Goal: Transaction & Acquisition: Register for event/course

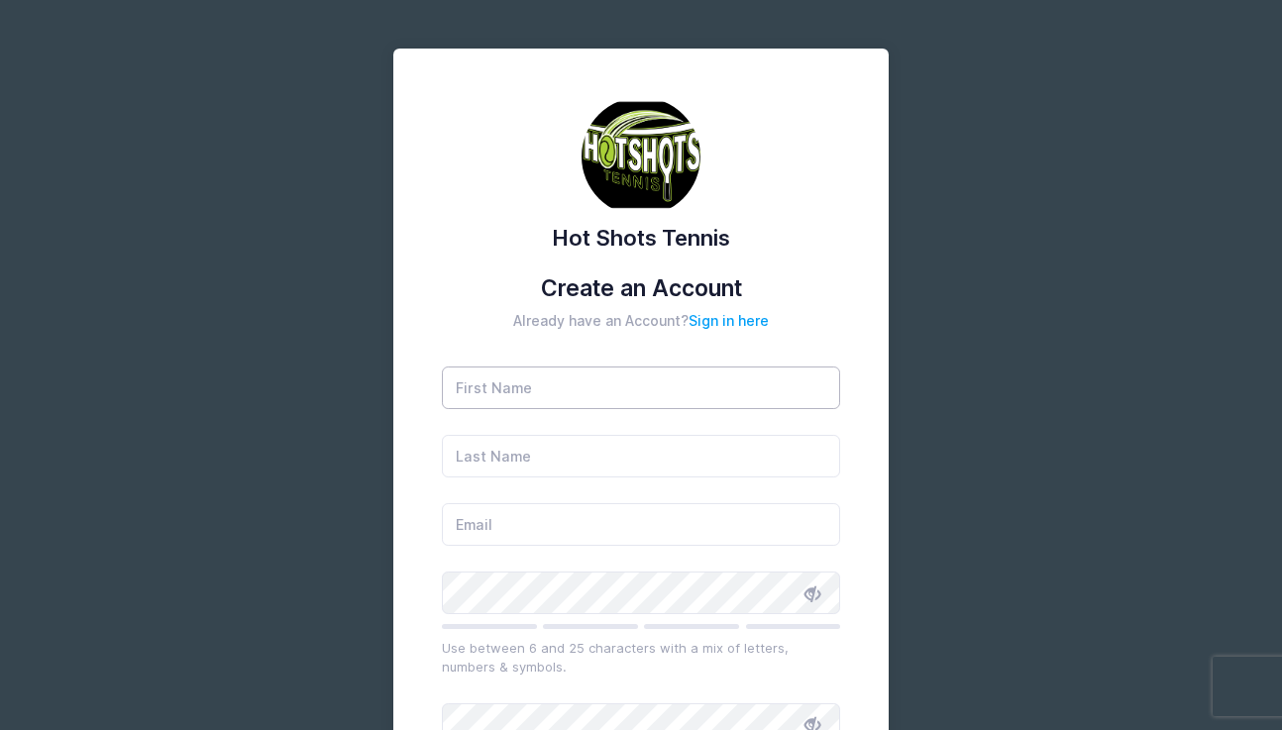
click at [505, 397] on input "text" at bounding box center [641, 388] width 399 height 43
type input "Kiki"
type input "Burger"
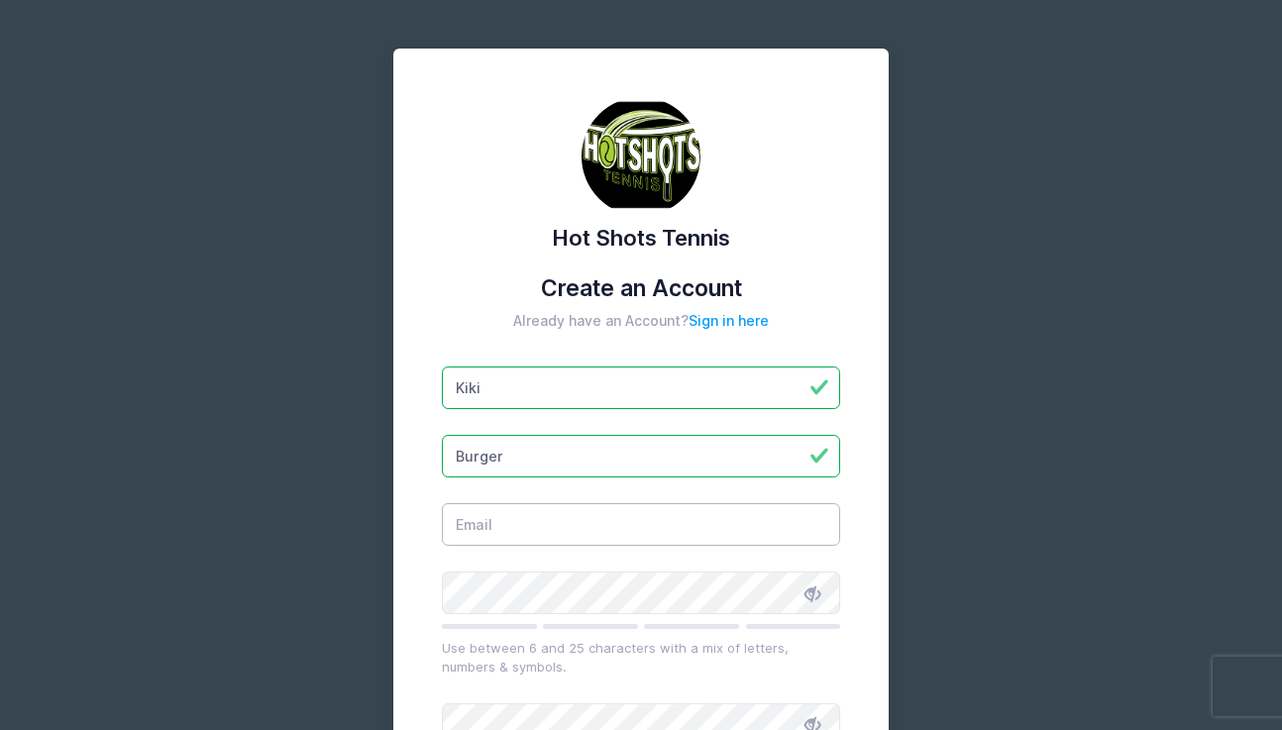
click at [523, 541] on input "email" at bounding box center [641, 524] width 399 height 43
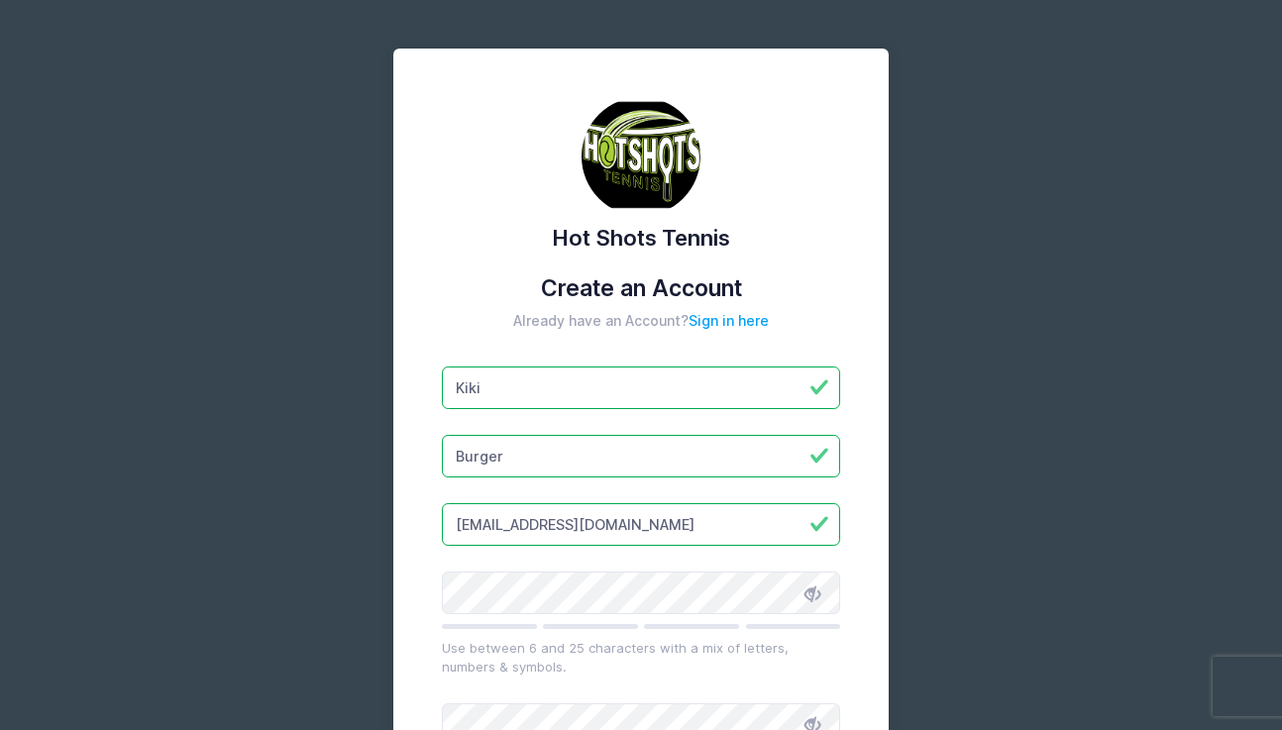
type input "kikiryan9@gmail.com"
click at [811, 589] on icon at bounding box center [813, 594] width 16 height 16
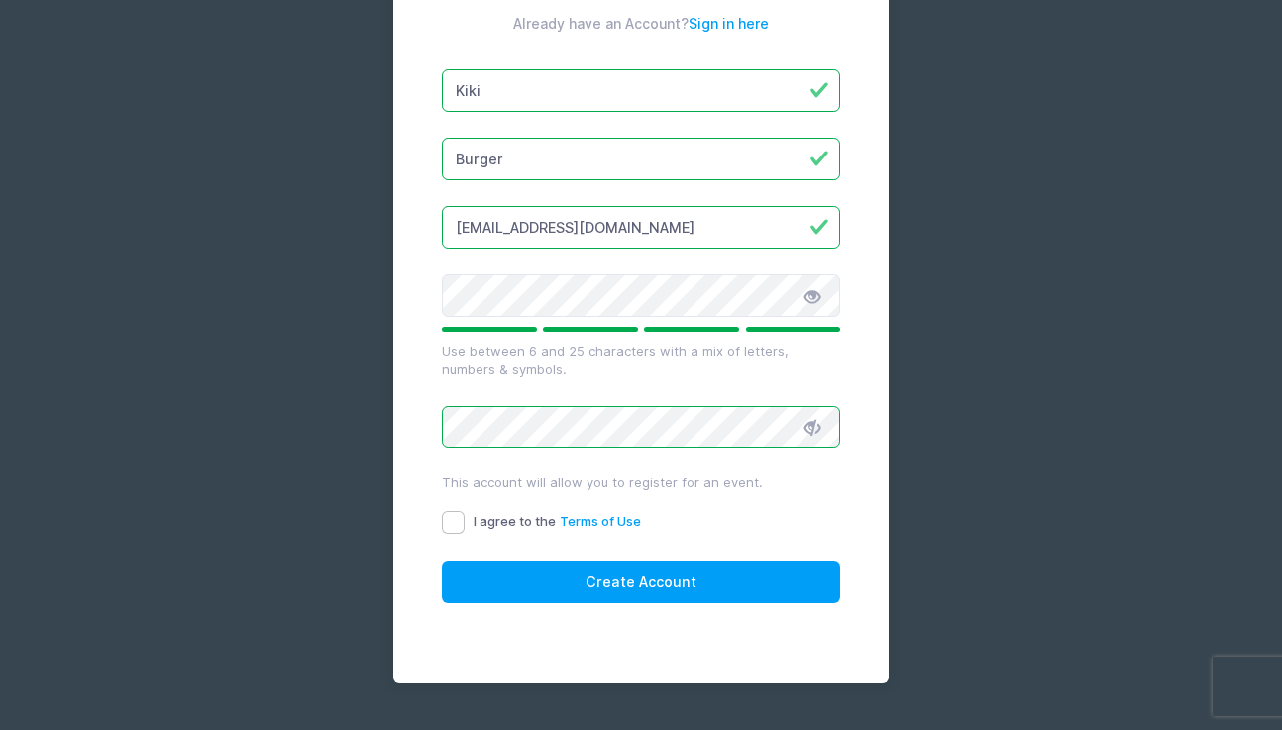
scroll to position [348, 0]
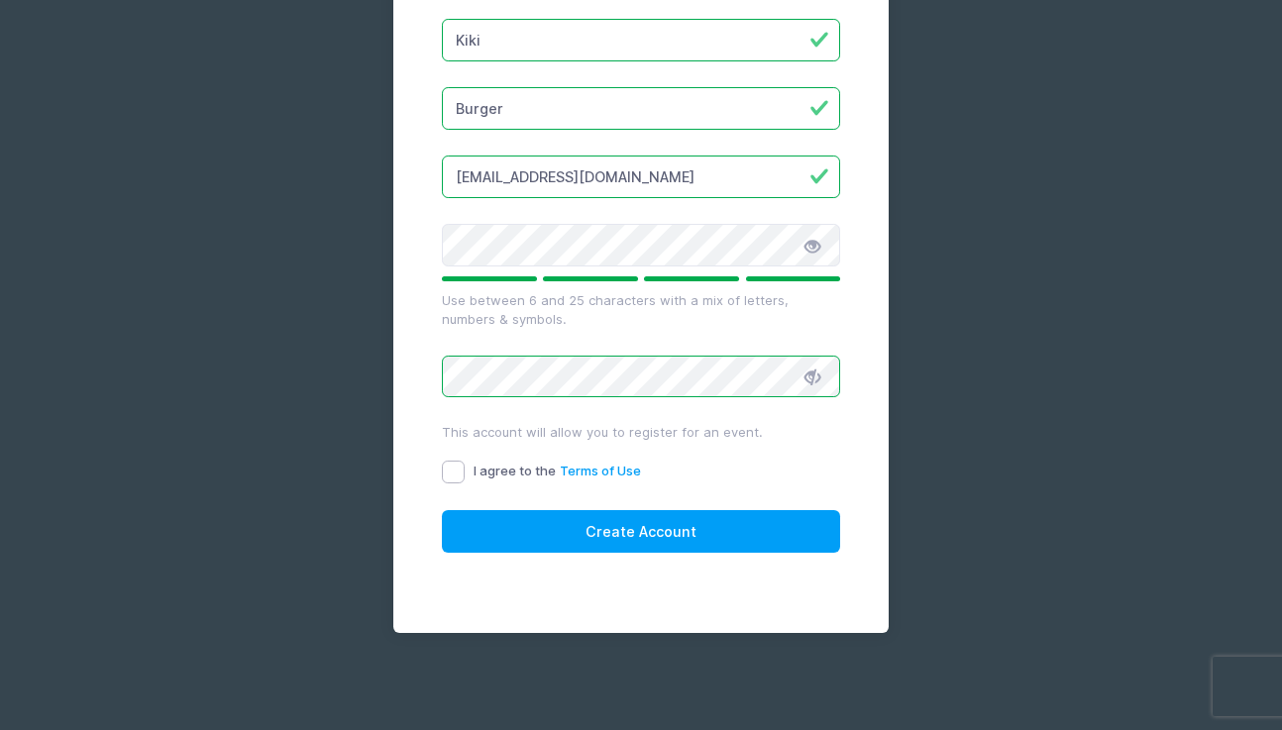
click at [456, 470] on input "I agree to the Terms of Use" at bounding box center [453, 472] width 23 height 23
checkbox input "true"
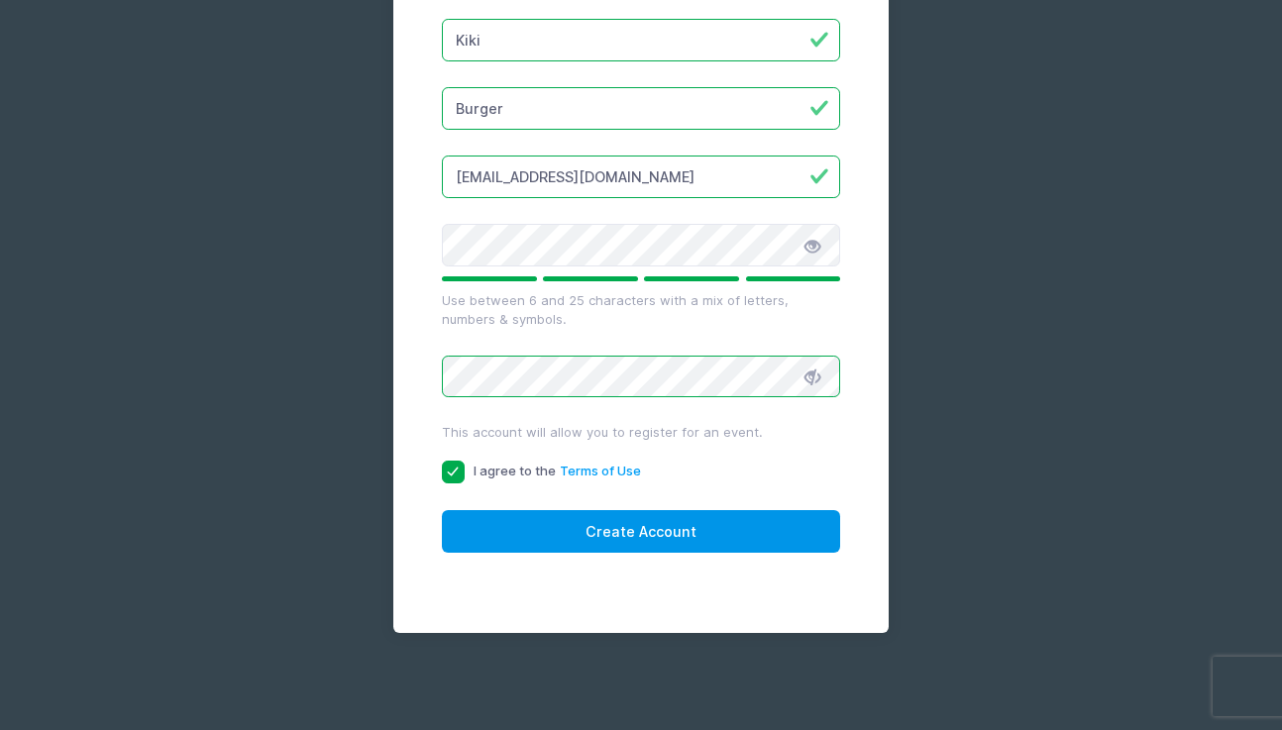
click at [573, 539] on button "Create Account" at bounding box center [641, 531] width 399 height 43
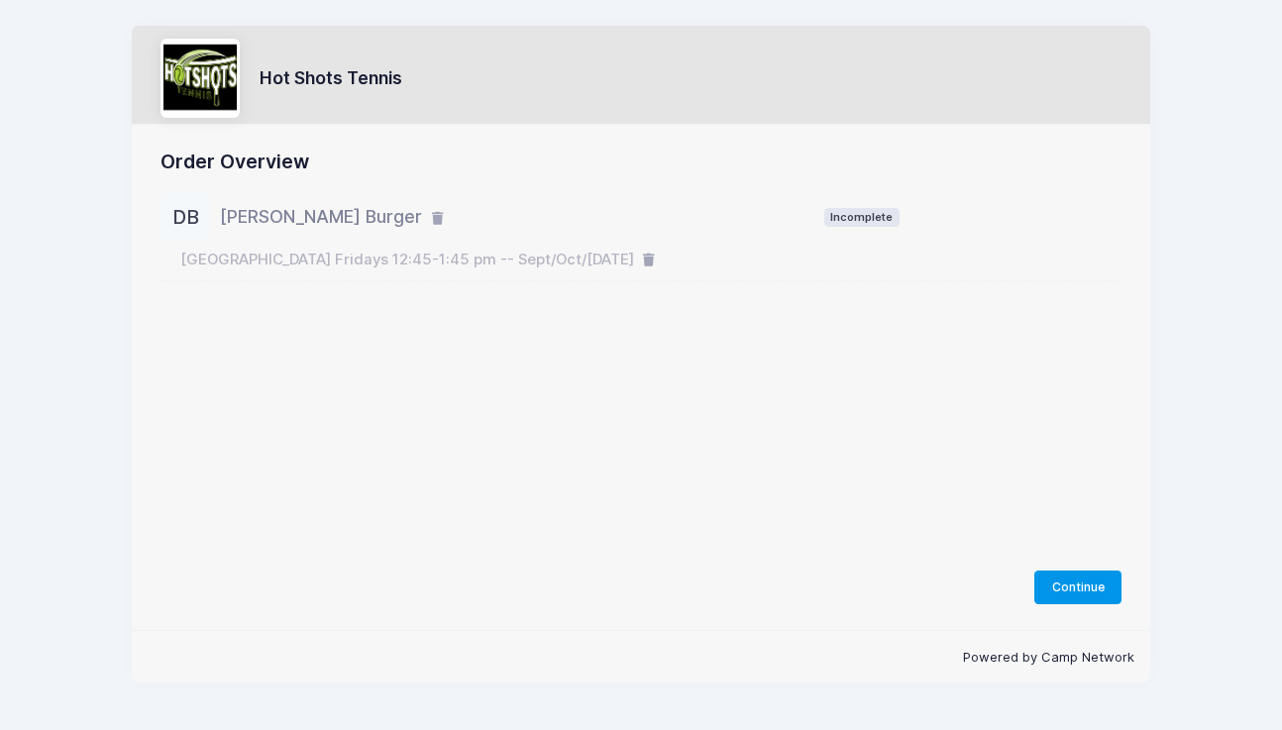
click at [1070, 586] on button "Continue" at bounding box center [1078, 588] width 87 height 34
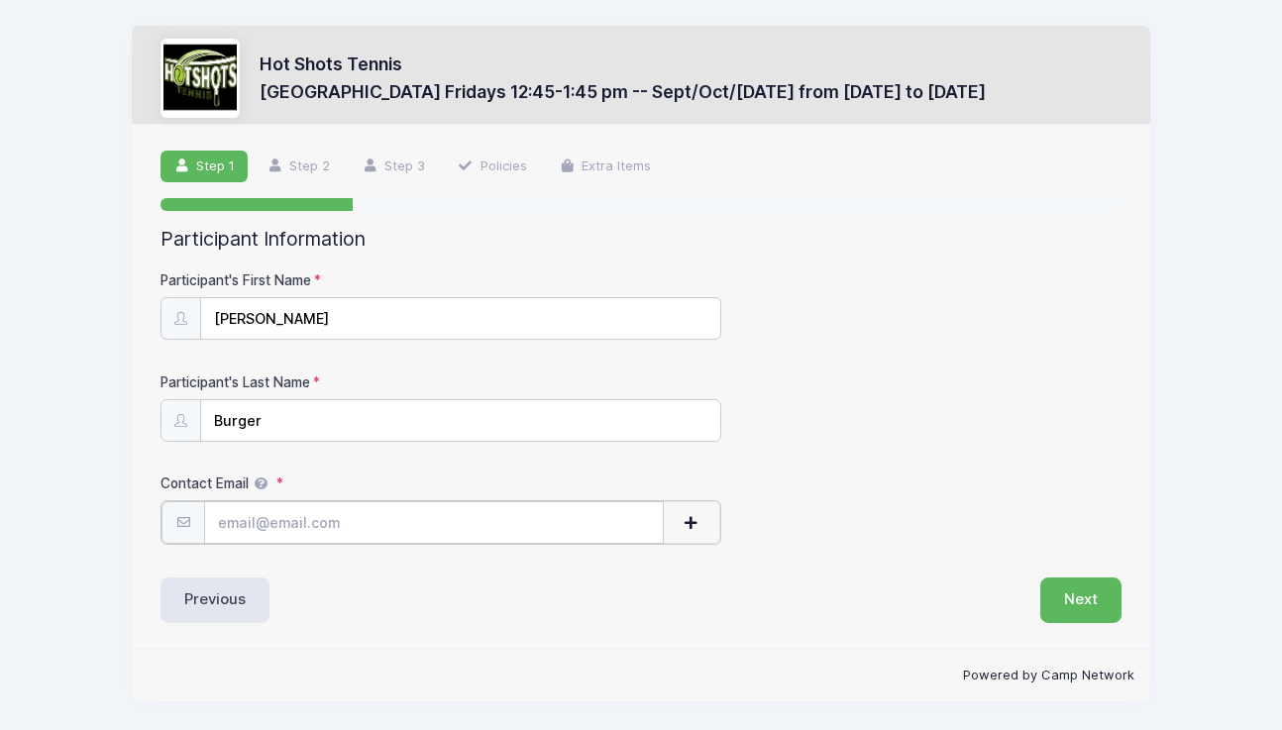
click at [328, 518] on input "Contact Email" at bounding box center [434, 522] width 460 height 43
type input "kikiryan9@gmail.com"
click at [1072, 595] on button "Next" at bounding box center [1081, 599] width 81 height 46
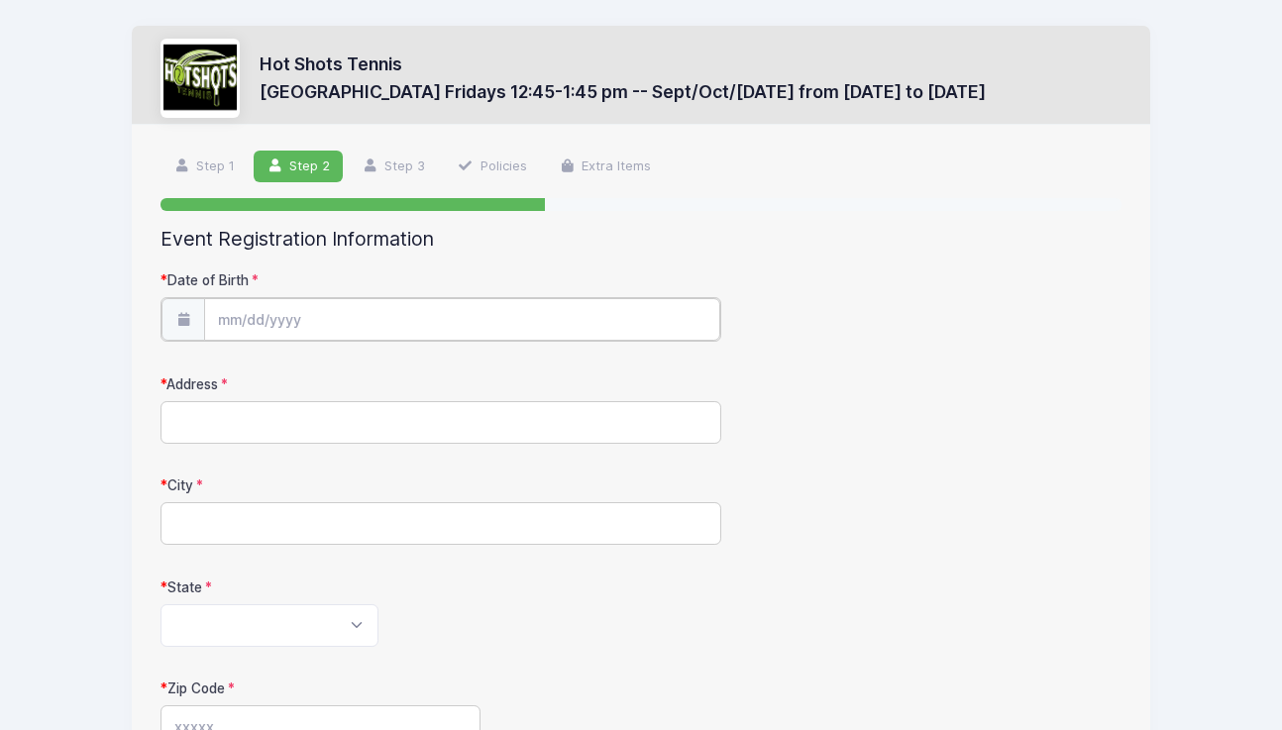
click at [437, 308] on input "Date of Birth" at bounding box center [461, 319] width 515 height 43
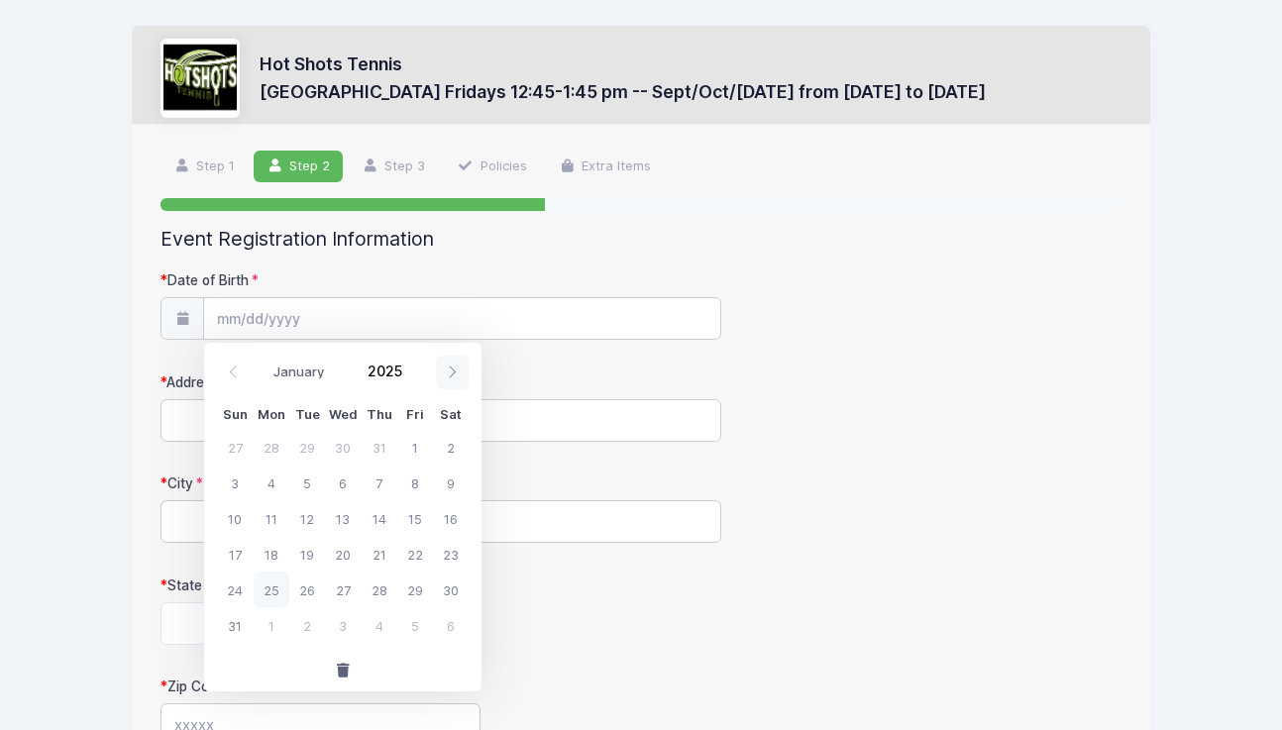
click at [451, 371] on icon at bounding box center [452, 372] width 13 height 13
click at [215, 366] on div "January February March April May June July August September October November De…" at bounding box center [342, 369] width 277 height 53
click at [245, 367] on span at bounding box center [233, 373] width 33 height 34
select select "8"
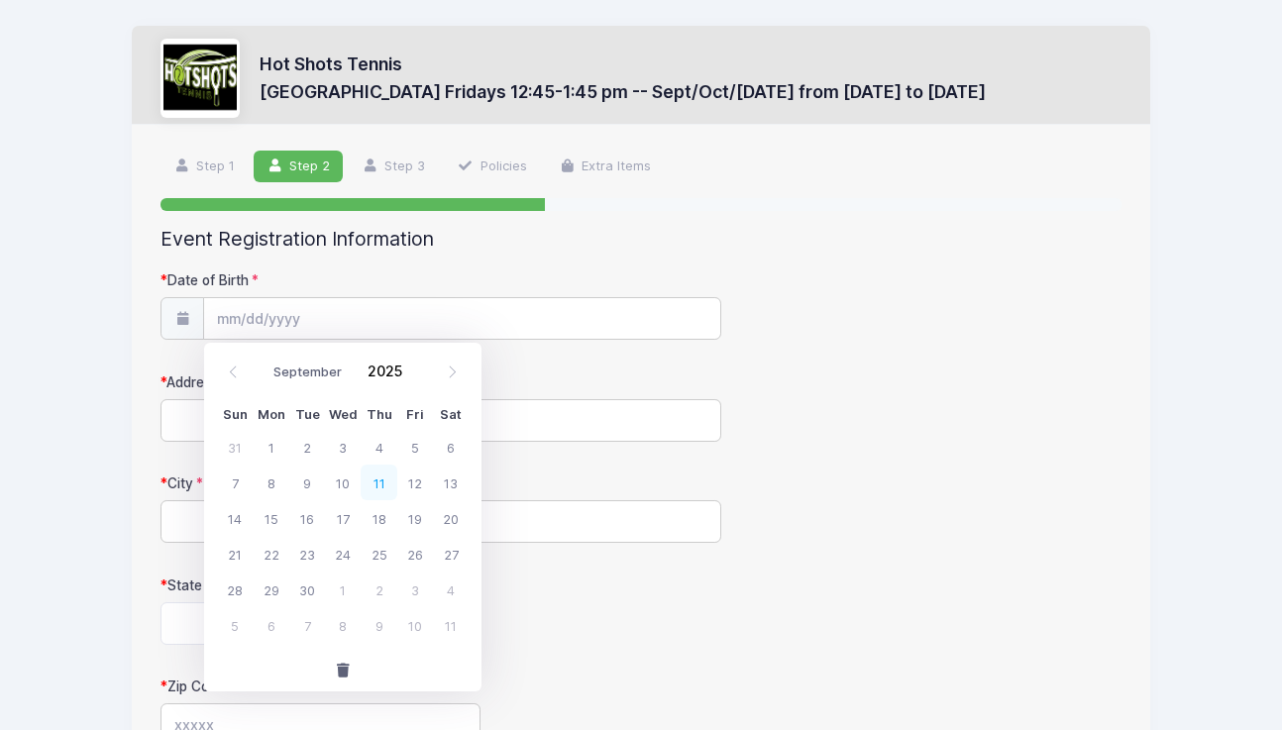
click at [384, 477] on span "11" at bounding box center [379, 483] width 36 height 36
type input "09/11/2025"
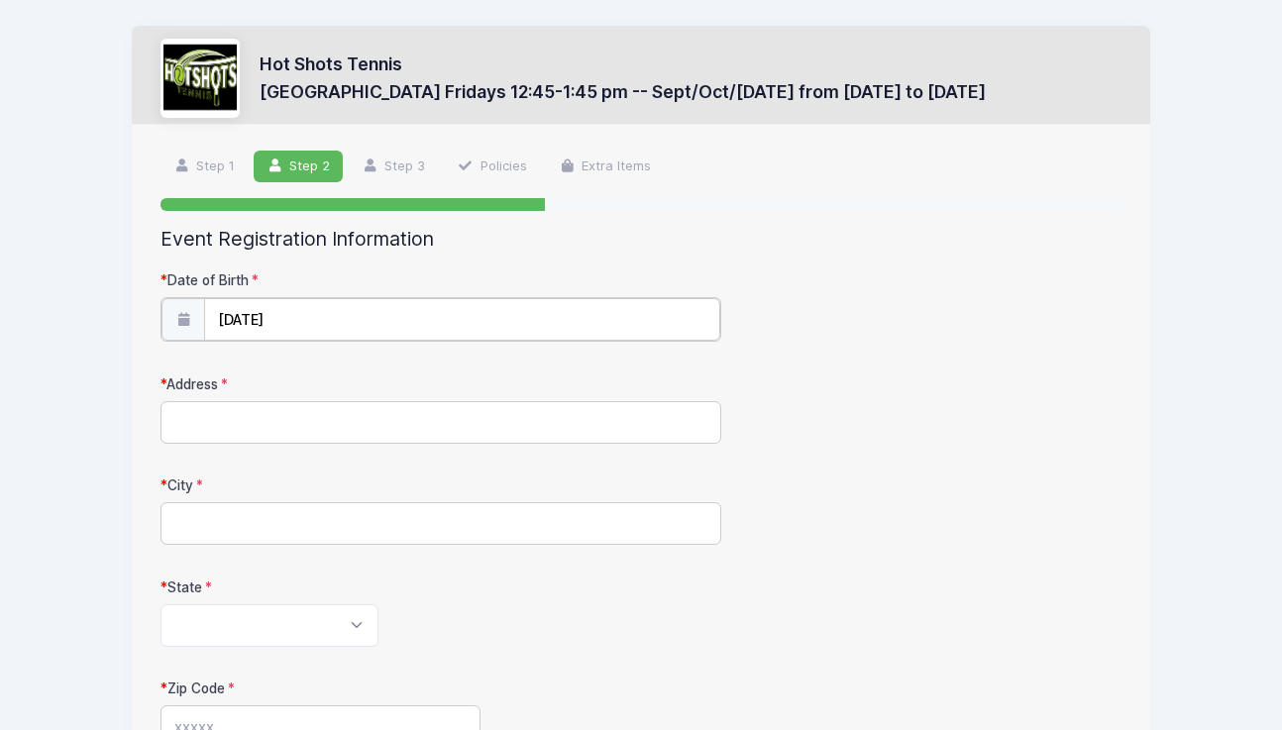
click at [324, 313] on input "09/11/2025" at bounding box center [461, 319] width 515 height 43
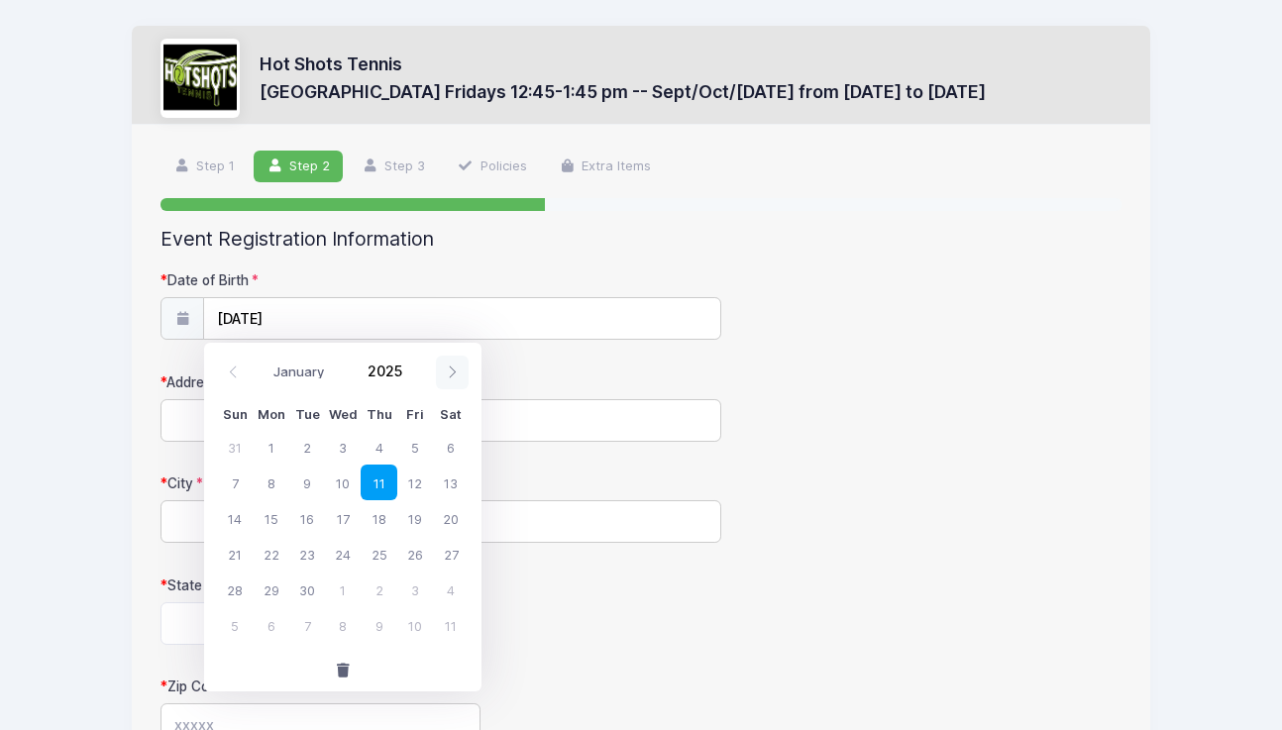
click at [449, 375] on icon at bounding box center [452, 372] width 13 height 13
select select "10"
click at [397, 367] on input "2025" at bounding box center [390, 372] width 64 height 30
click at [417, 382] on span at bounding box center [415, 379] width 14 height 15
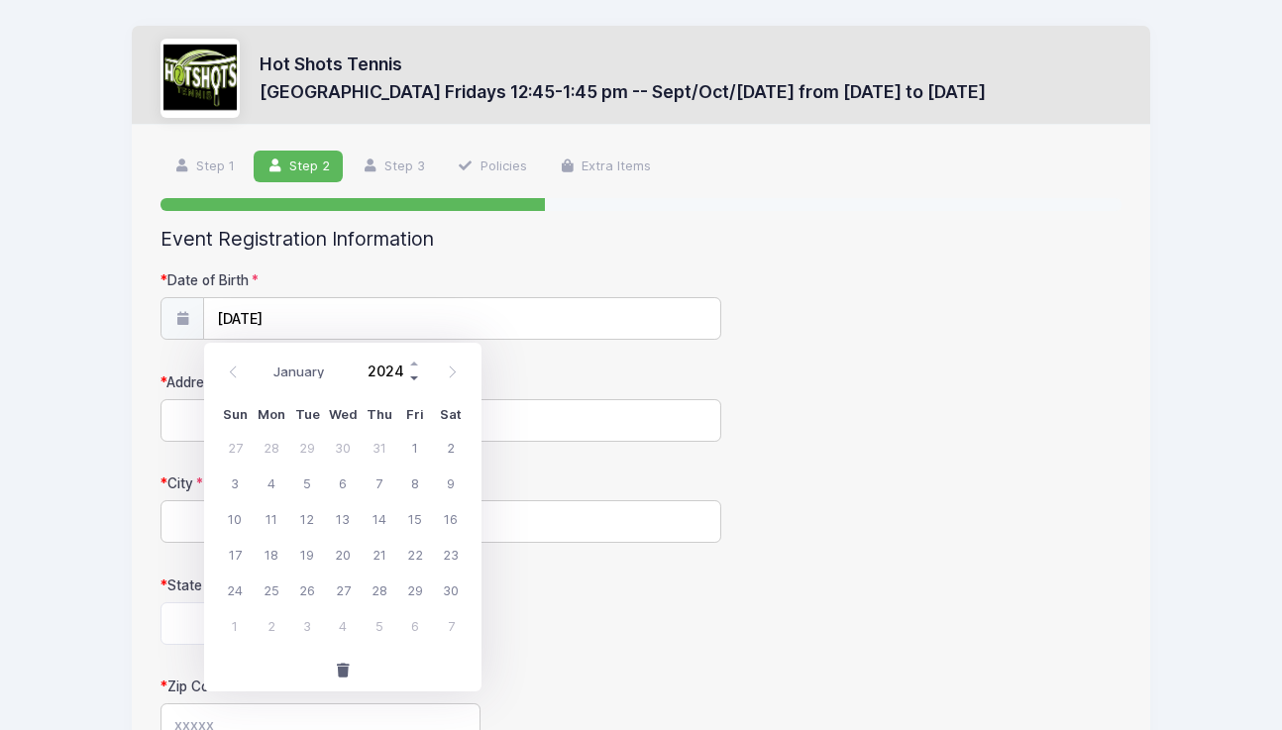
click at [417, 382] on span at bounding box center [415, 379] width 14 height 15
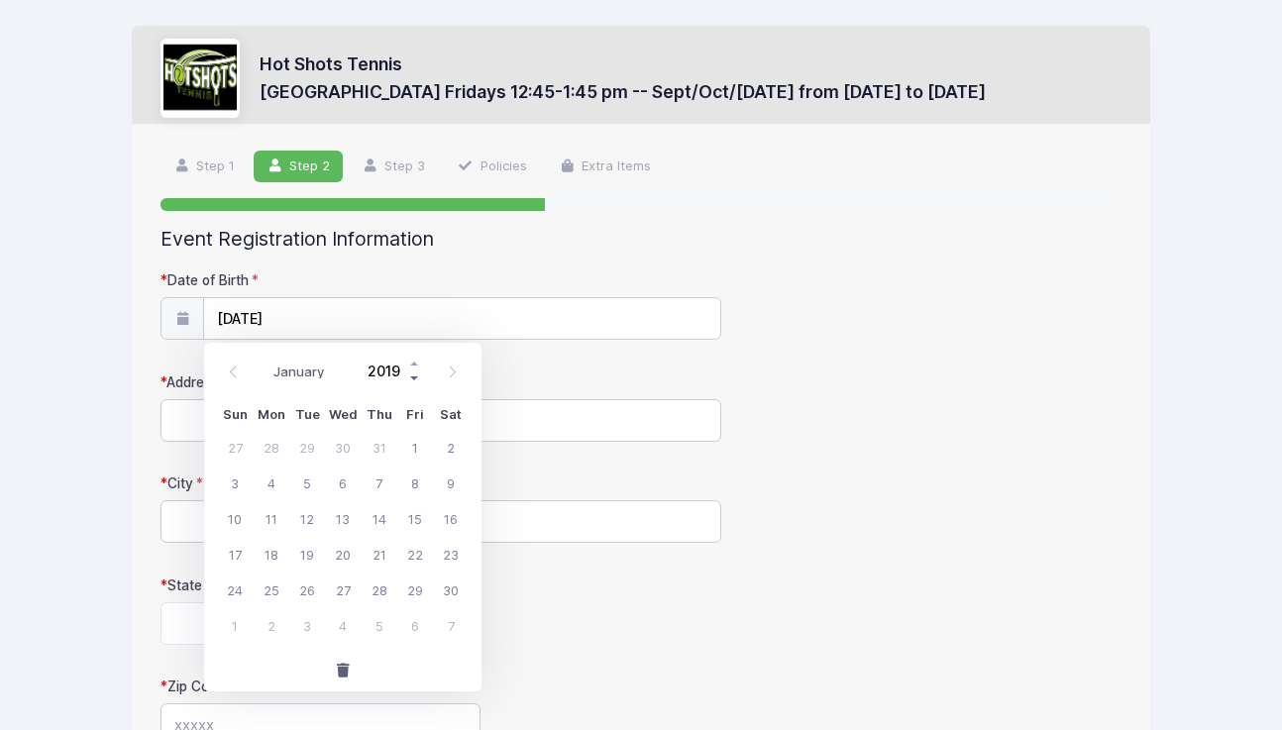
click at [417, 382] on span at bounding box center [415, 379] width 14 height 15
type input "2016"
click at [221, 362] on span at bounding box center [233, 373] width 33 height 34
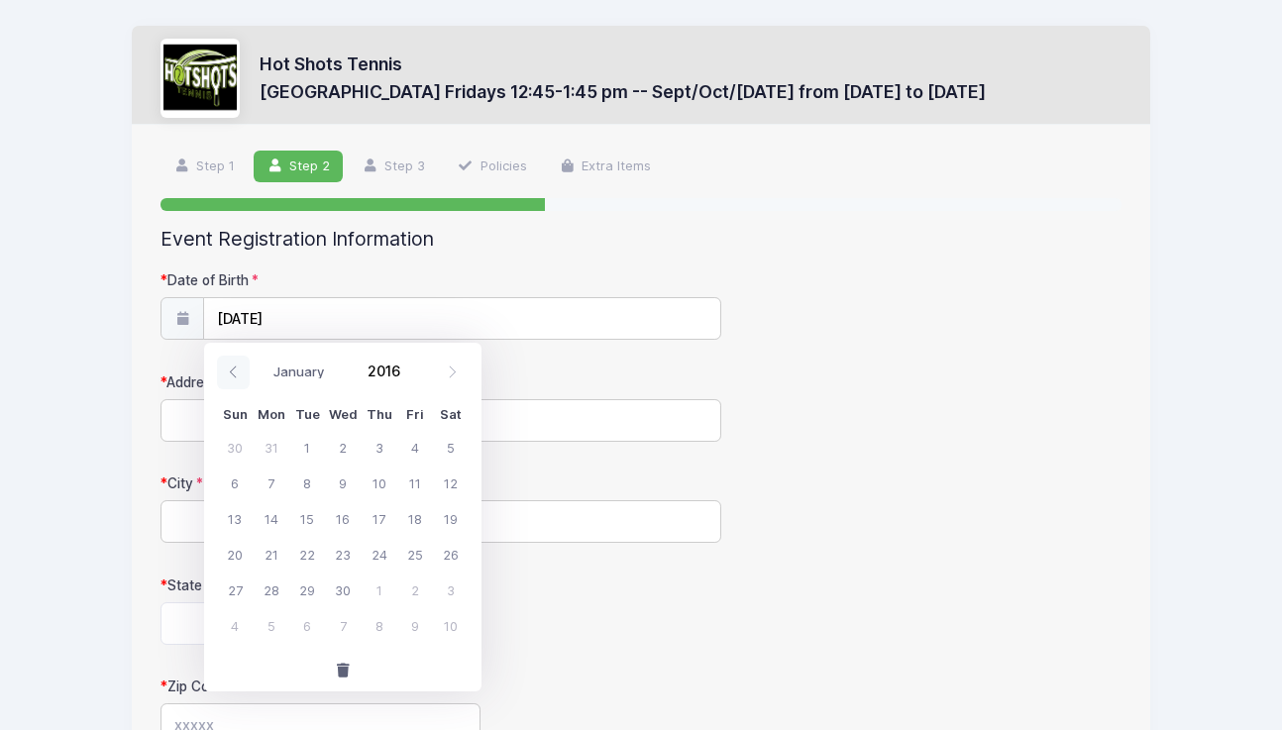
select select "9"
click at [314, 513] on span "11" at bounding box center [307, 518] width 36 height 36
type input "10/11/2016"
click at [281, 423] on input "Address" at bounding box center [441, 420] width 561 height 43
type input "120 28th St"
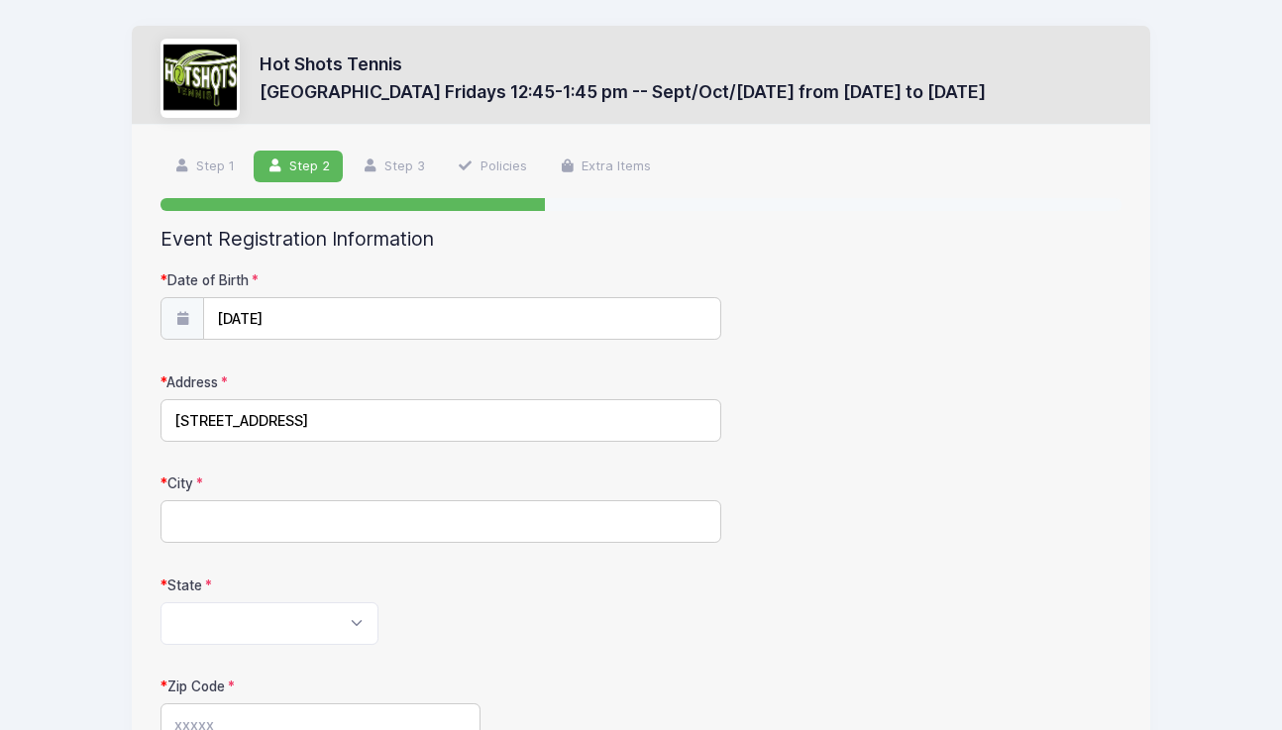
type input "Manhattan Beach"
select select "CA"
type input "90266"
click at [510, 647] on form "Date of Birth 10/11/2016 Address 120 28th St City Manhattan Beach State Alabama…" at bounding box center [641, 695] width 961 height 848
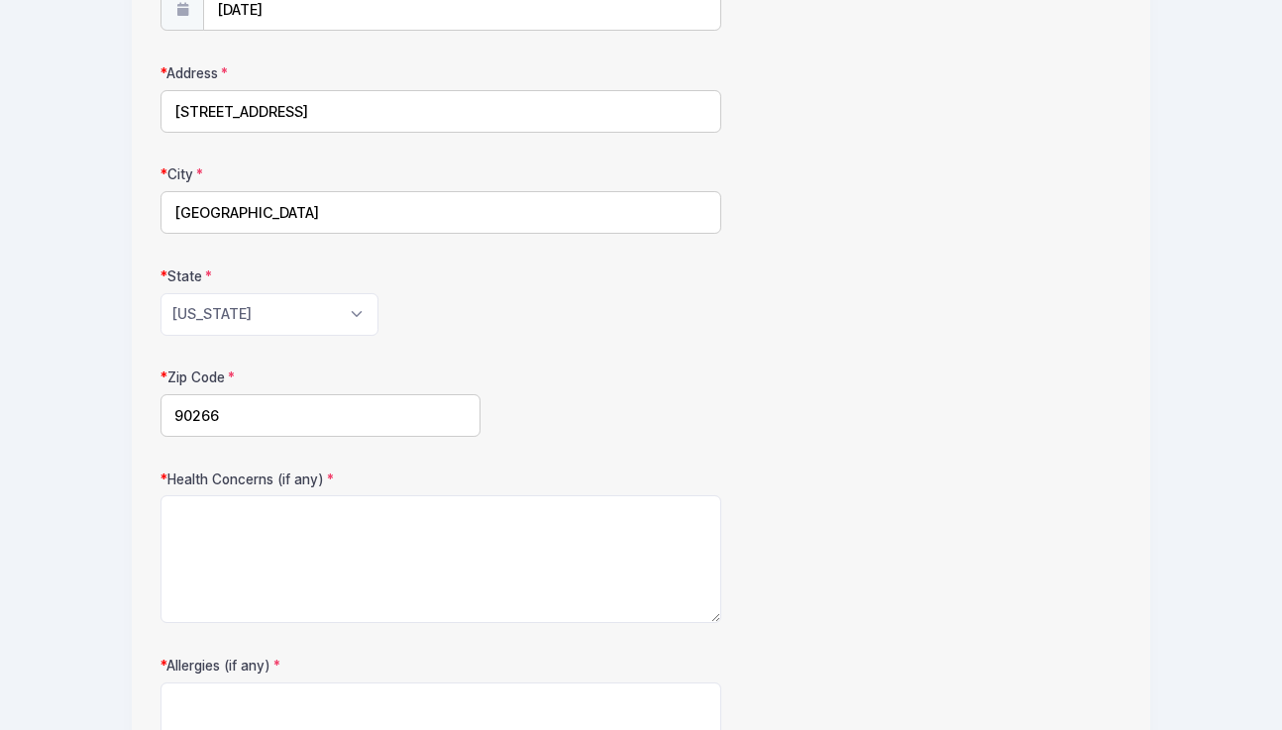
scroll to position [315, 0]
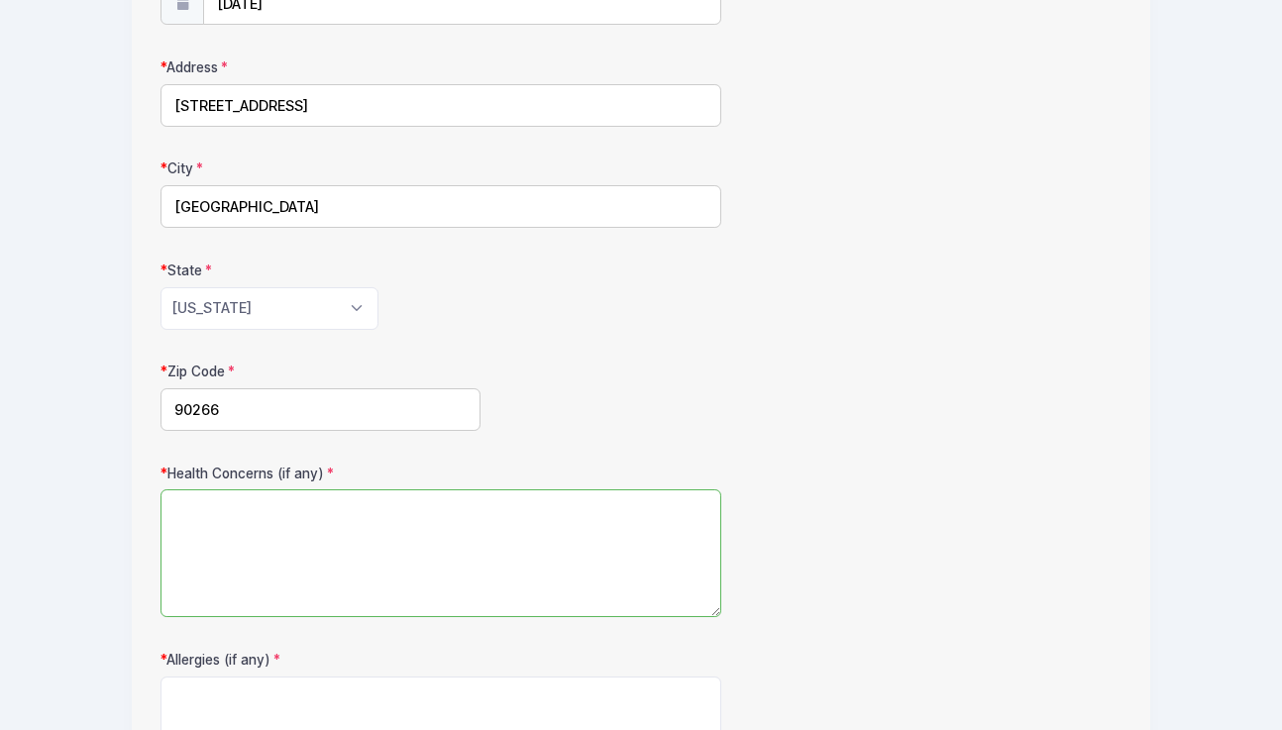
click at [389, 554] on textarea "Health Concerns (if any)" at bounding box center [441, 554] width 561 height 128
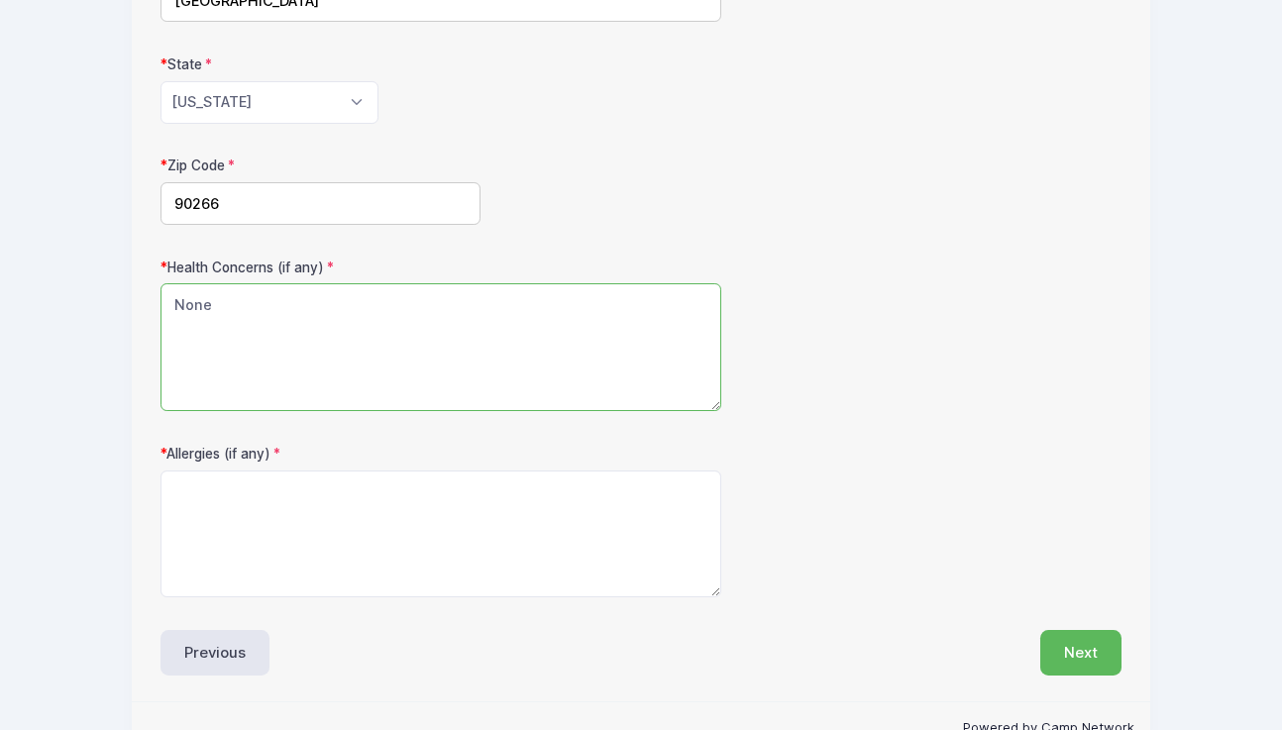
scroll to position [556, 0]
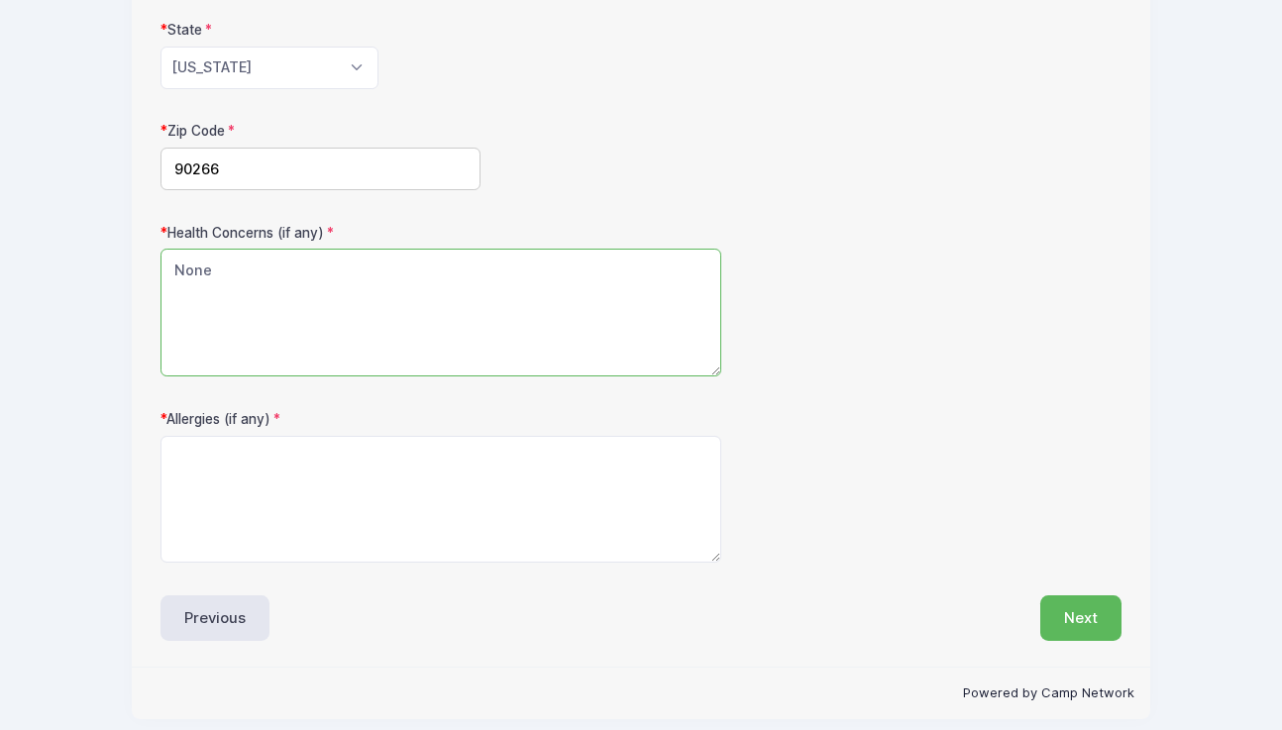
type textarea "None"
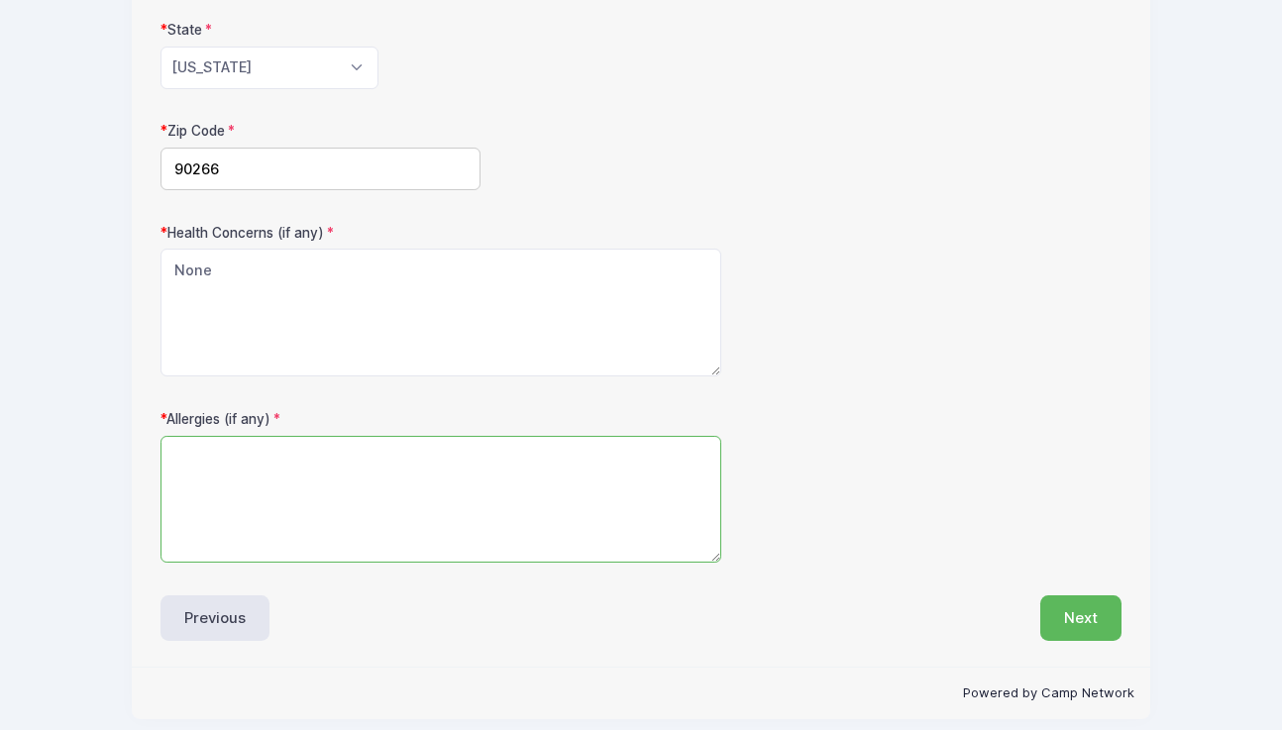
click at [387, 558] on textarea "Allergies (if any)" at bounding box center [441, 500] width 561 height 128
type textarea "NOne"
click at [1073, 614] on button "Next" at bounding box center [1081, 619] width 81 height 46
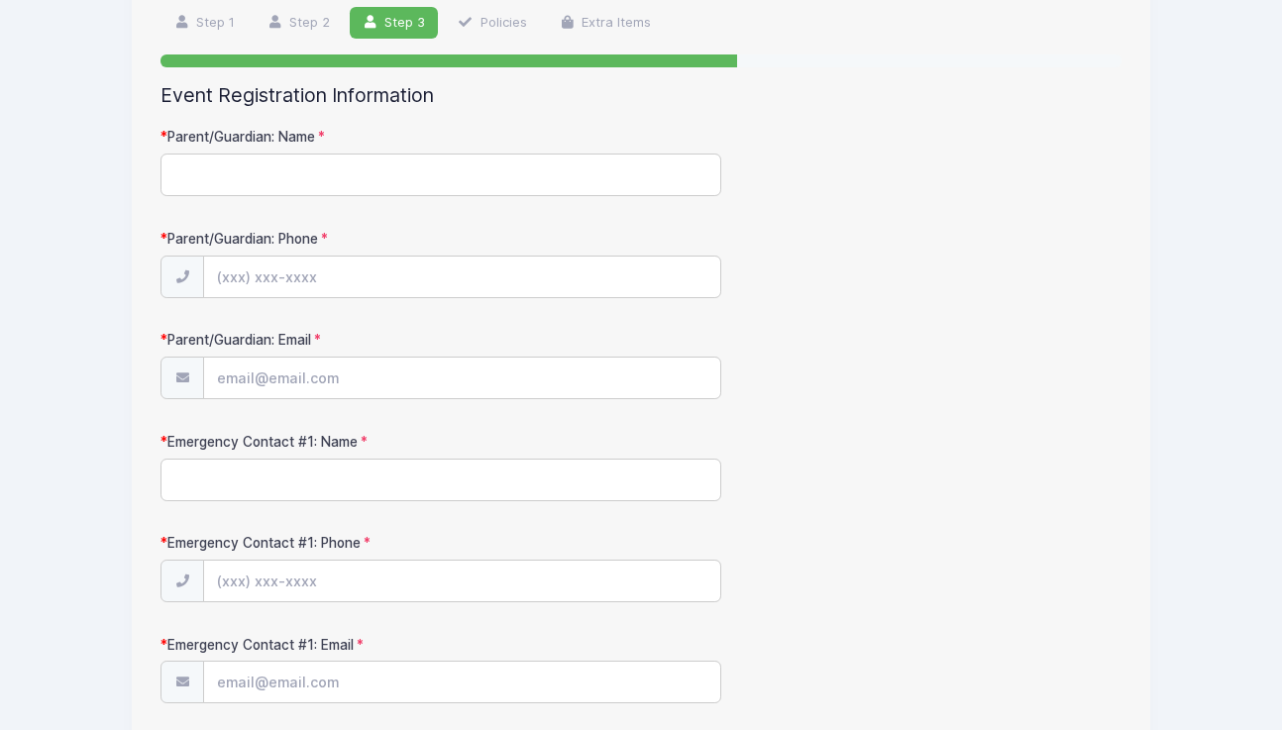
scroll to position [0, 0]
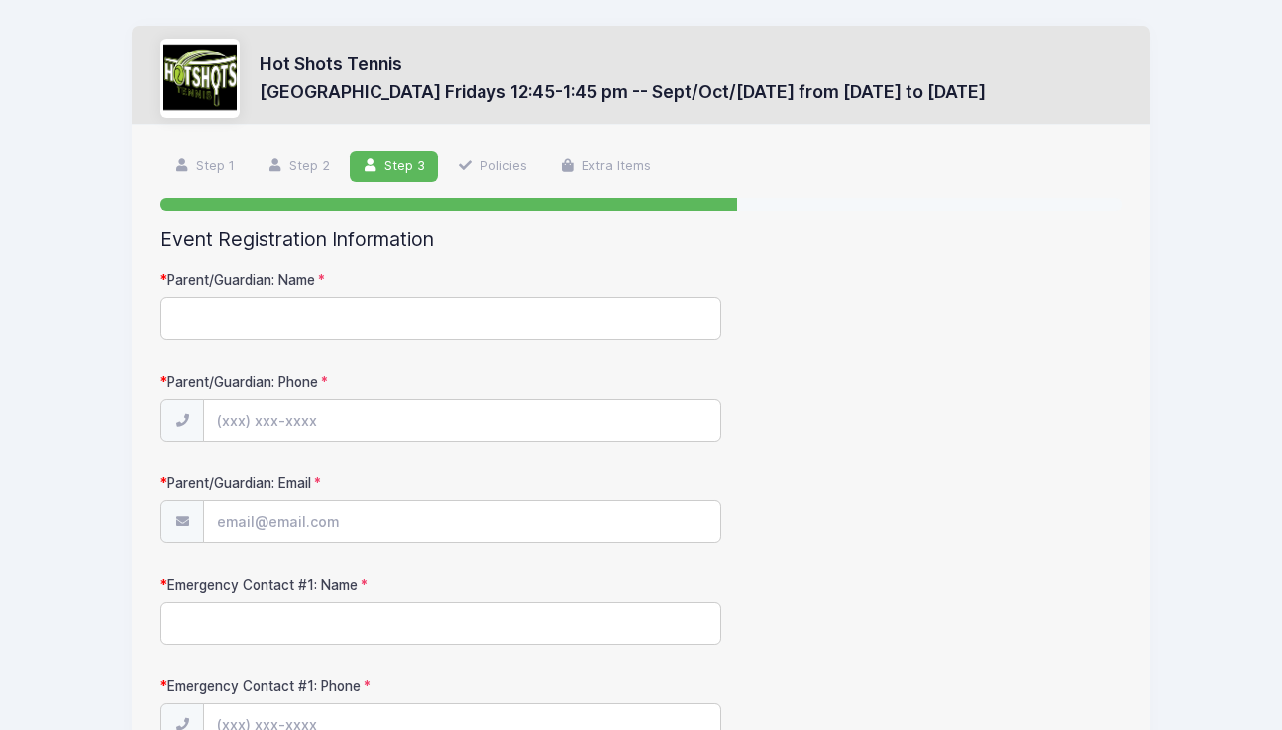
click at [663, 320] on input "Parent/Guardian: Name" at bounding box center [441, 318] width 561 height 43
type input "Kiki Burger"
type input "[PHONE_NUMBER]"
click at [325, 526] on input "Parent/Guardian: Email" at bounding box center [461, 522] width 515 height 43
type input "[EMAIL_ADDRESS][DOMAIN_NAME]"
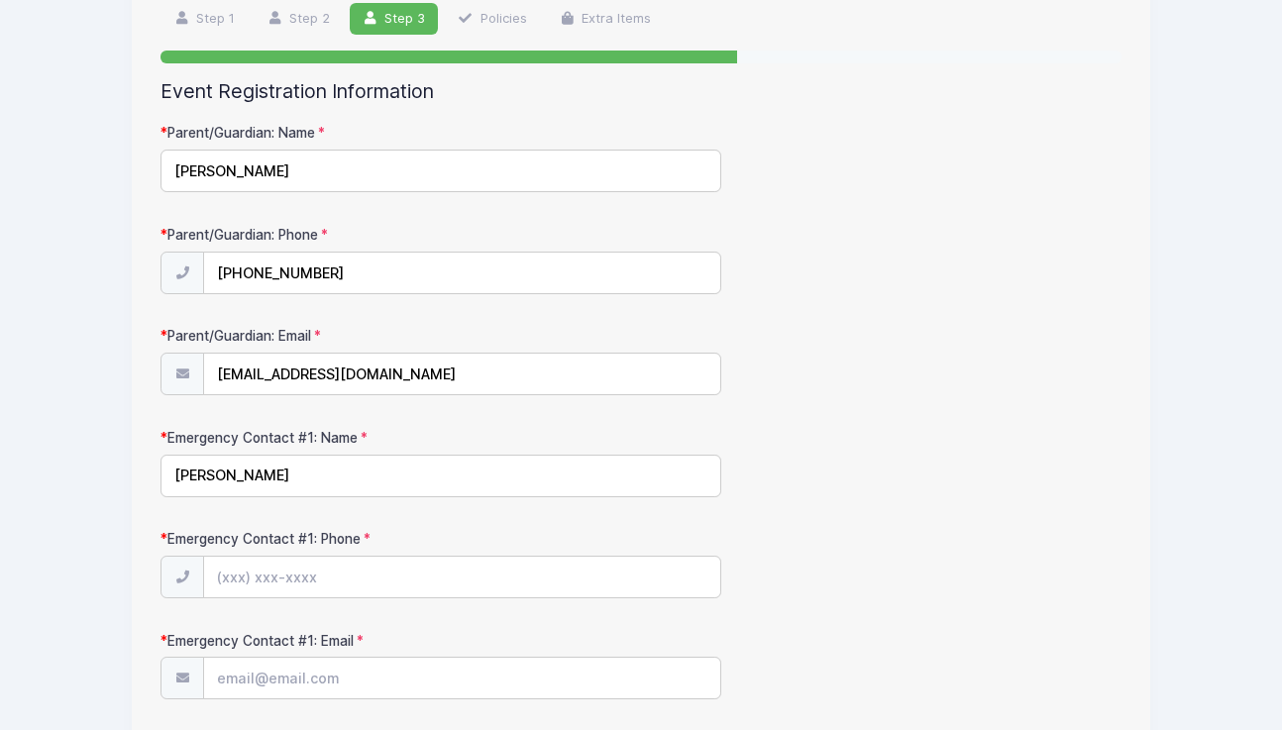
scroll to position [156, 0]
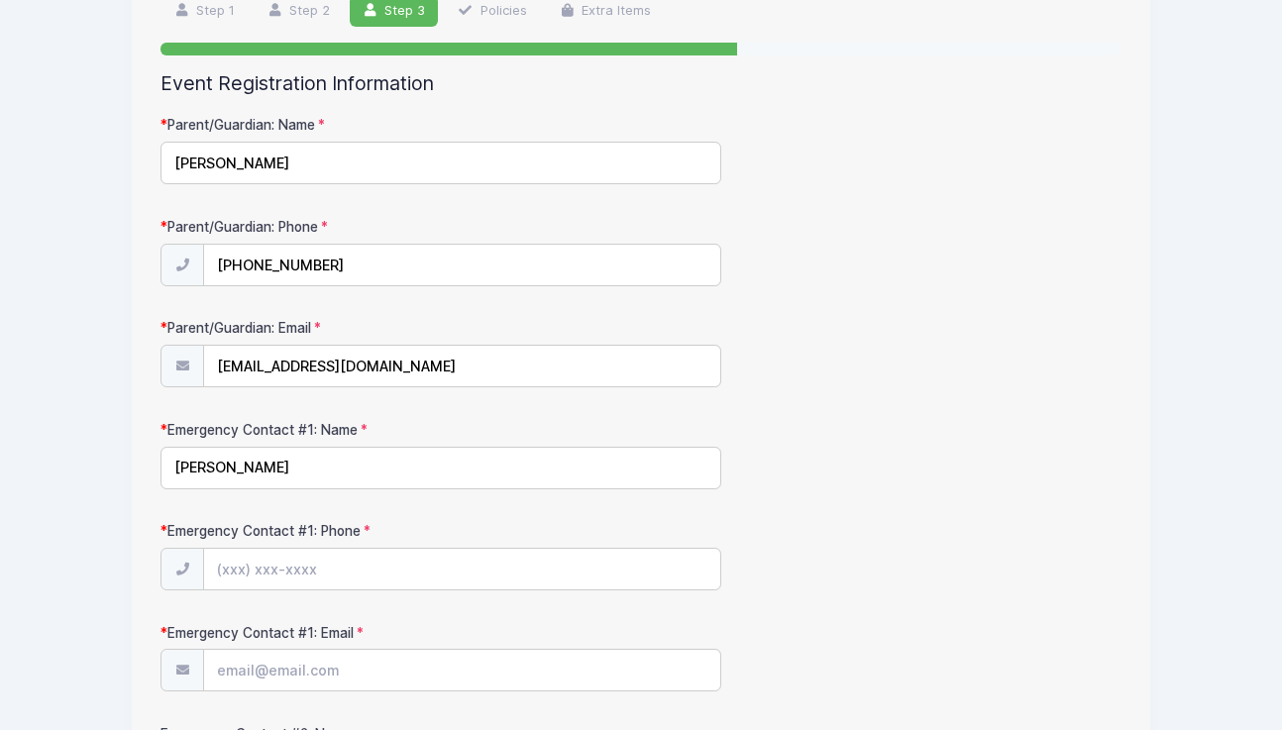
type input "Tim Burger"
click at [310, 557] on input "Emergency Contact #1: Phone" at bounding box center [461, 570] width 515 height 43
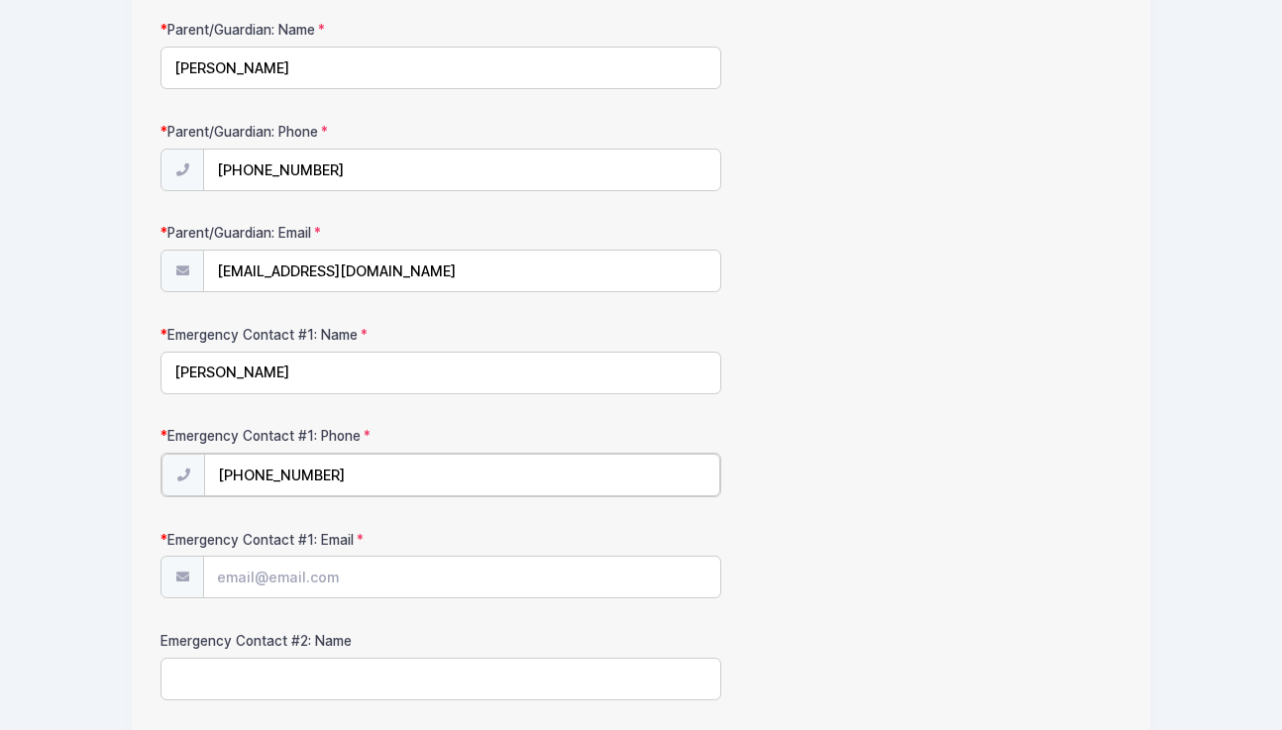
scroll to position [252, 0]
type input "(202) 494-8749"
click at [235, 582] on input "Emergency Contact #1: Email" at bounding box center [461, 575] width 515 height 43
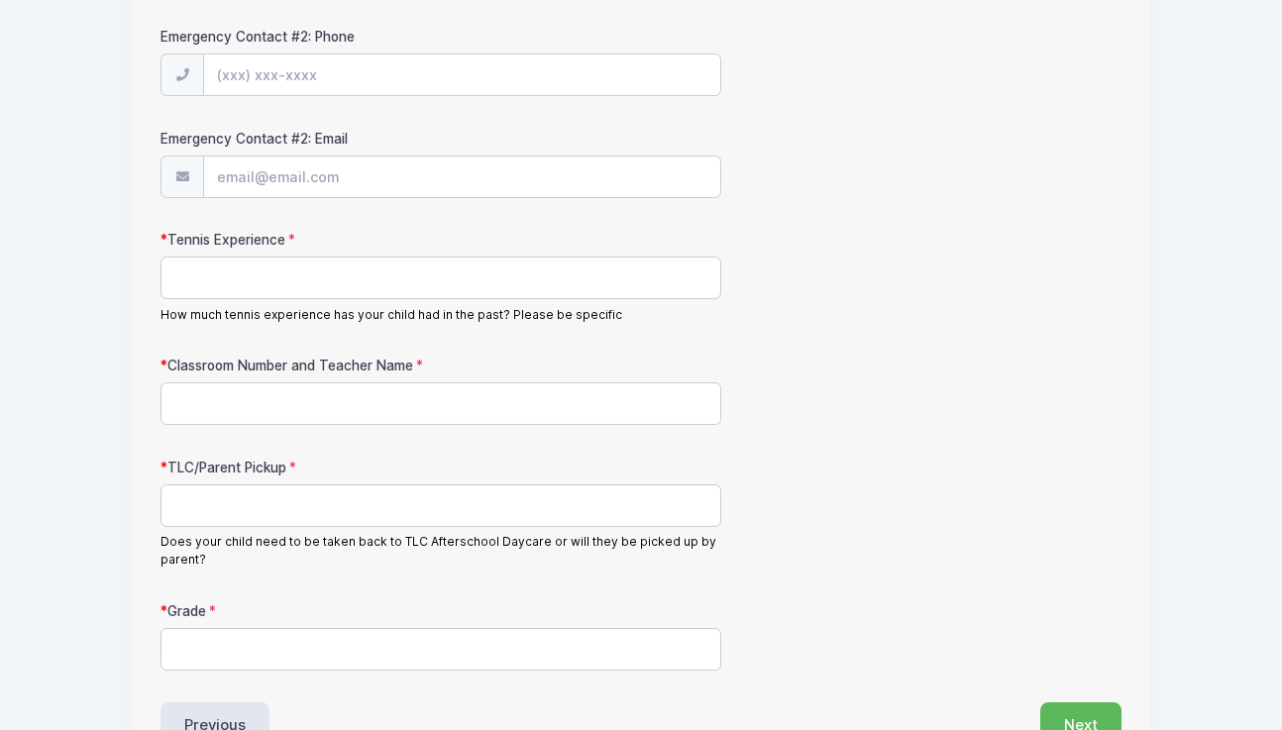
type input "timburg@gmail.com"
click at [288, 280] on input "Tennis Experience" at bounding box center [441, 276] width 561 height 43
type input "1 year"
click at [274, 411] on input "Classroom Number and Teacher Name" at bounding box center [441, 404] width 561 height 43
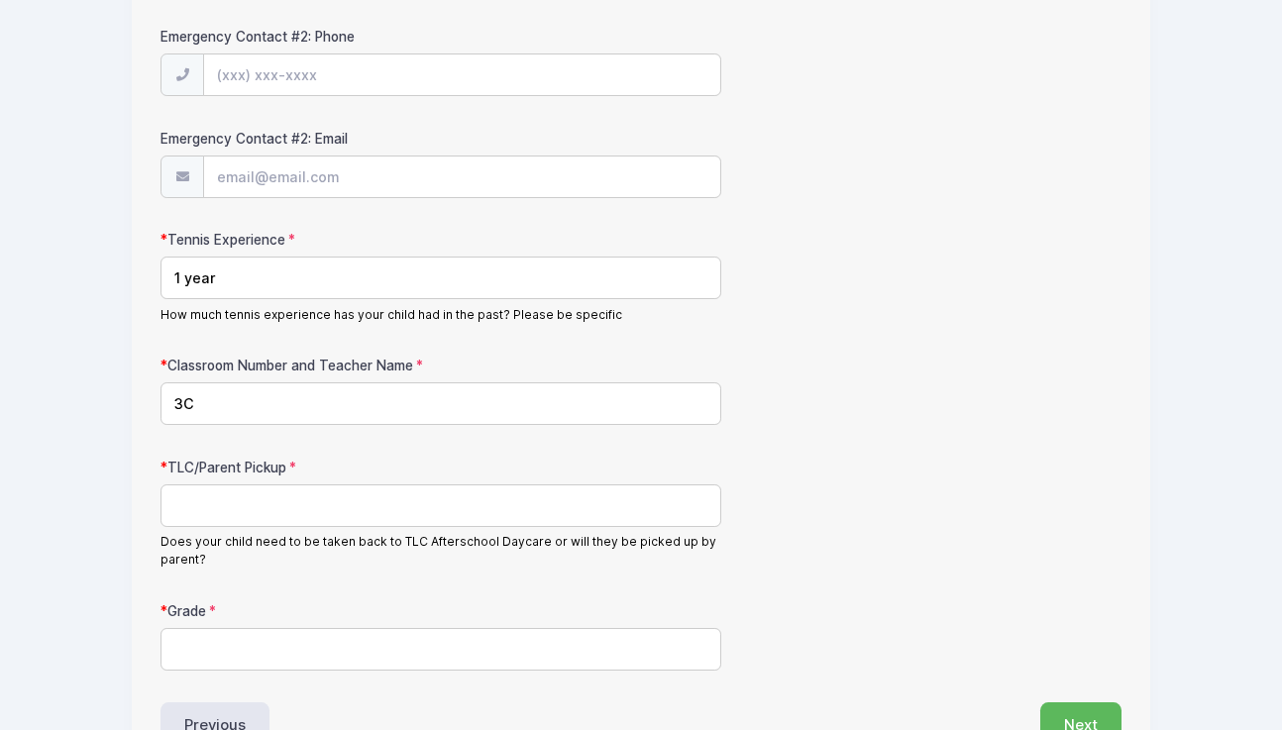
type input "3C"
click at [261, 507] on input "TLC/Parent Pickup" at bounding box center [441, 506] width 561 height 43
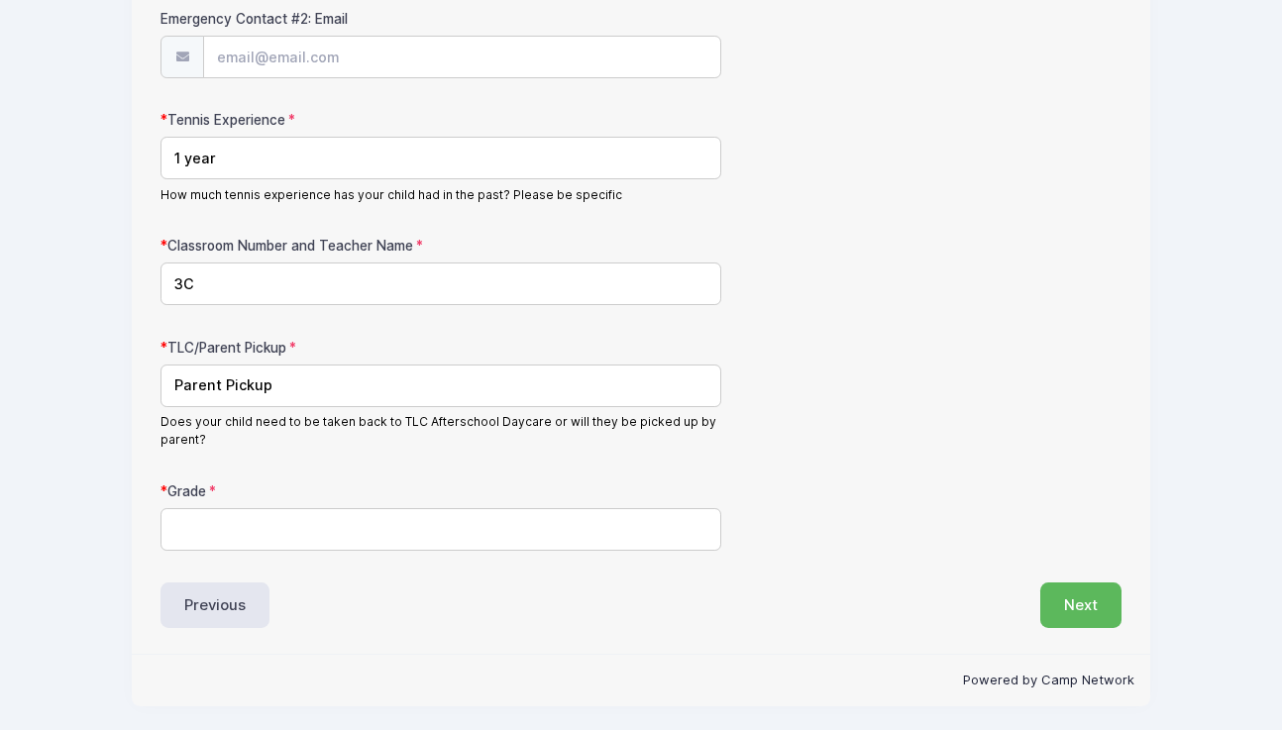
scroll to position [1075, 0]
type input "Parent Pickup"
click at [268, 536] on input "Grade" at bounding box center [441, 528] width 561 height 43
type input "3"
click at [1102, 597] on button "Next" at bounding box center [1081, 605] width 81 height 46
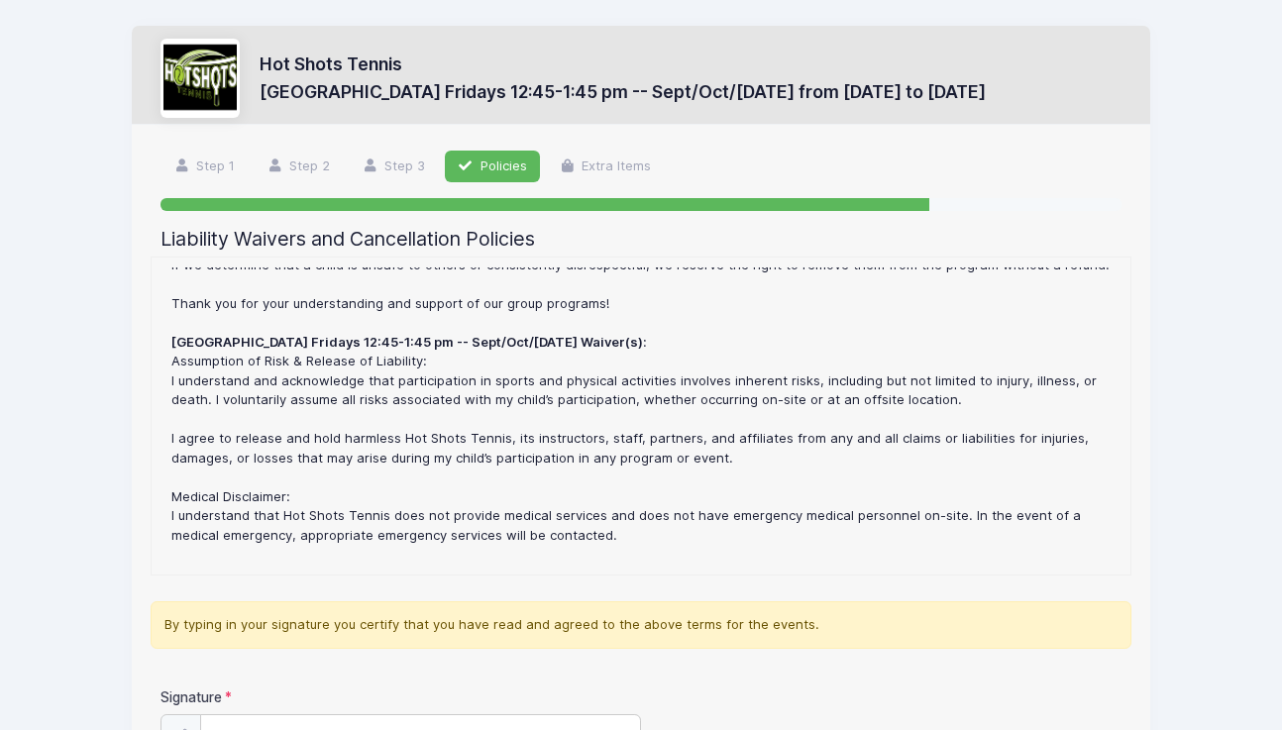
scroll to position [233, 0]
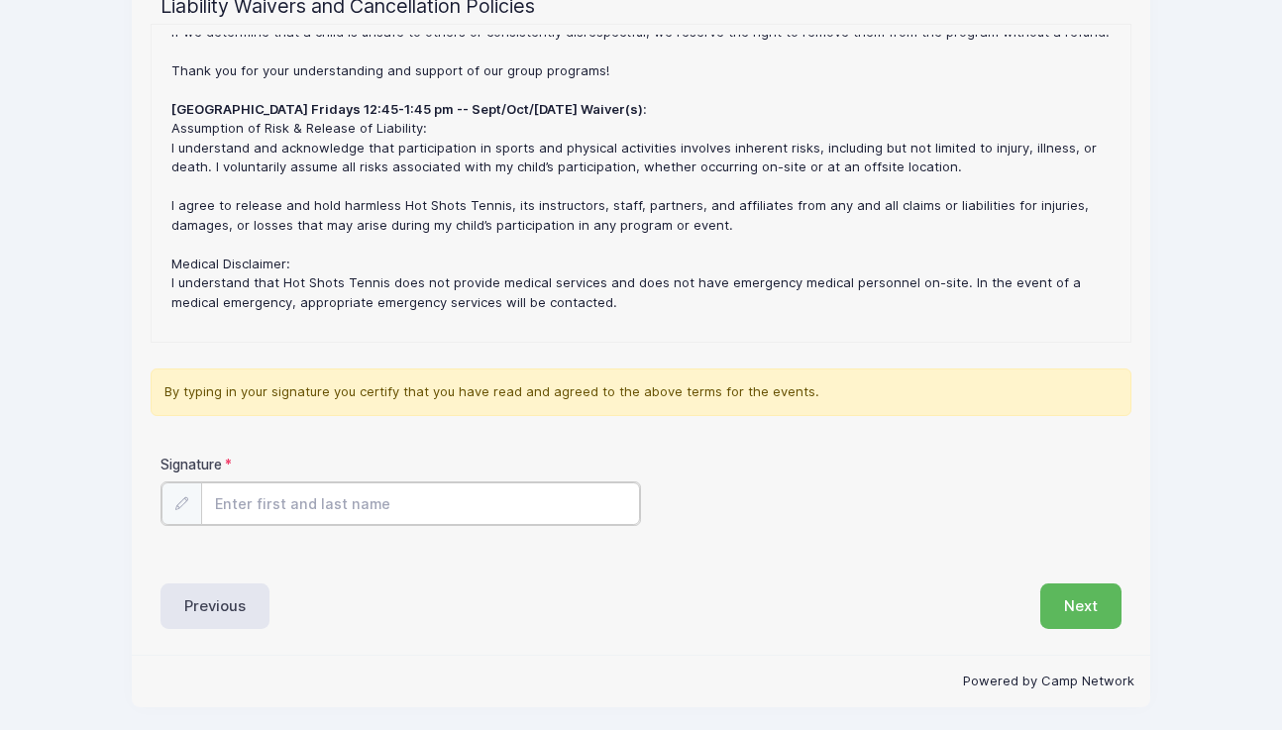
click at [365, 514] on input "Signature" at bounding box center [420, 504] width 439 height 43
type input "Kristina Burger"
click at [1076, 606] on button "Next" at bounding box center [1081, 605] width 81 height 46
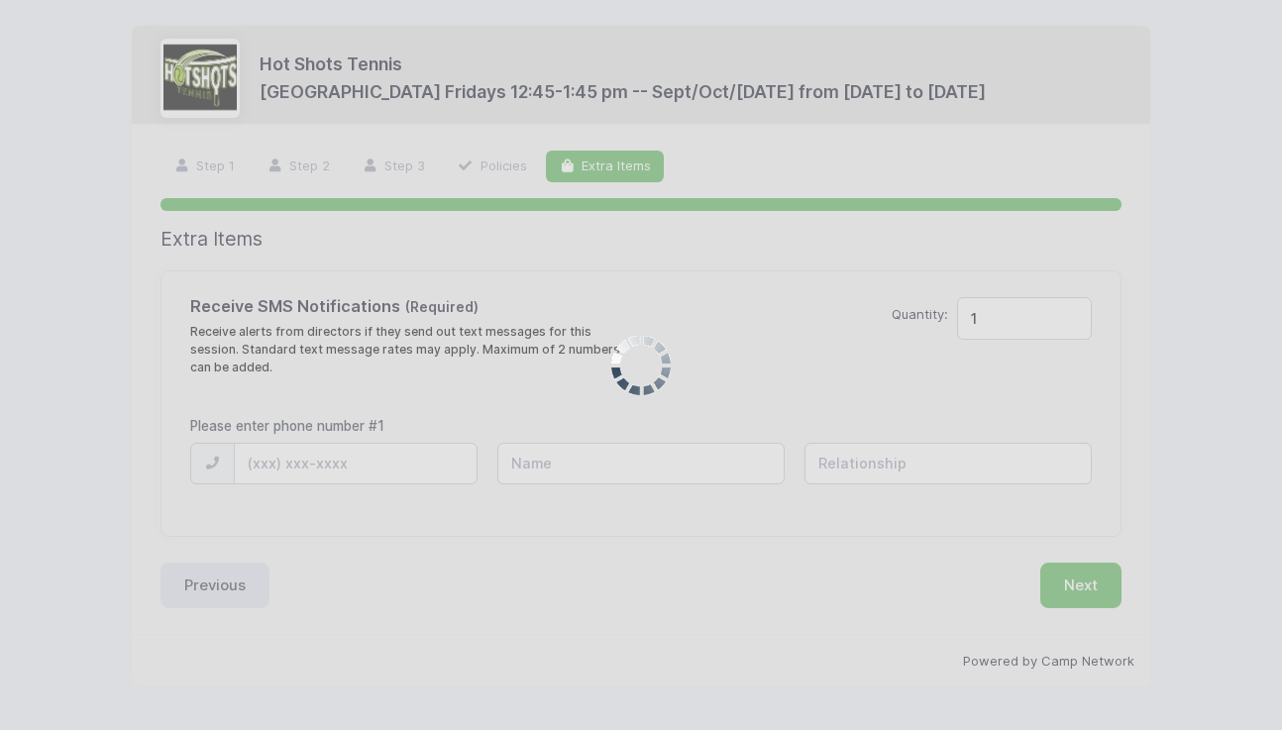
scroll to position [0, 0]
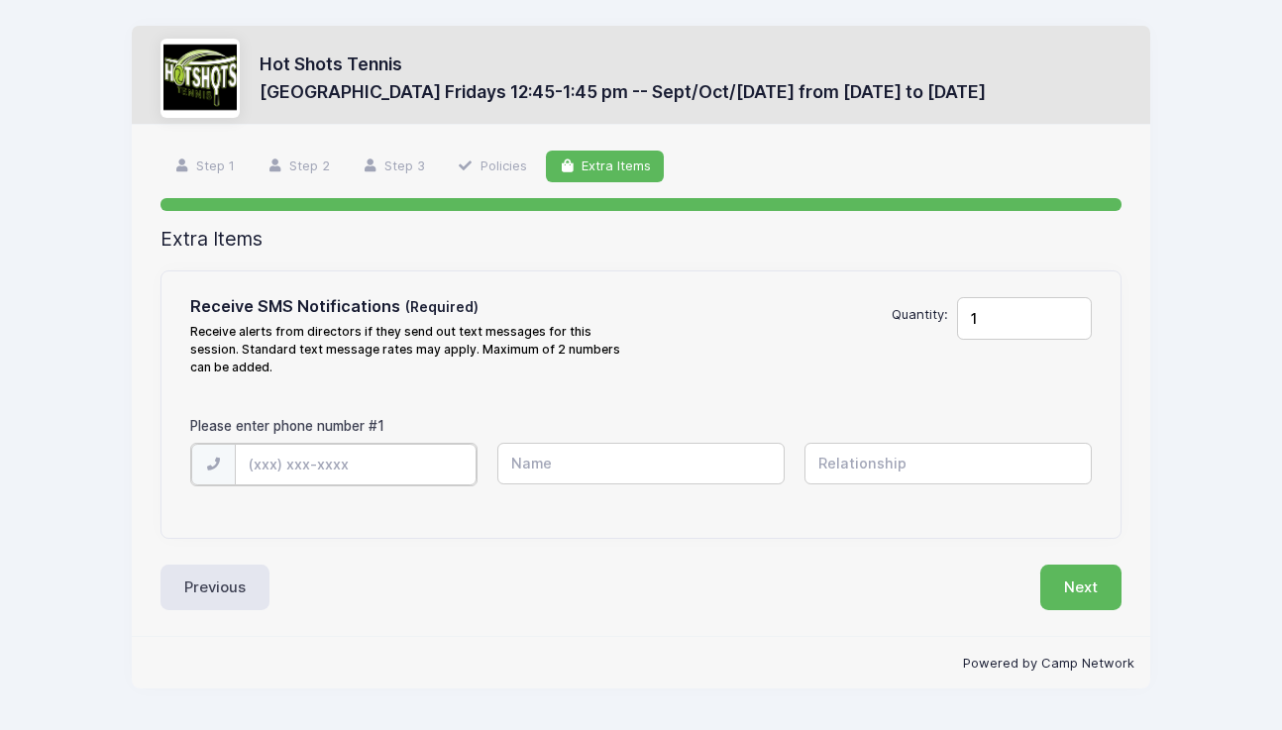
click at [0, 0] on input "text" at bounding box center [0, 0] width 0 height 0
type input "[PHONE_NUMBER]"
type input "Kiki Burger"
click at [1067, 586] on button "Next" at bounding box center [1081, 586] width 81 height 46
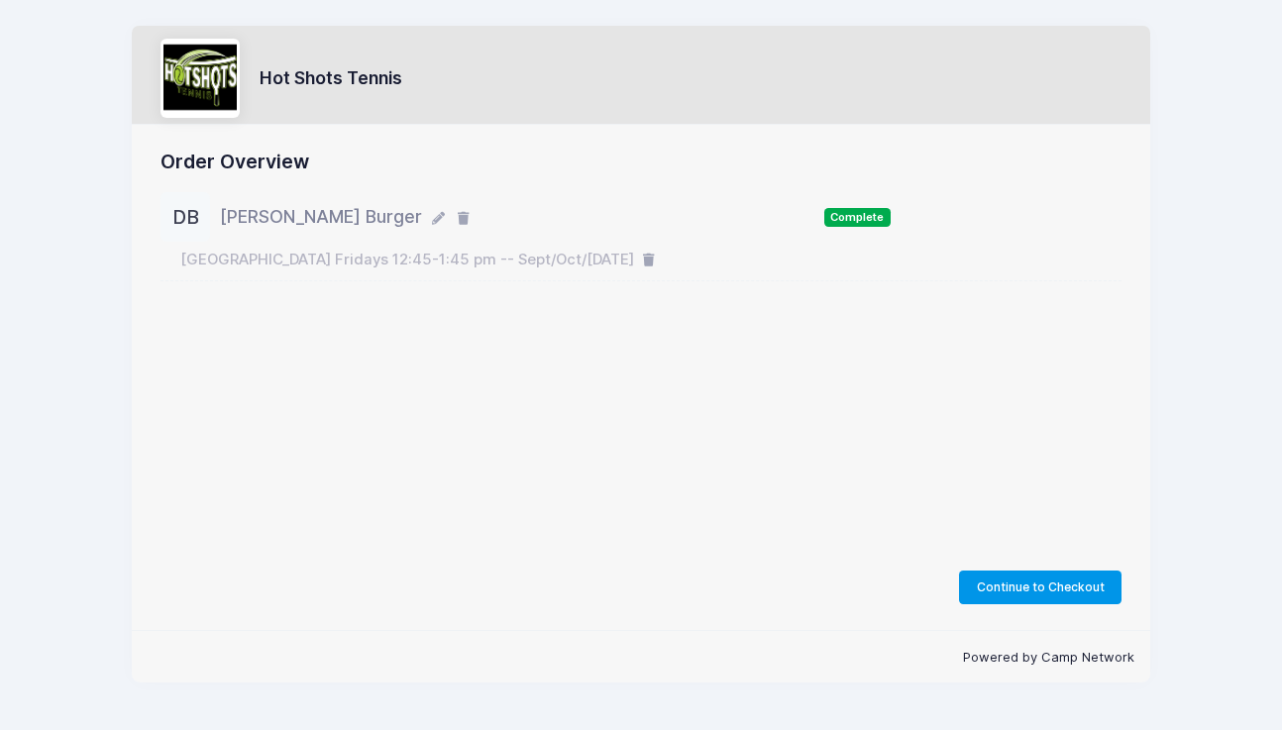
click at [1053, 588] on button "Continue to Checkout" at bounding box center [1040, 588] width 163 height 34
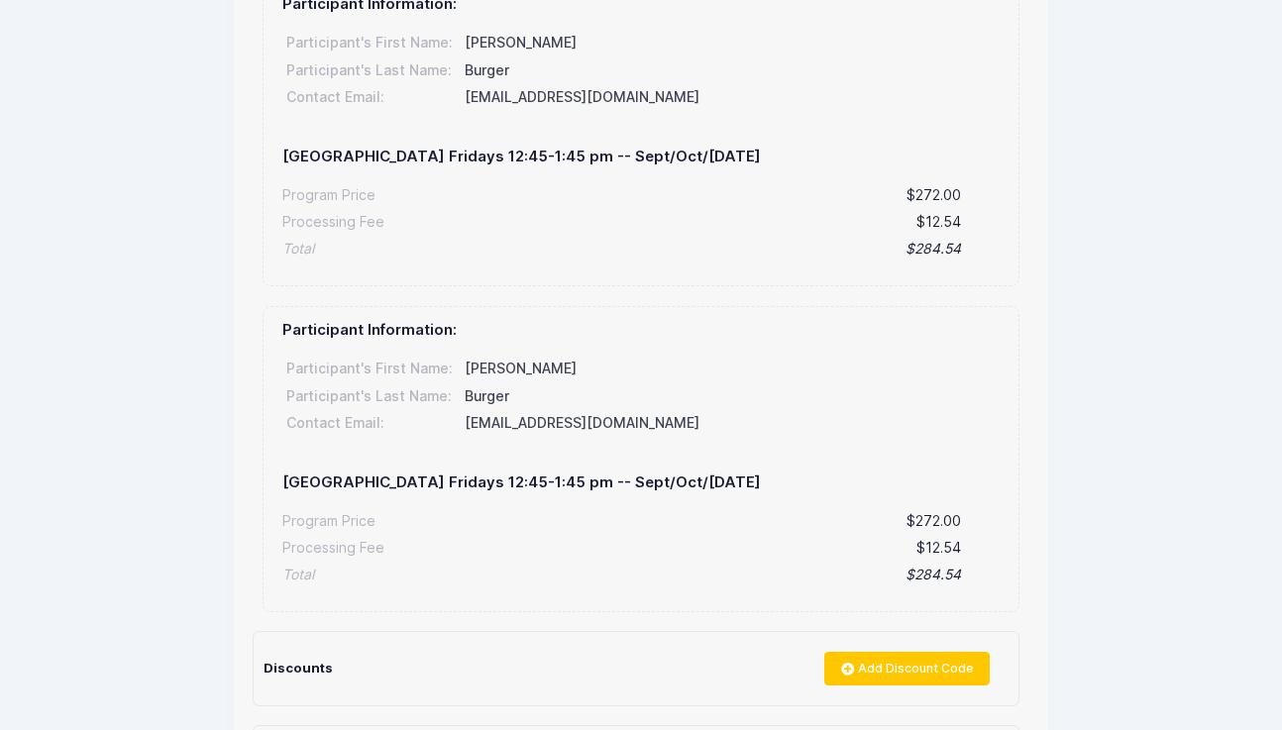
scroll to position [211, 0]
drag, startPoint x: 838, startPoint y: 162, endPoint x: 276, endPoint y: 149, distance: 562.0
click at [276, 149] on div "Participant Information: Participant's First Name: Dahl Participant's Last Name…" at bounding box center [641, 132] width 757 height 306
copy h5 "American Martyrs Elementary Fridays 12:45-1:45 pm -- Sept/Oct/Nov 2025"
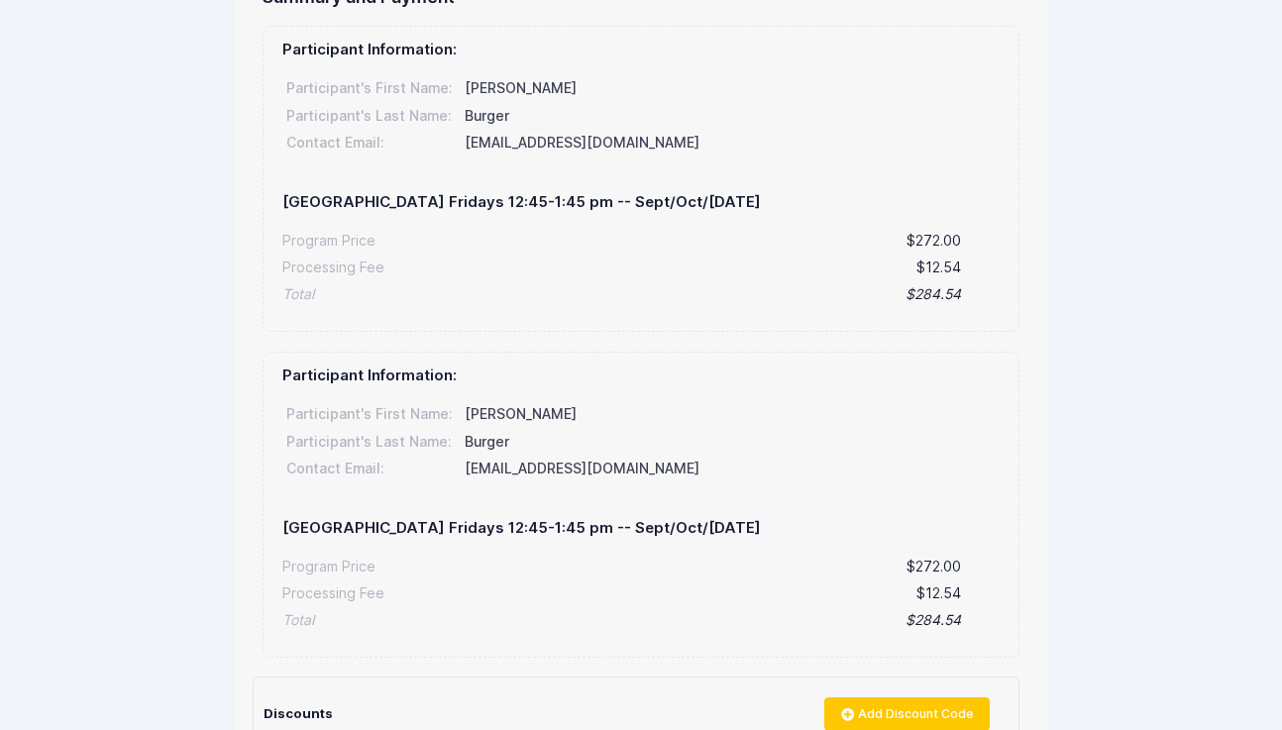
scroll to position [0, 0]
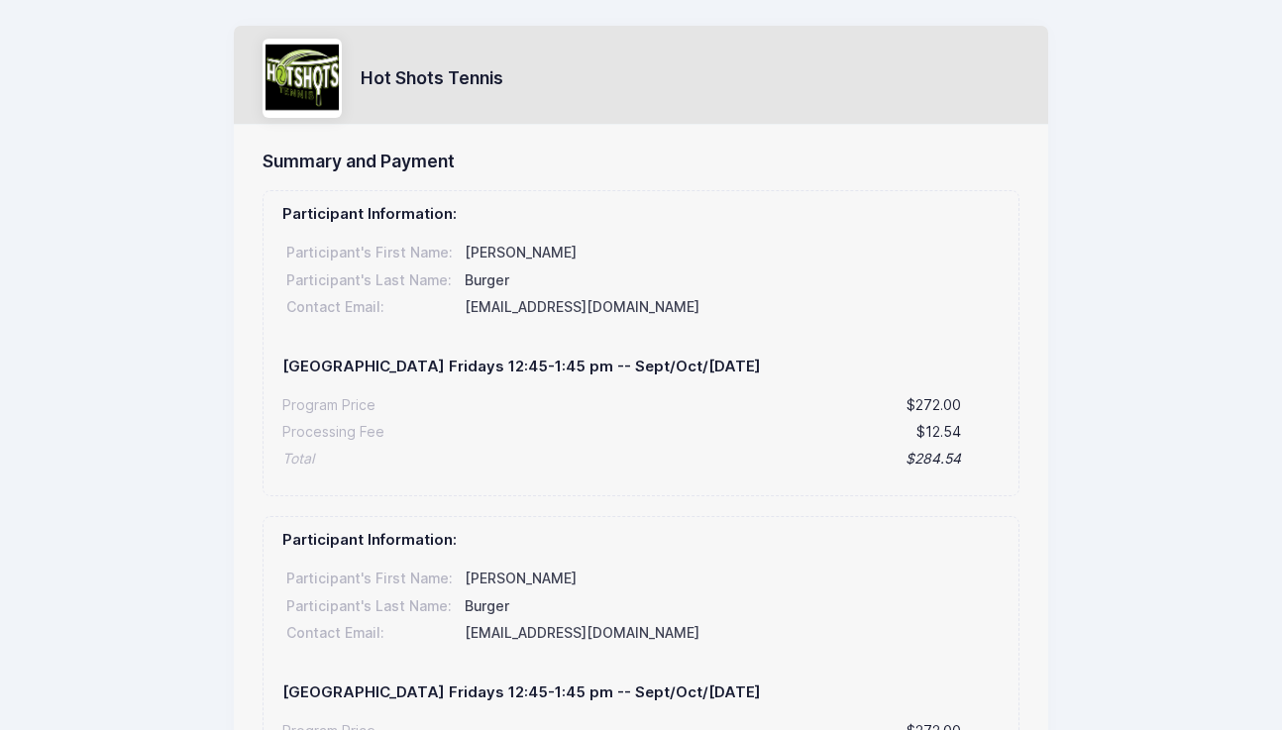
click at [482, 80] on h3 "Hot Shots Tennis" at bounding box center [432, 77] width 143 height 21
drag, startPoint x: 524, startPoint y: 73, endPoint x: 363, endPoint y: 73, distance: 161.5
click at [363, 73] on div "Hot Shots Tennis" at bounding box center [641, 81] width 757 height 85
click at [483, 262] on div "Dahl" at bounding box center [730, 253] width 537 height 21
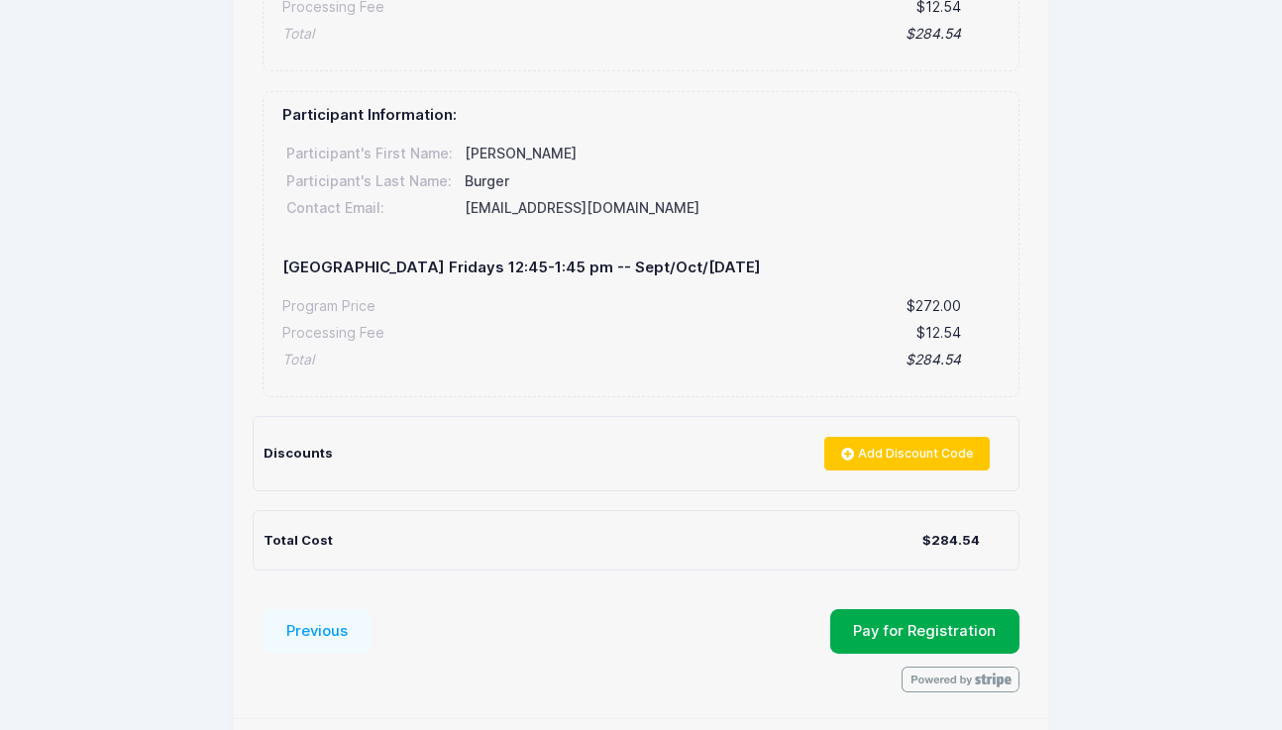
scroll to position [492, 0]
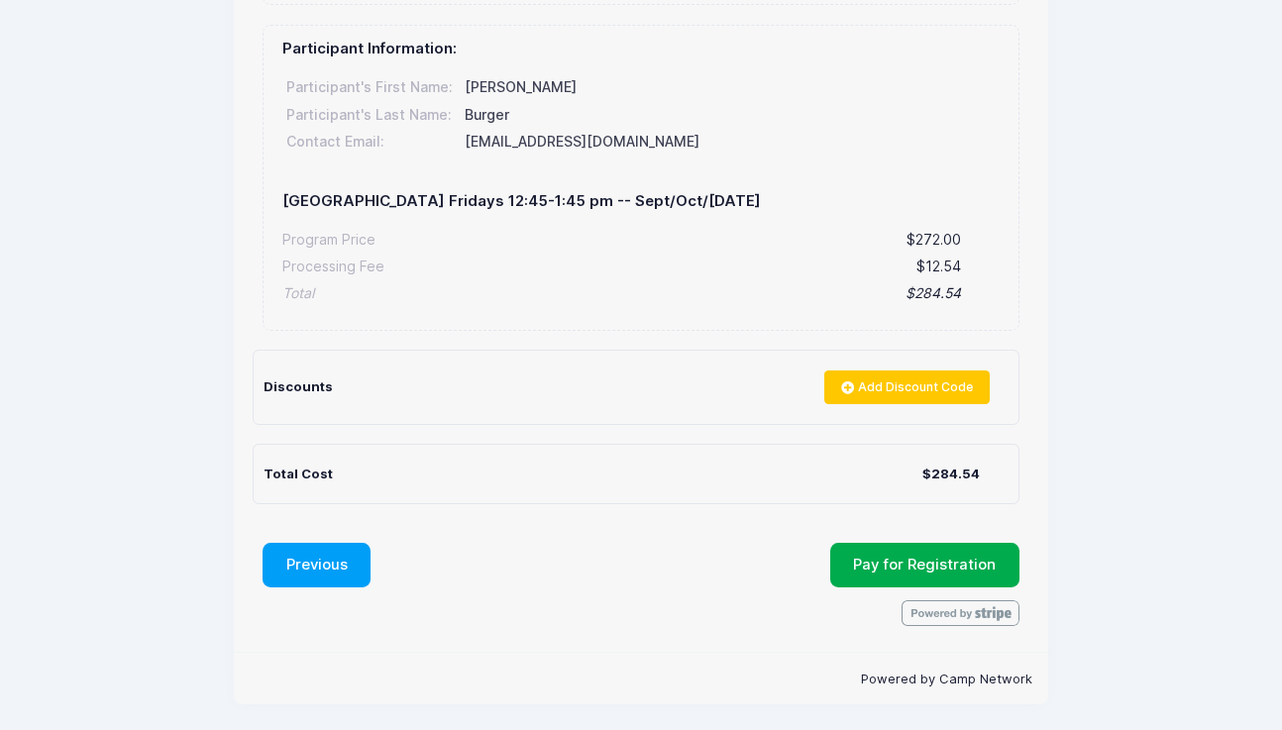
click at [291, 560] on button "Previous" at bounding box center [317, 566] width 109 height 46
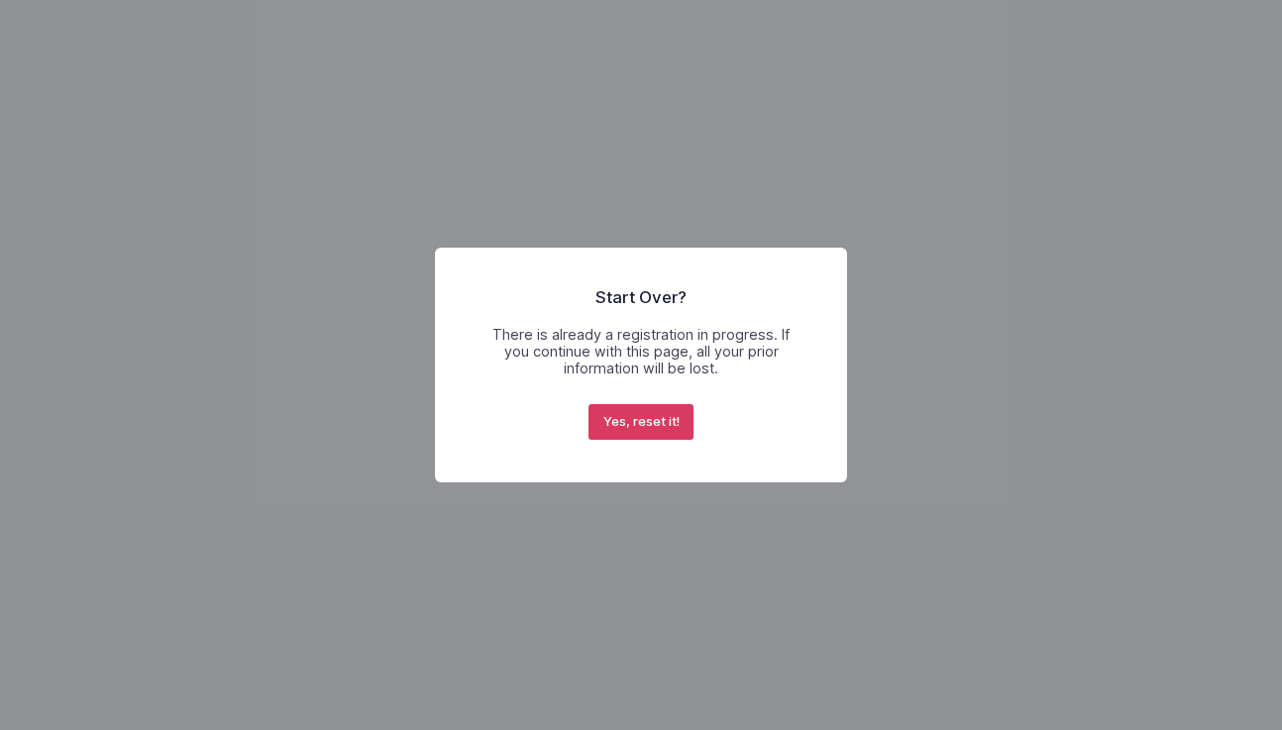
click at [669, 419] on button "Yes, reset it!" at bounding box center [641, 422] width 105 height 36
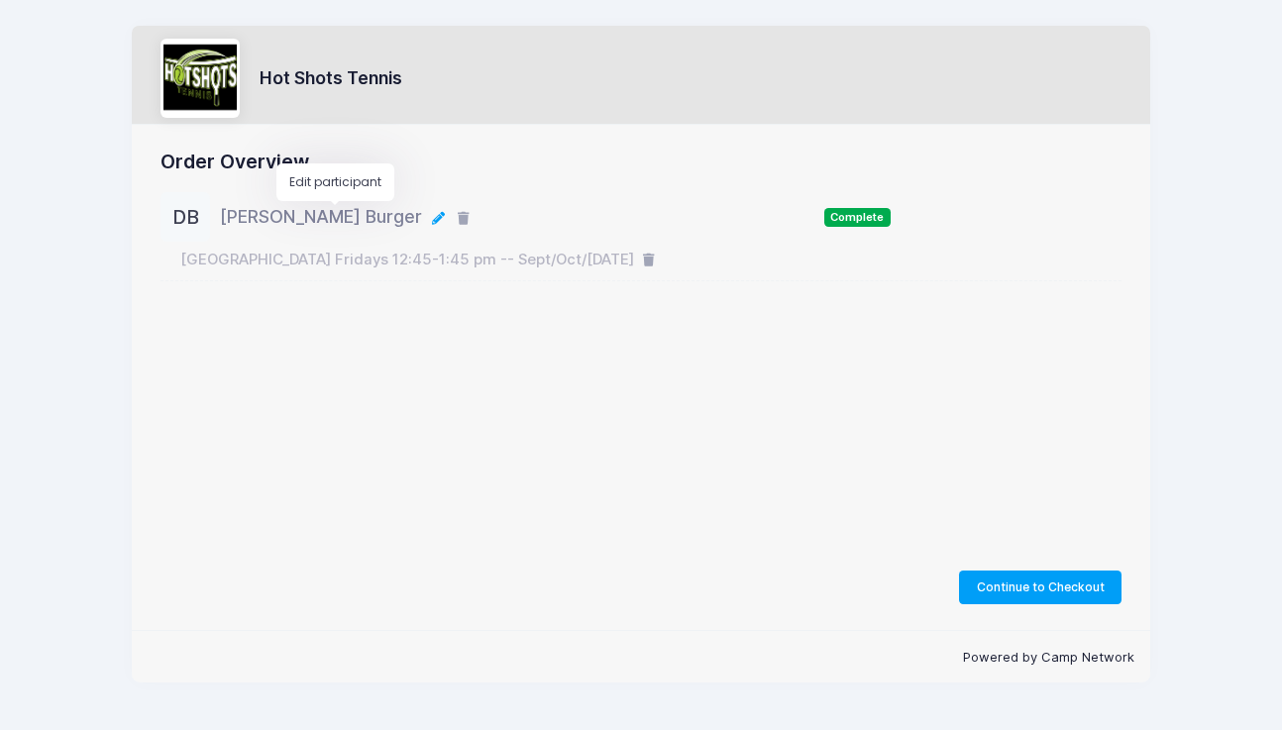
click at [432, 219] on icon "button" at bounding box center [440, 219] width 16 height 0
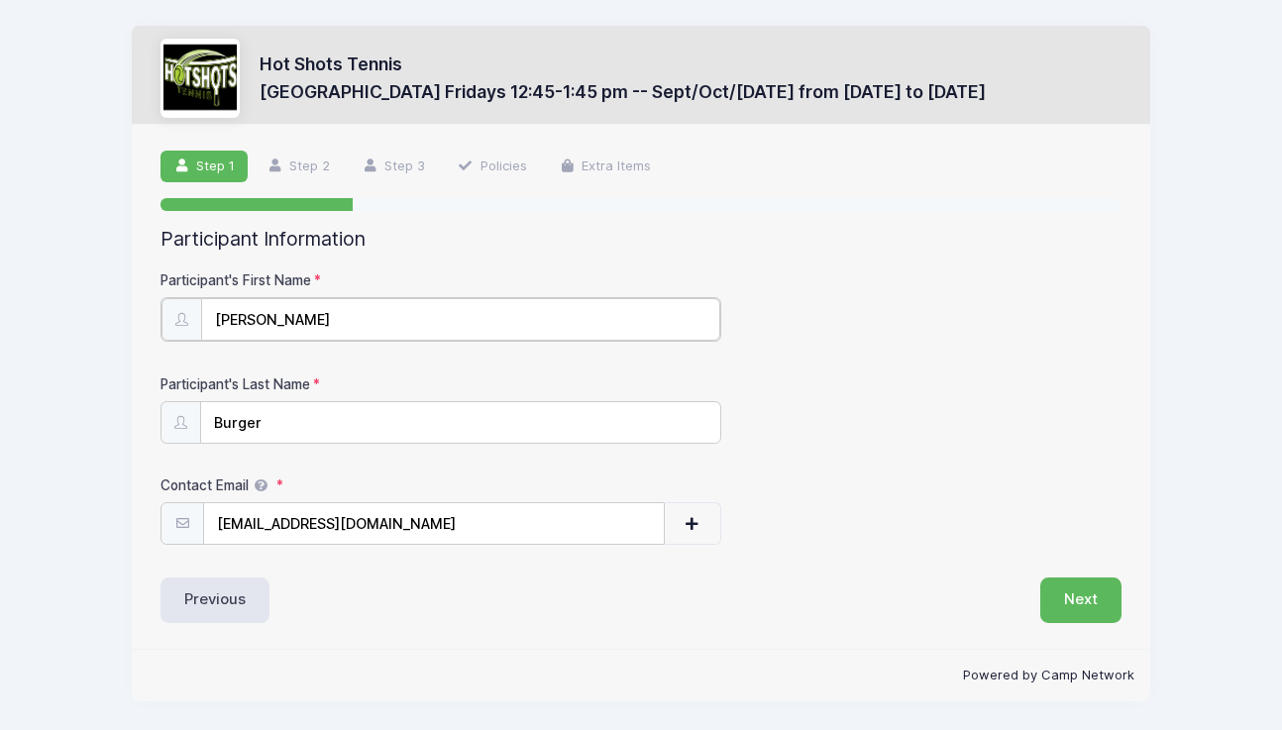
click at [236, 320] on input "Dahl" at bounding box center [460, 319] width 519 height 43
type input "Coco"
click at [802, 355] on form "Participant's First Name Coco Participant's Last Name Burger Contact Email kiki…" at bounding box center [641, 407] width 961 height 273
click at [1076, 598] on button "Next" at bounding box center [1081, 599] width 81 height 46
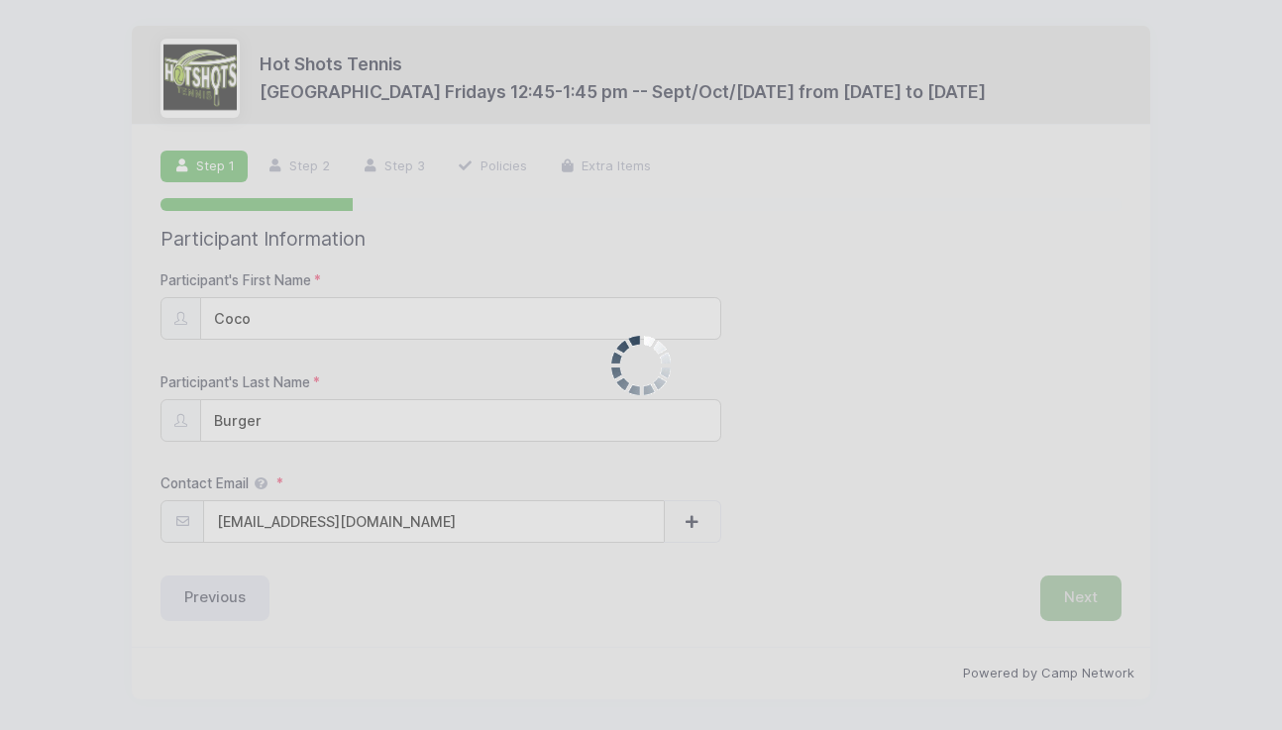
scroll to position [18, 0]
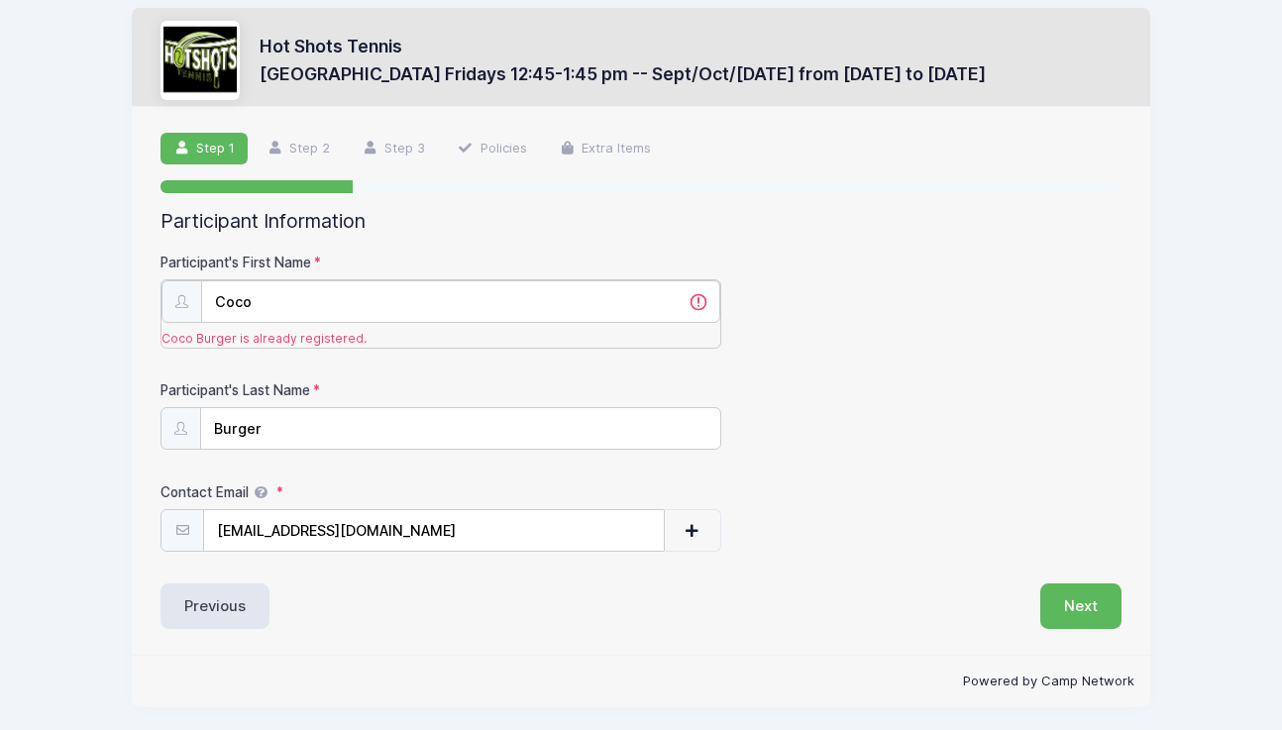
click at [699, 299] on input "Coco" at bounding box center [460, 301] width 519 height 43
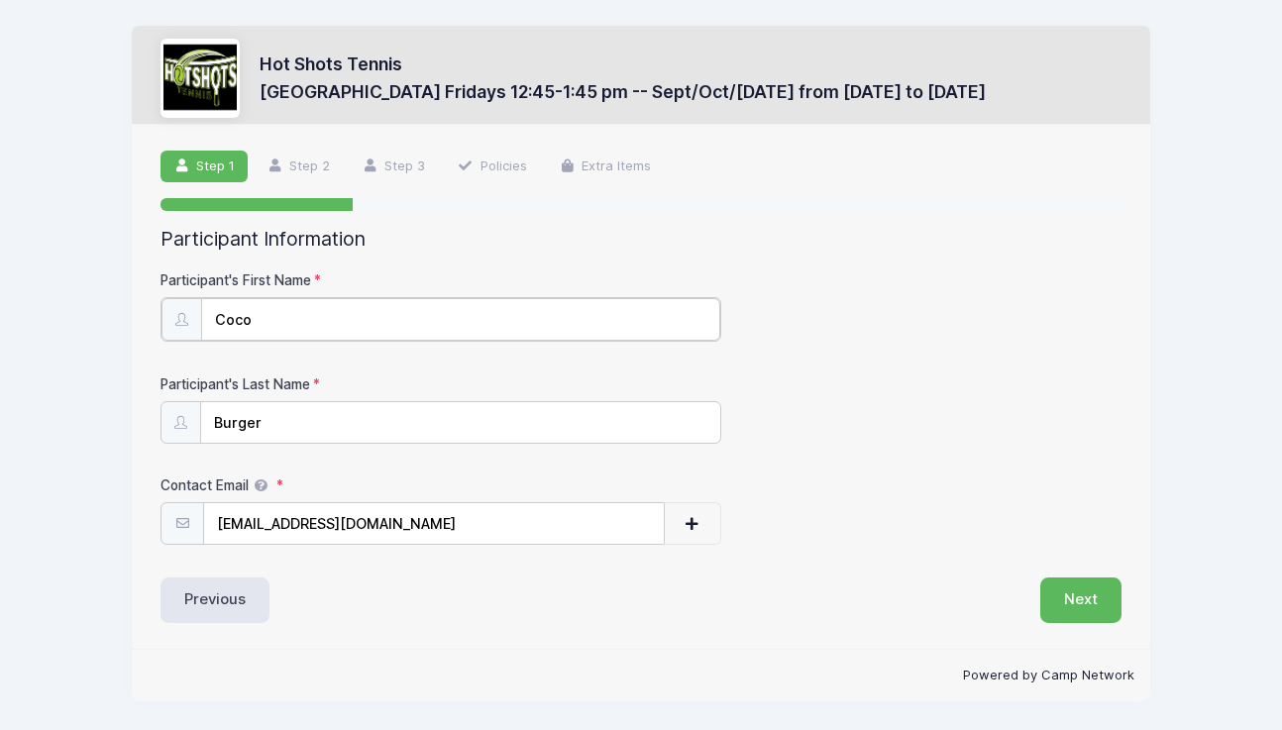
scroll to position [0, 0]
click at [866, 637] on div "Step 1 /7 Step 1 Step 2 Step 3 Policies Extra Items Participant Information Par…" at bounding box center [641, 386] width 1019 height 522
click at [270, 419] on input "Burger" at bounding box center [460, 421] width 519 height 43
click at [452, 518] on input "kikiryan9@gmail.com" at bounding box center [434, 522] width 460 height 43
click at [1087, 595] on button "Next" at bounding box center [1081, 599] width 81 height 46
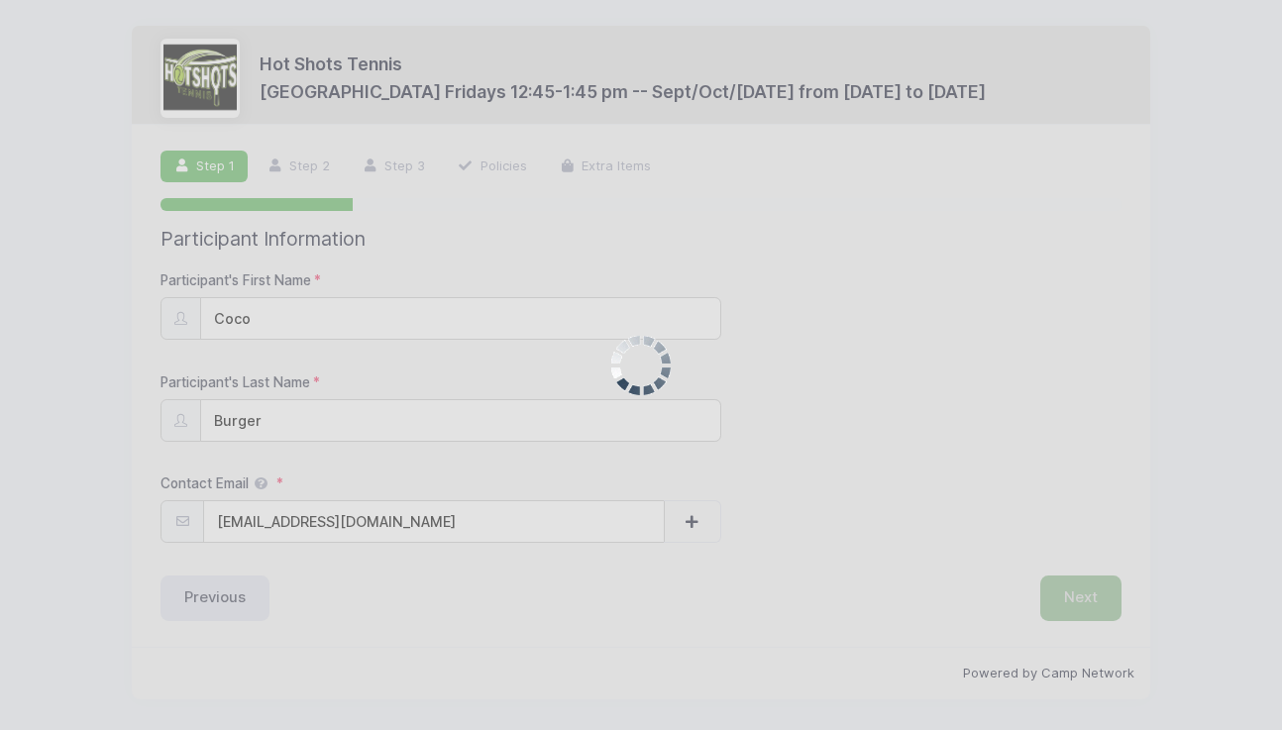
scroll to position [18, 0]
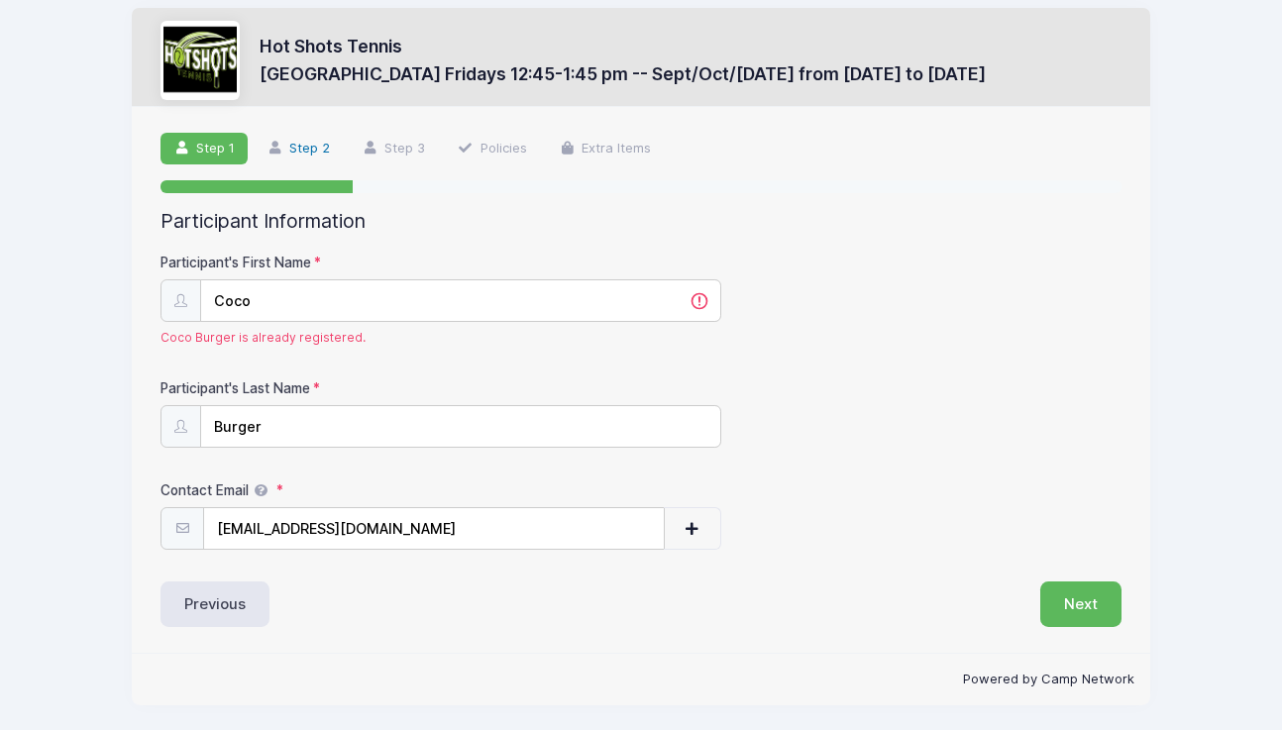
click at [314, 142] on link "Step 2" at bounding box center [298, 149] width 89 height 33
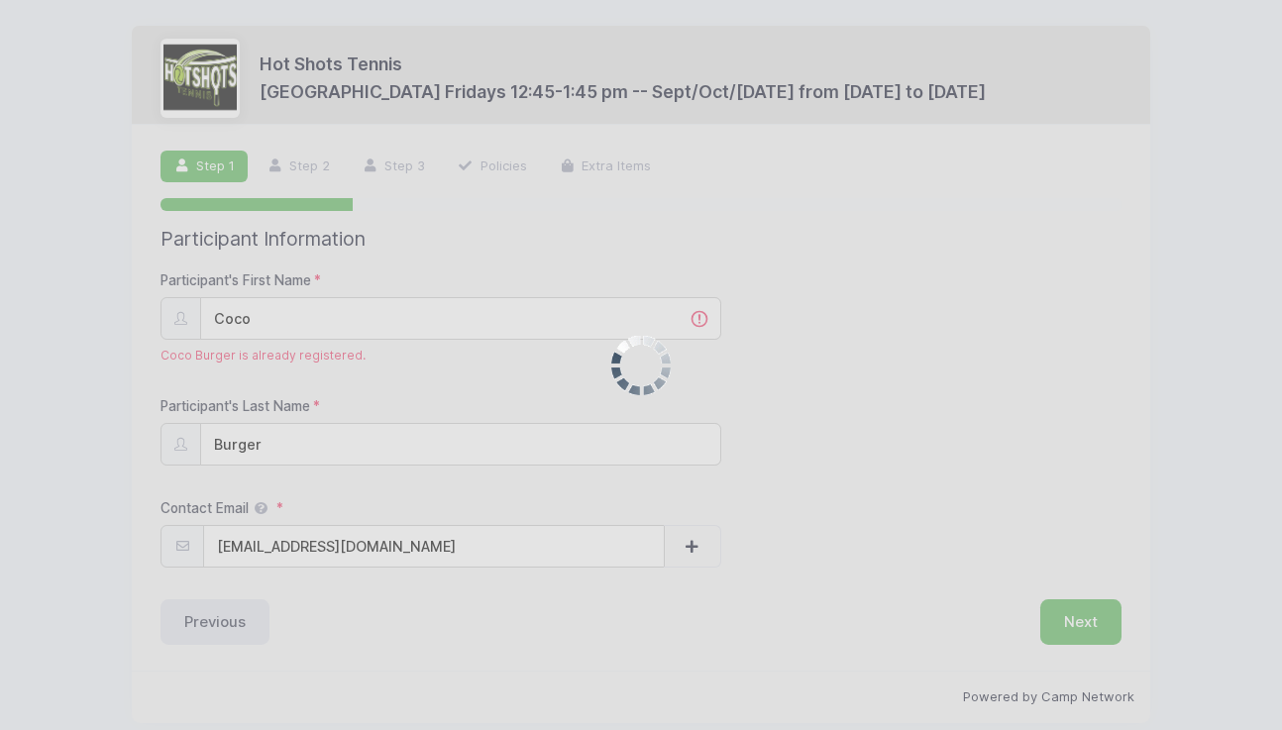
scroll to position [18, 0]
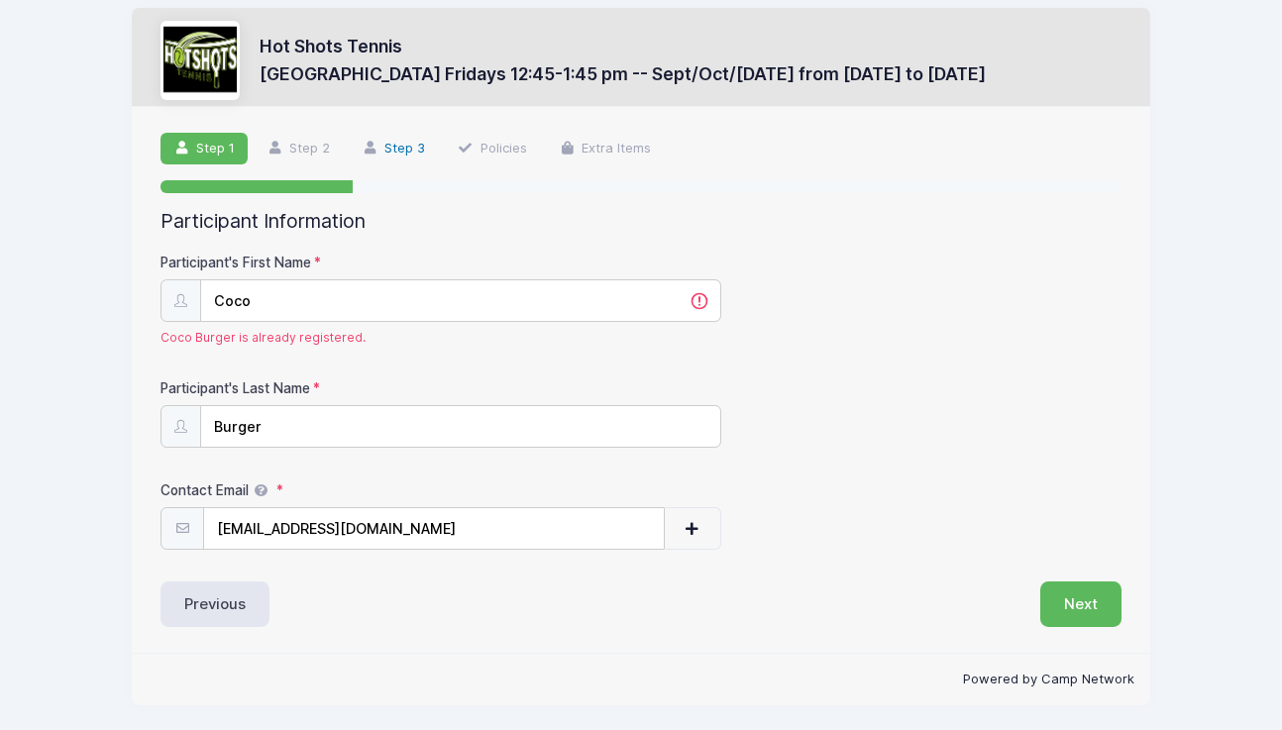
click at [381, 153] on link "Step 3" at bounding box center [394, 149] width 89 height 33
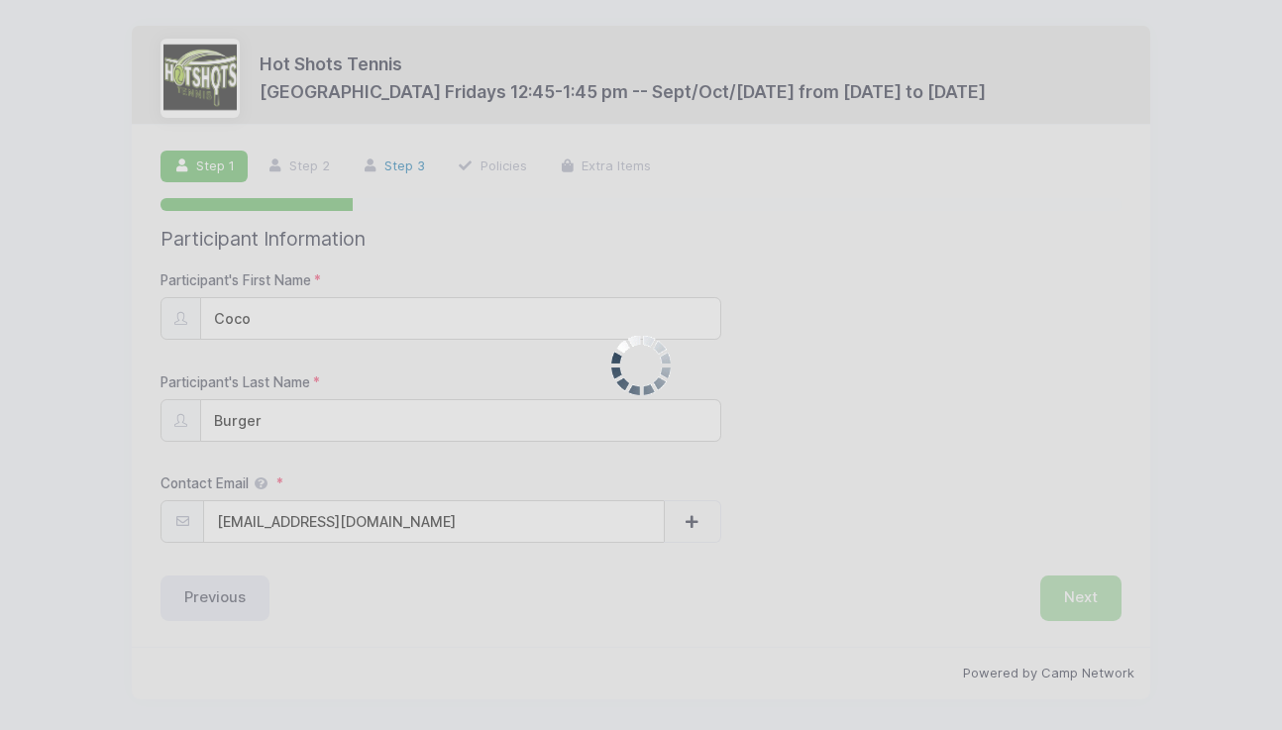
scroll to position [18, 0]
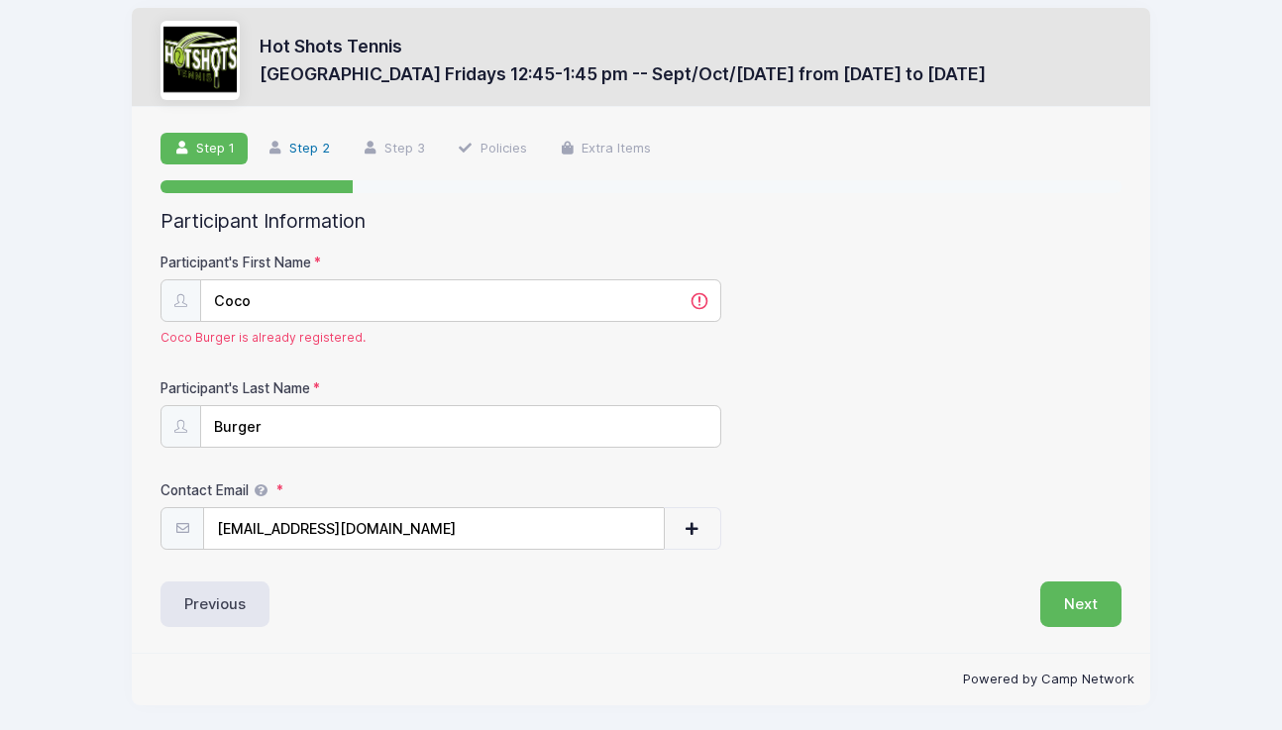
click at [303, 151] on link "Step 2" at bounding box center [298, 149] width 89 height 33
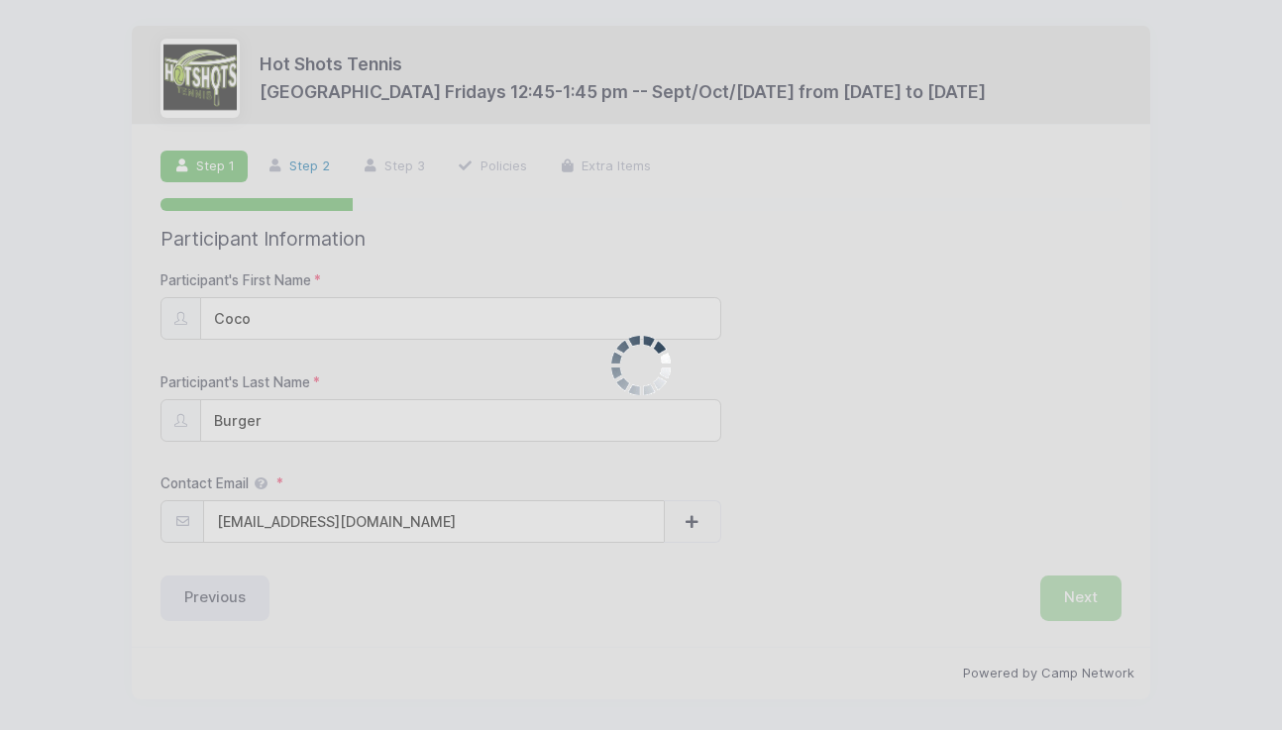
scroll to position [18, 0]
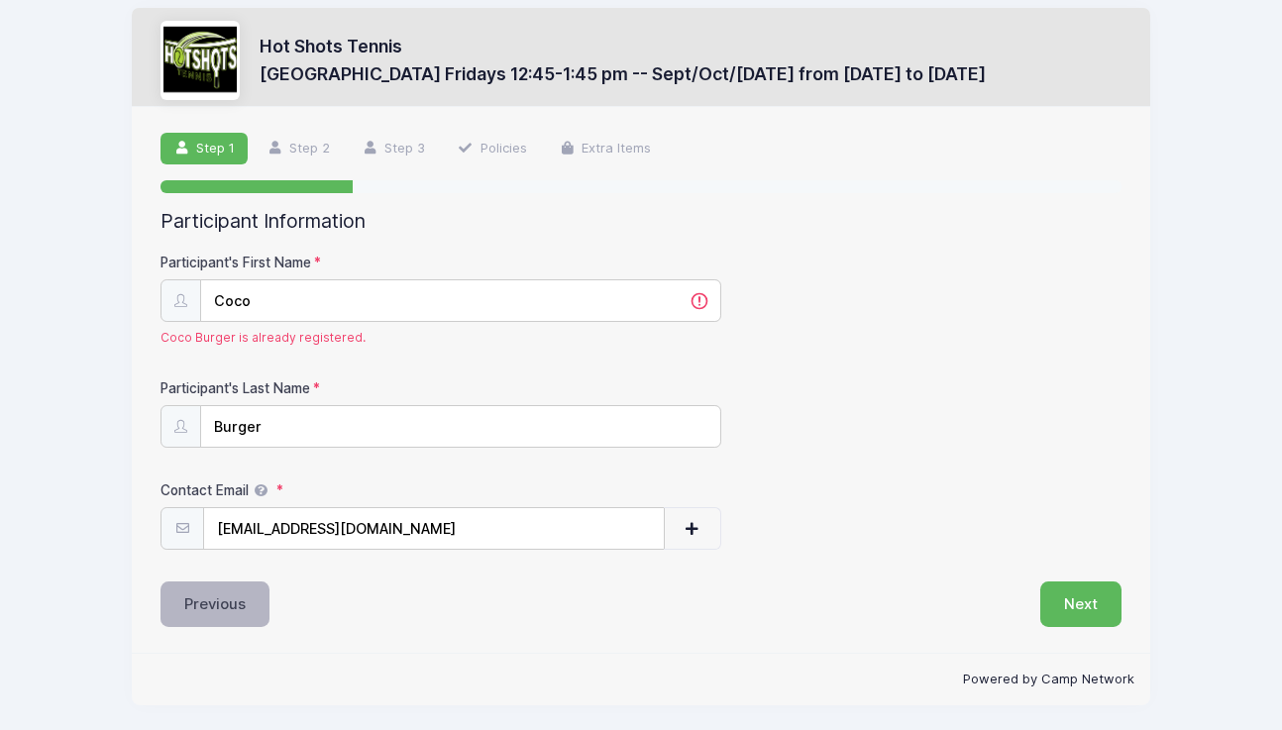
click at [214, 598] on button "Previous" at bounding box center [215, 605] width 109 height 46
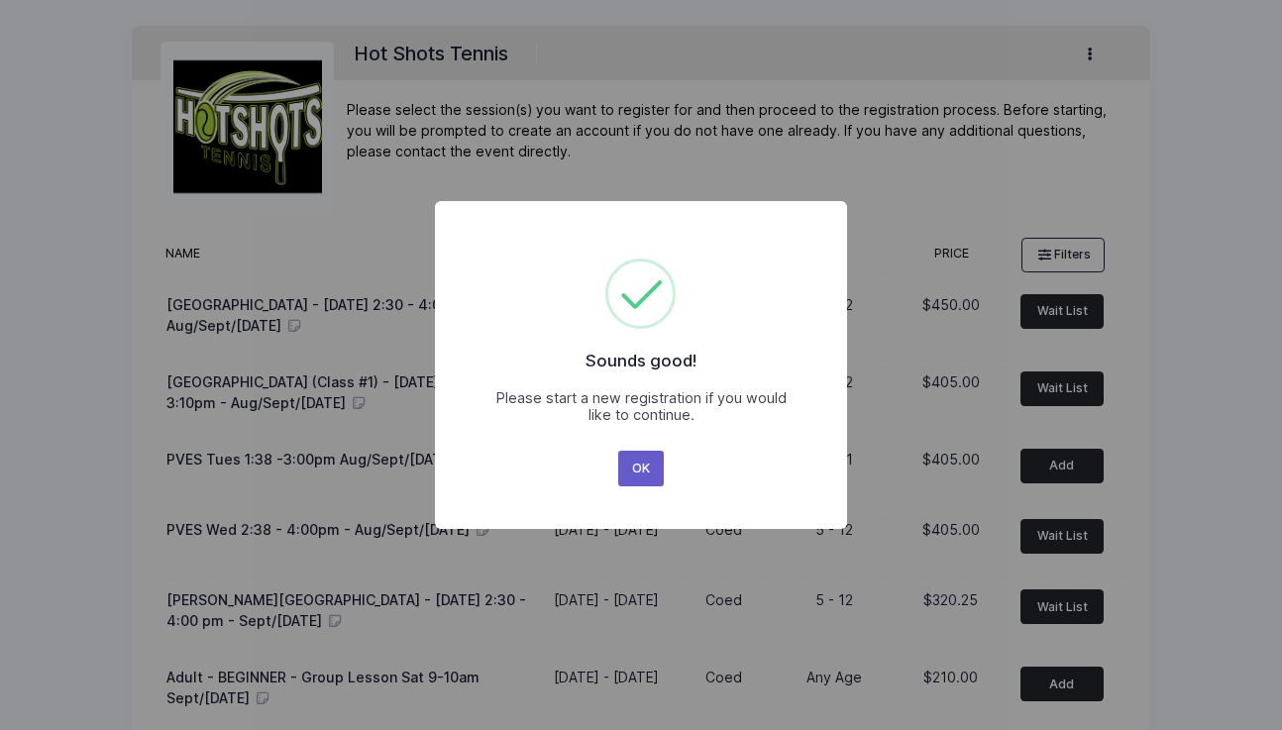
click at [637, 467] on button "OK" at bounding box center [641, 469] width 47 height 36
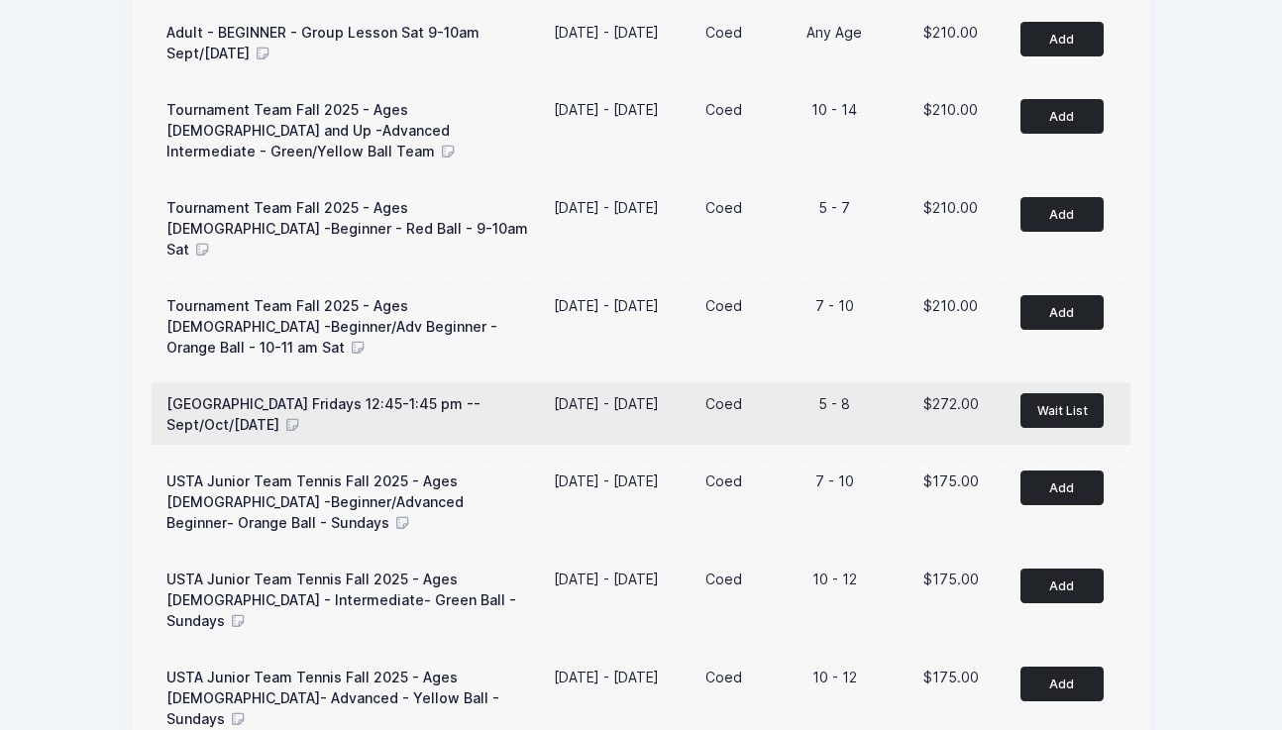
scroll to position [680, 0]
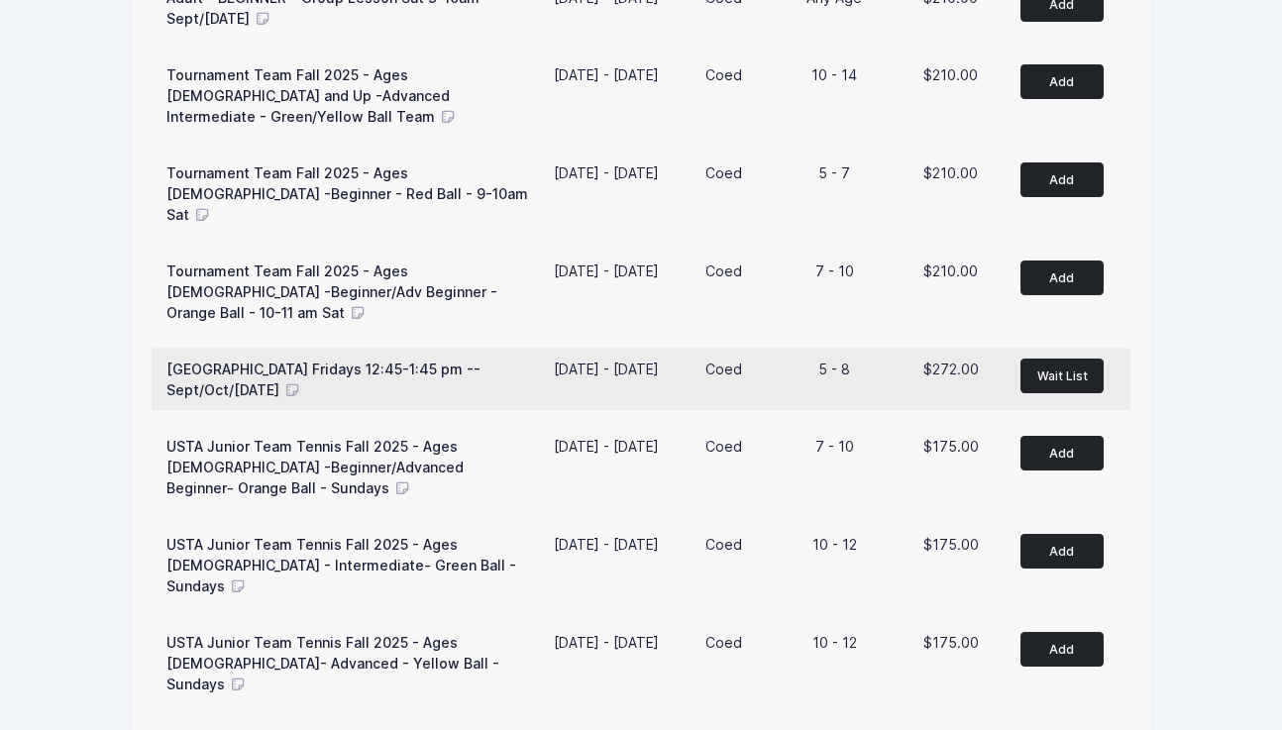
click at [826, 361] on span "5 - 8" at bounding box center [835, 369] width 32 height 17
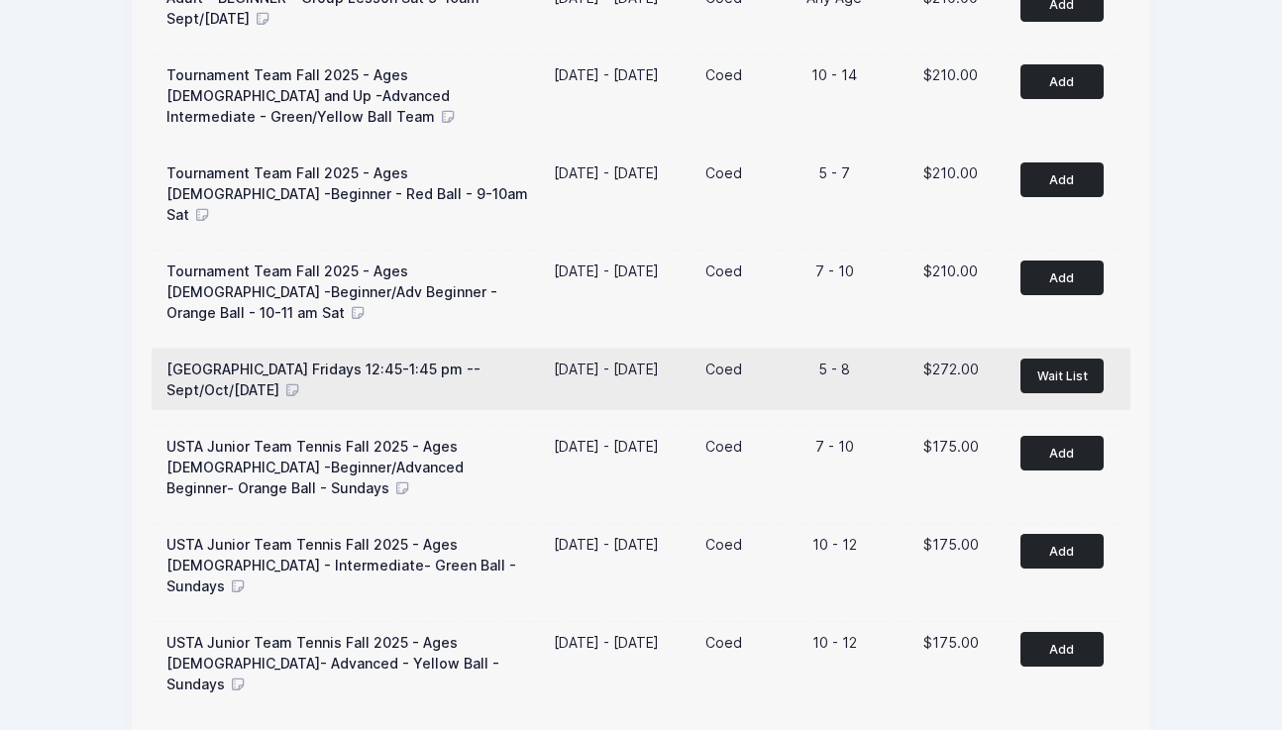
click at [1057, 369] on span "Wait List" at bounding box center [1063, 376] width 51 height 15
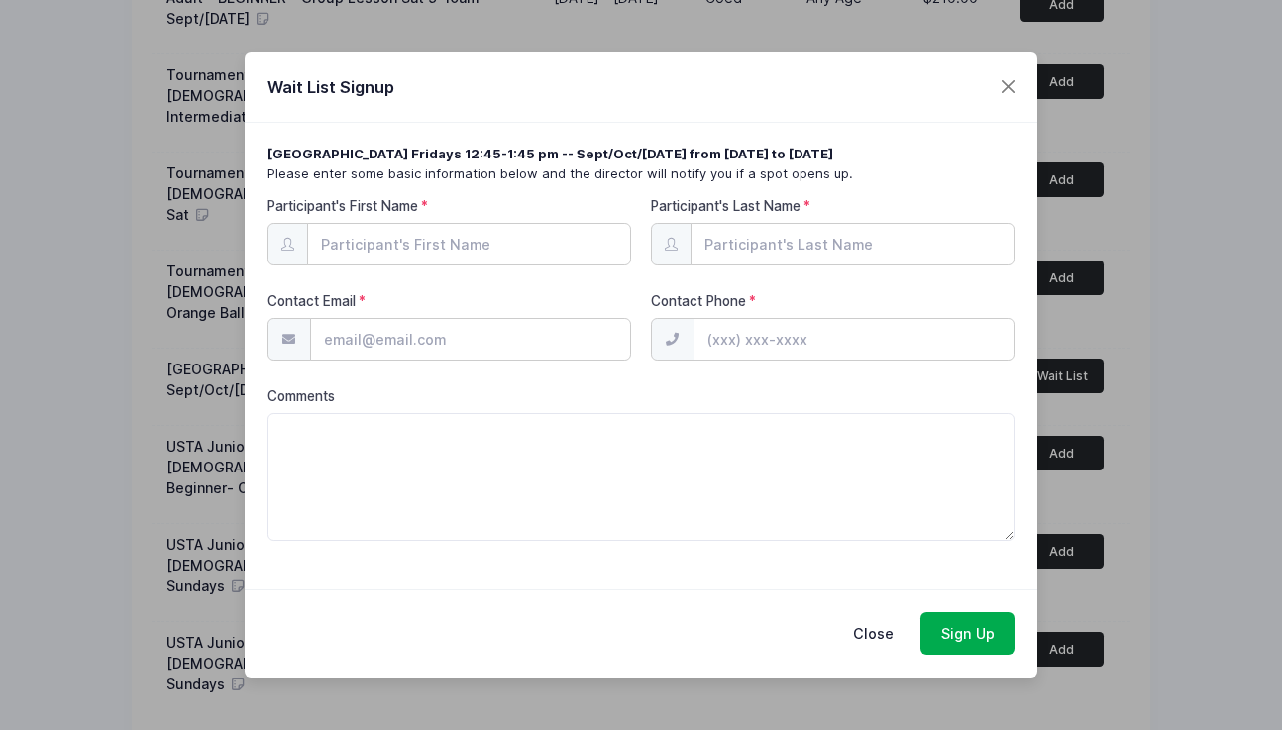
click at [406, 251] on input "Participant's First Name" at bounding box center [469, 244] width 325 height 43
click at [872, 638] on button "Close" at bounding box center [873, 633] width 81 height 43
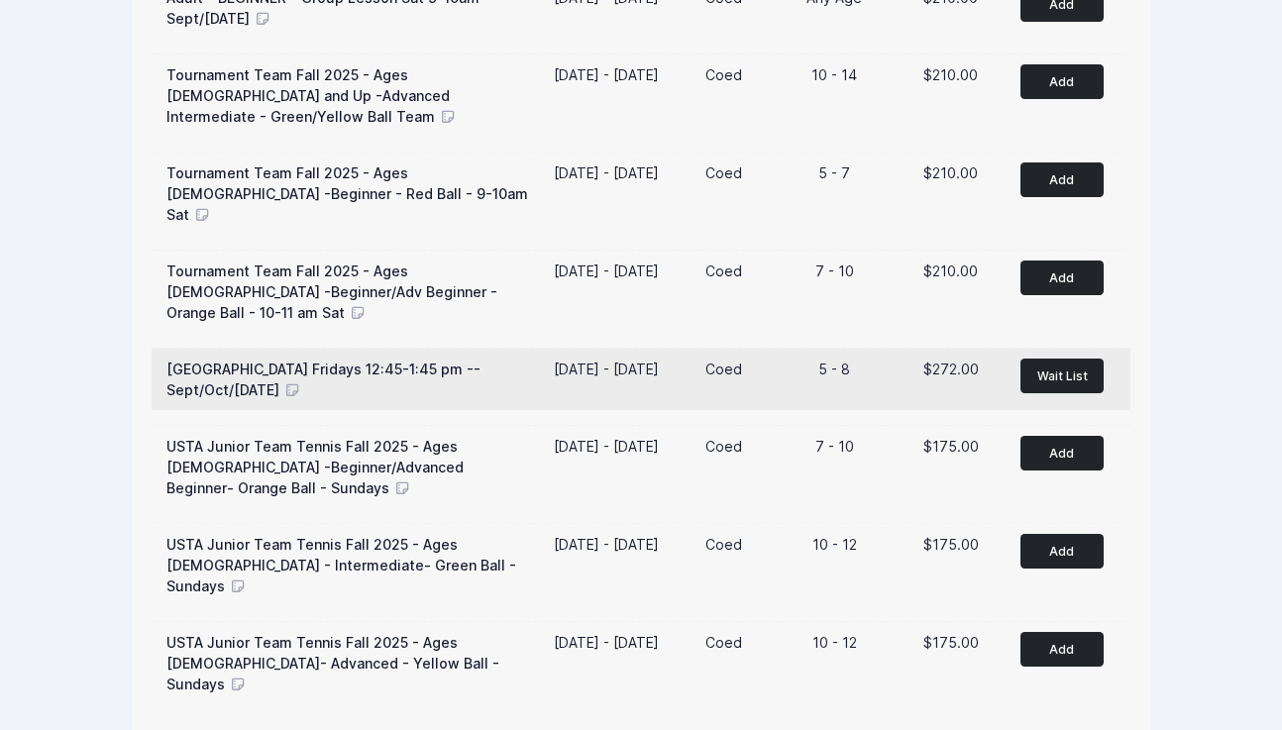
click at [341, 361] on span "American Martyrs Elementary Fridays 12:45-1:45 pm -- Sept/Oct/Nov 2025" at bounding box center [323, 380] width 314 height 38
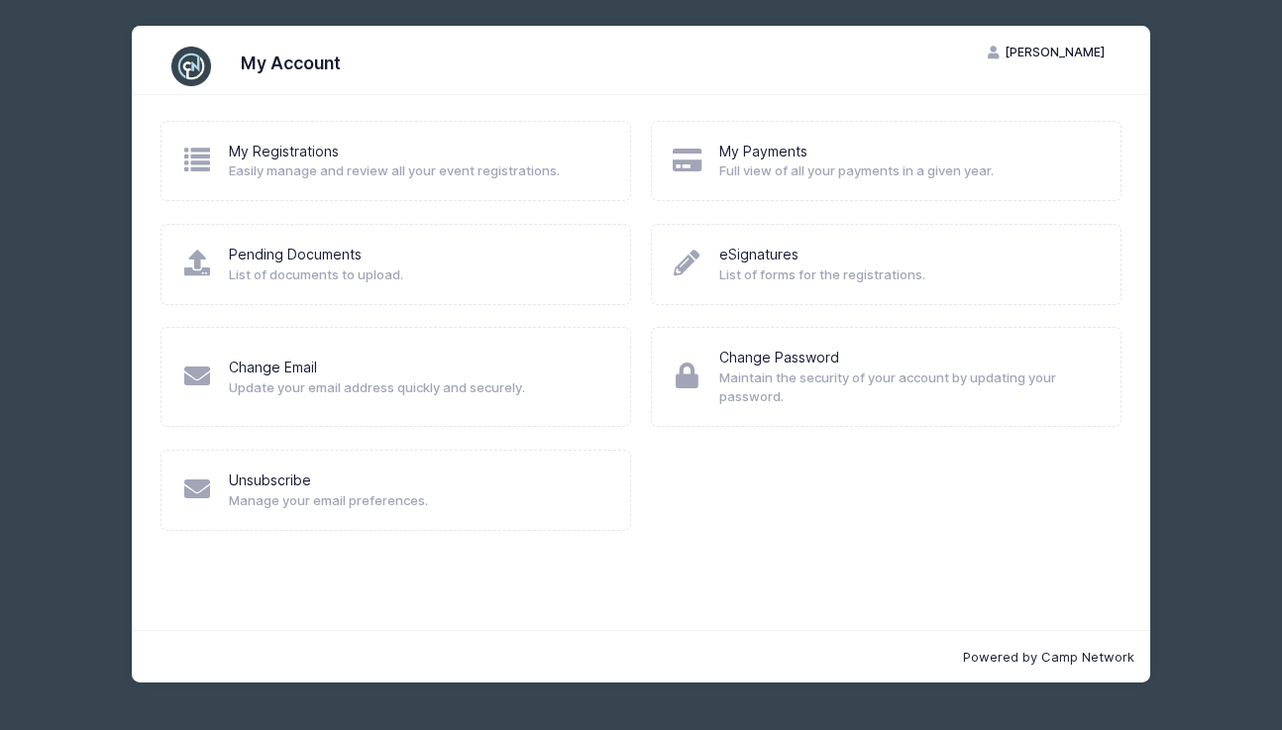
click at [214, 598] on div "My Registrations Easily manage and review all your event registrations. My Paym…" at bounding box center [641, 362] width 1019 height 535
click at [1063, 49] on span "[PERSON_NAME]" at bounding box center [1055, 52] width 100 height 15
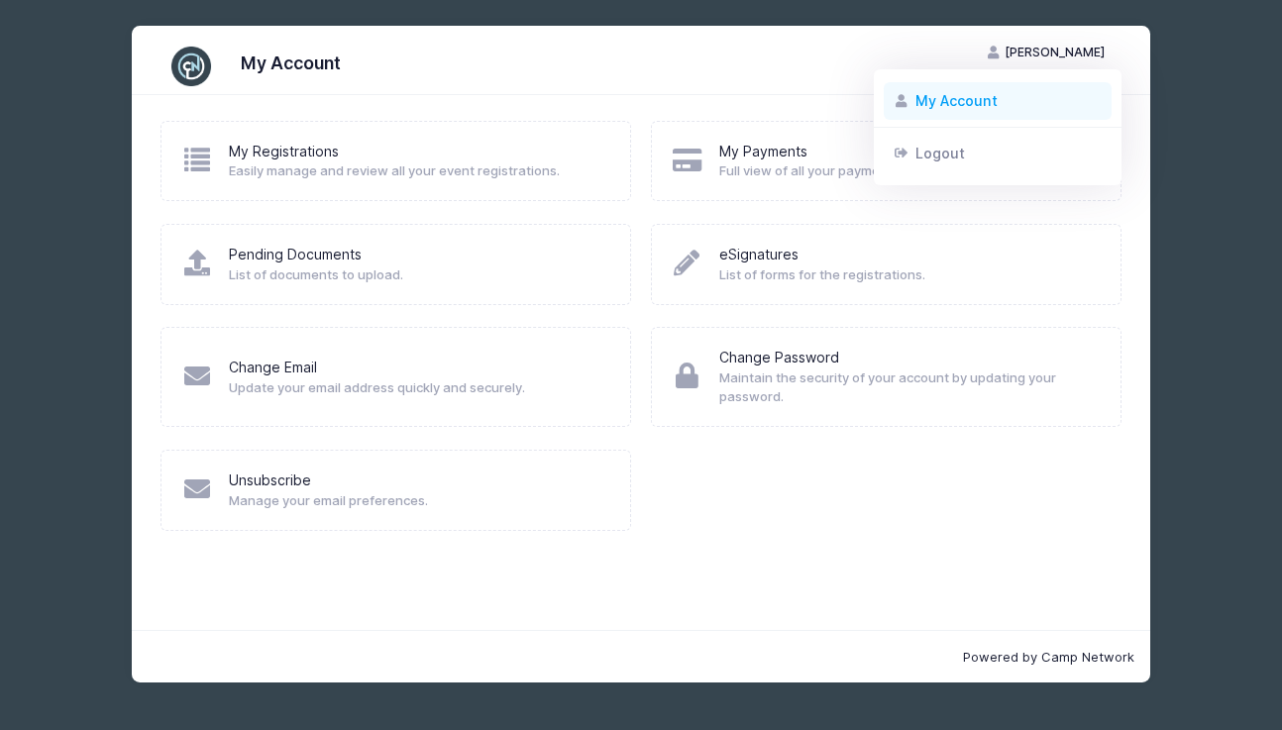
click at [984, 92] on link "My Account" at bounding box center [998, 101] width 229 height 38
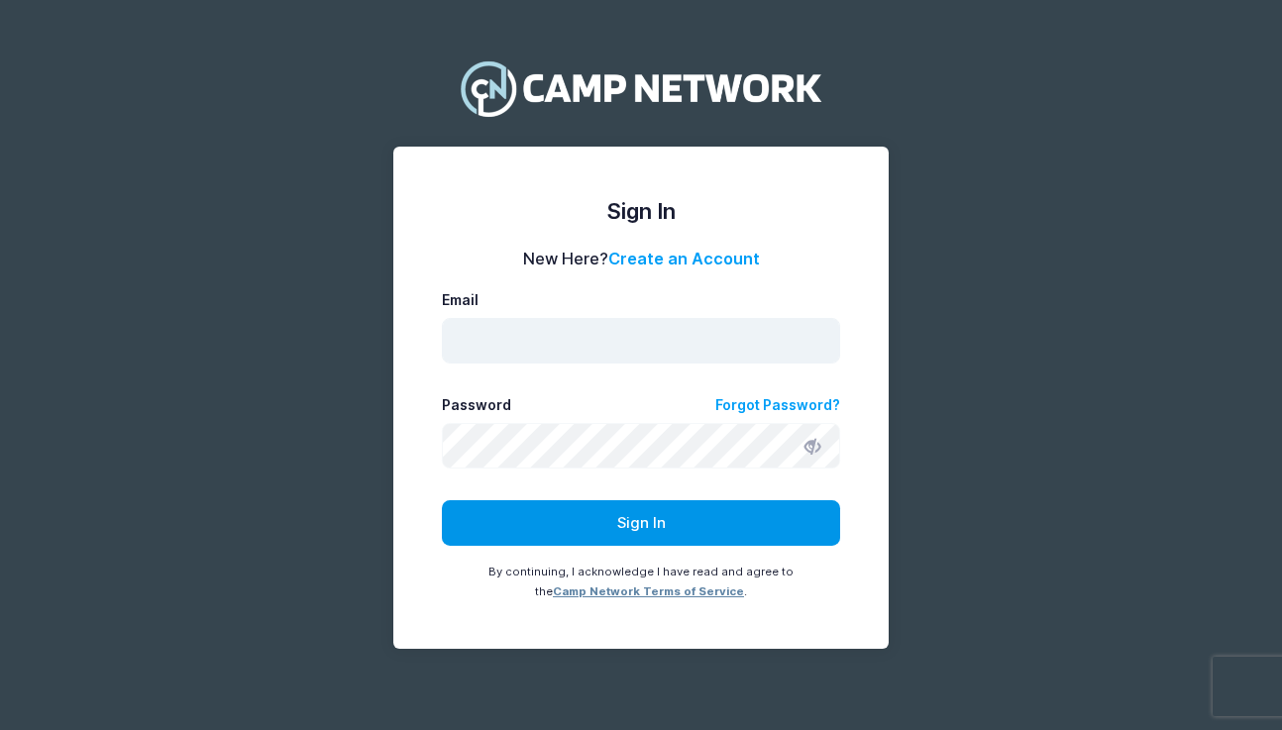
type input "[EMAIL_ADDRESS][DOMAIN_NAME]"
click at [588, 523] on button "Sign In" at bounding box center [641, 523] width 399 height 46
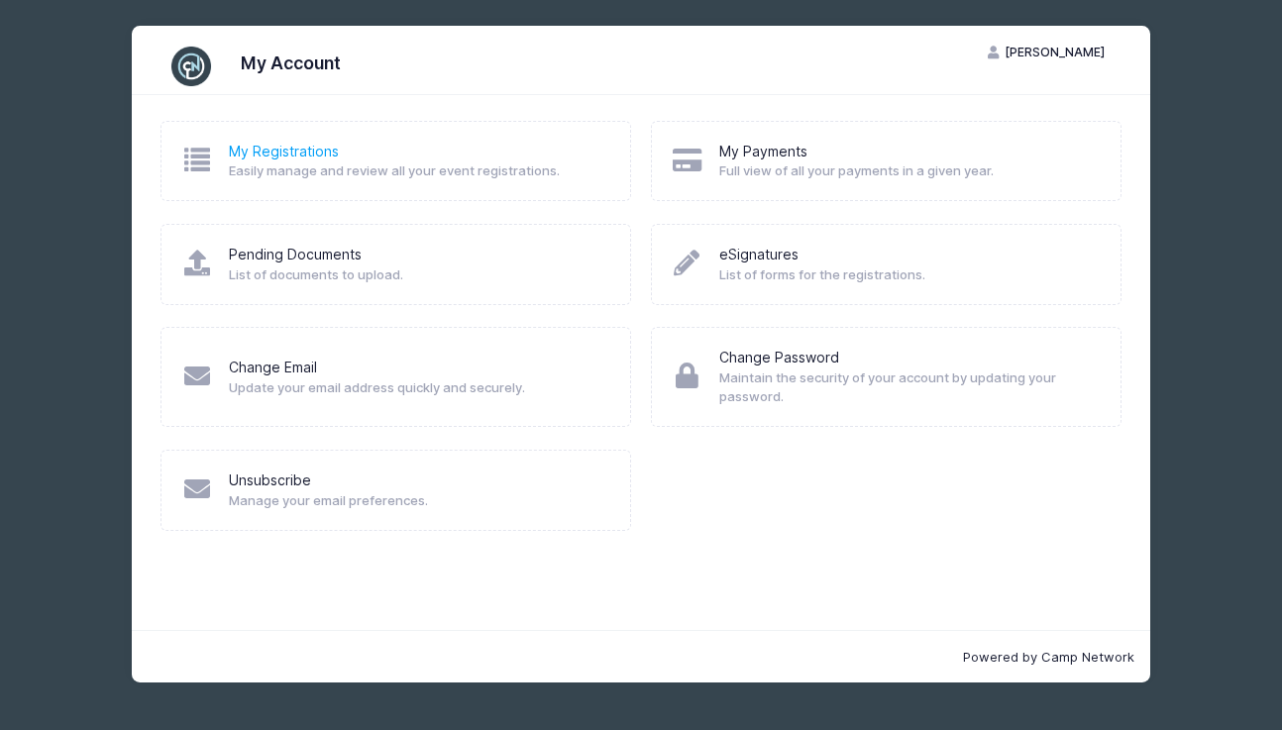
click at [276, 150] on link "My Registrations" at bounding box center [284, 152] width 110 height 21
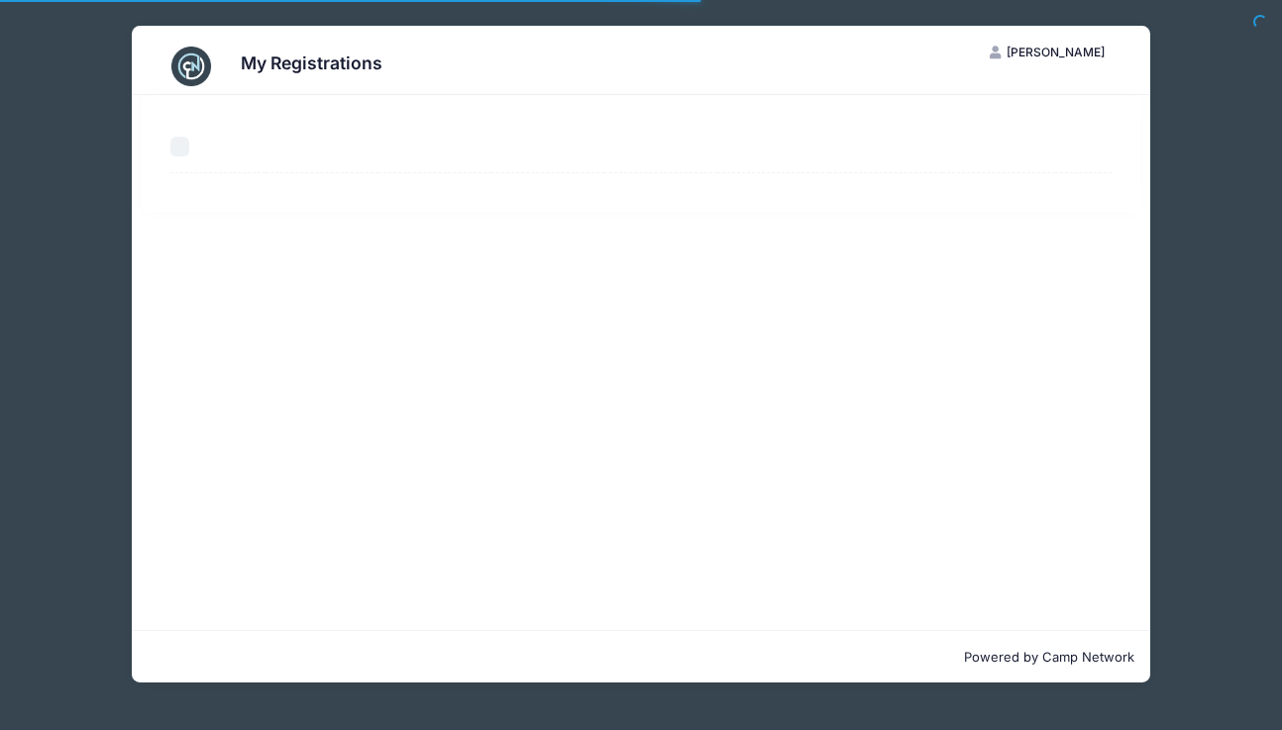
select select "50"
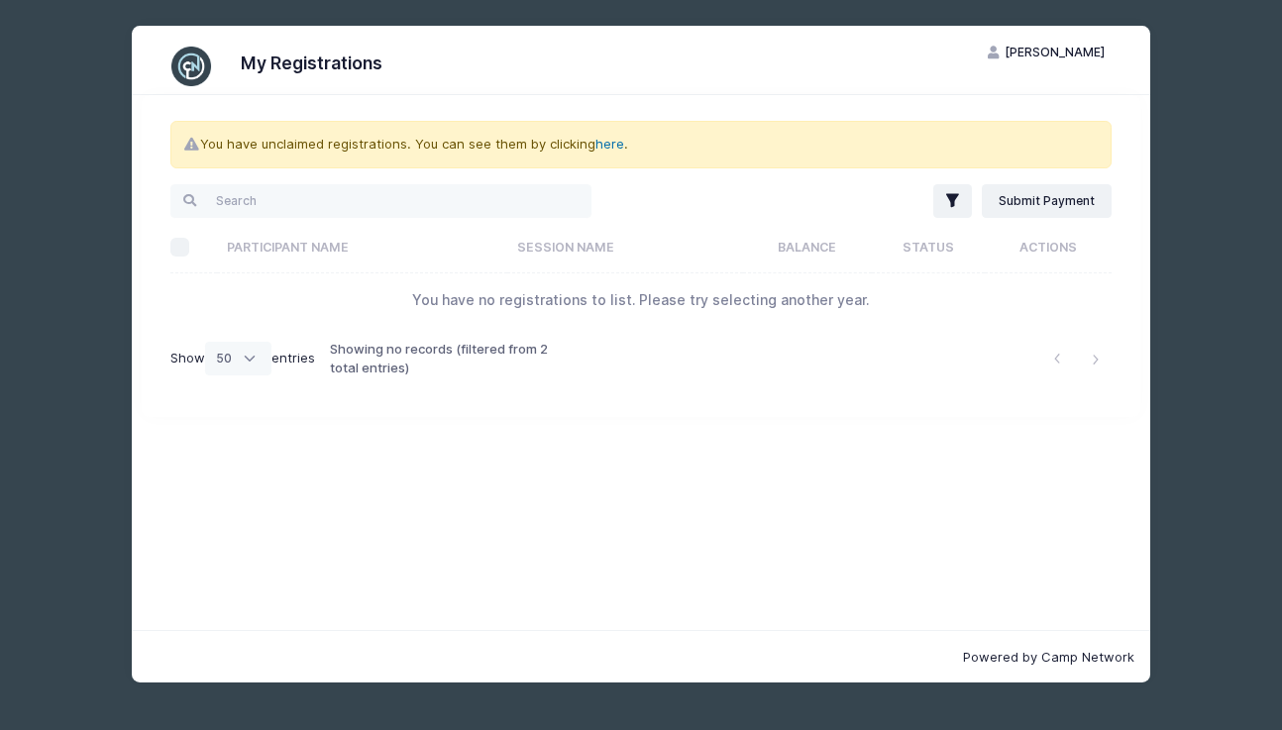
click at [600, 146] on link "here" at bounding box center [610, 144] width 29 height 16
click at [609, 143] on link "here" at bounding box center [610, 144] width 29 height 16
click at [606, 143] on link "here" at bounding box center [610, 144] width 29 height 16
click at [605, 144] on link "here" at bounding box center [610, 144] width 29 height 16
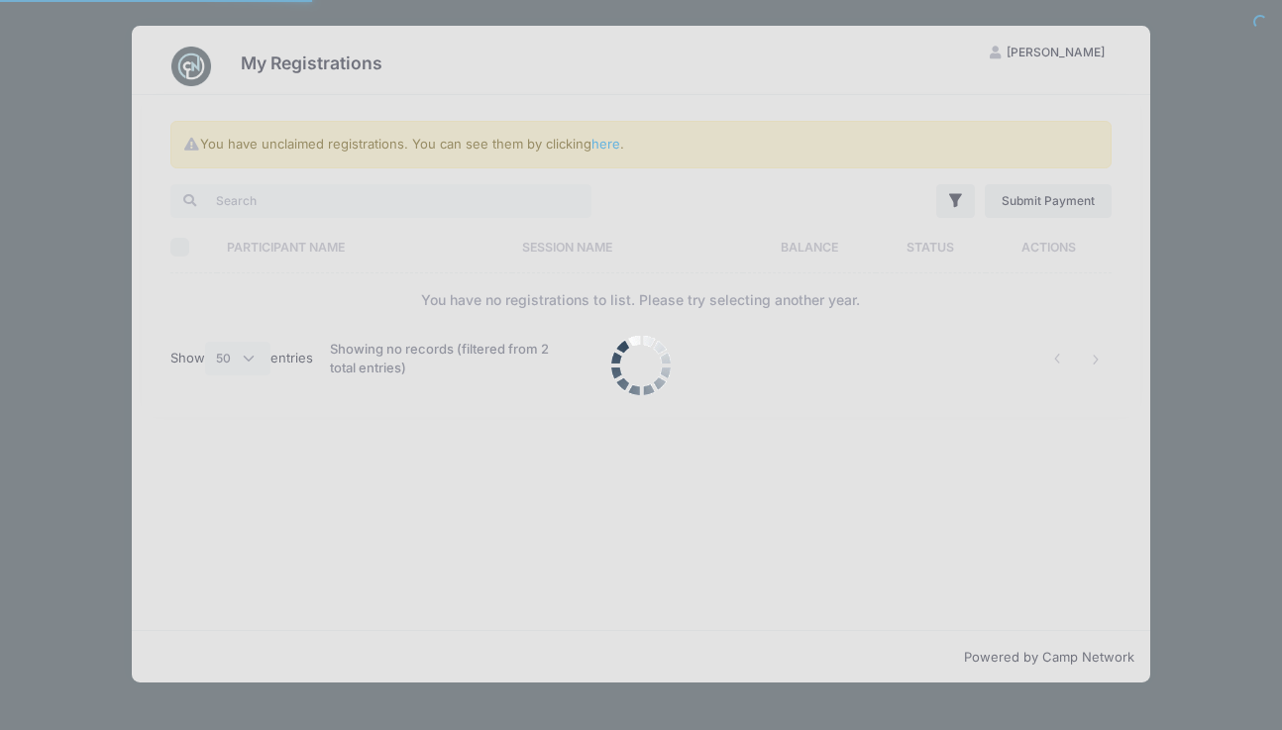
select select "50"
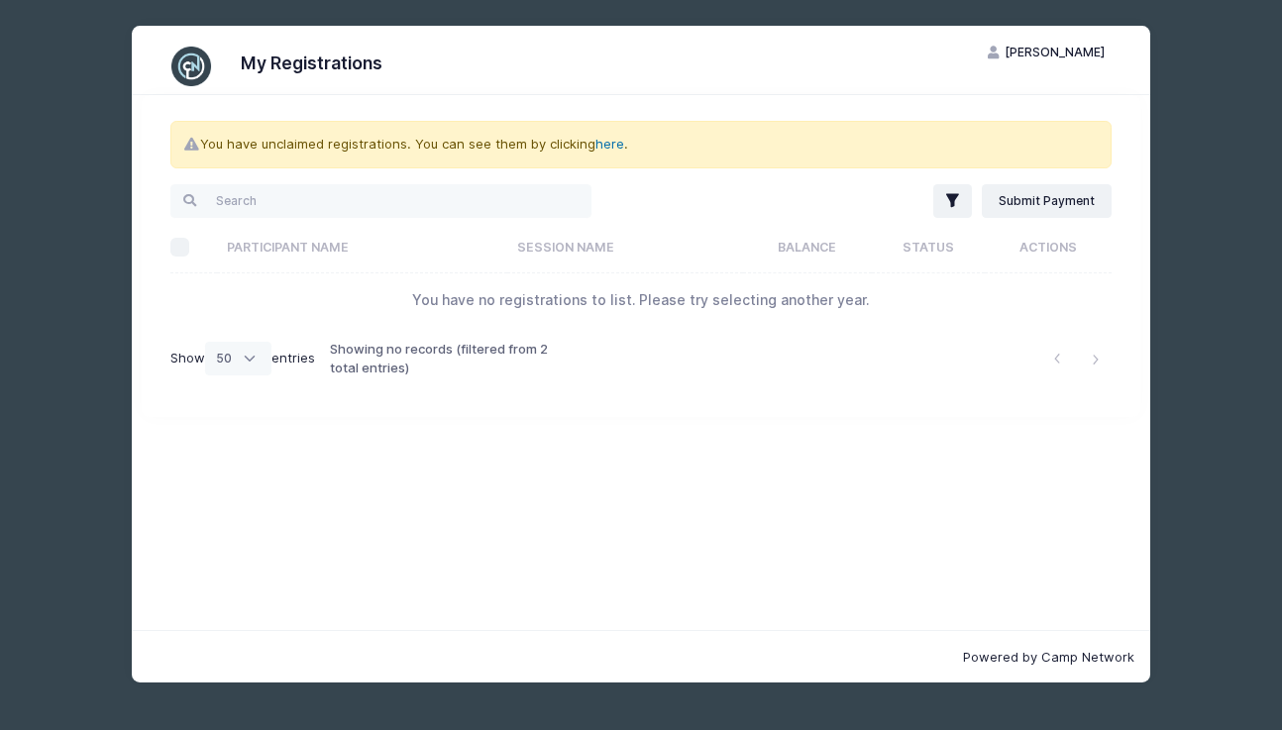
click at [599, 145] on link "here" at bounding box center [610, 144] width 29 height 16
click at [191, 57] on img at bounding box center [191, 67] width 40 height 40
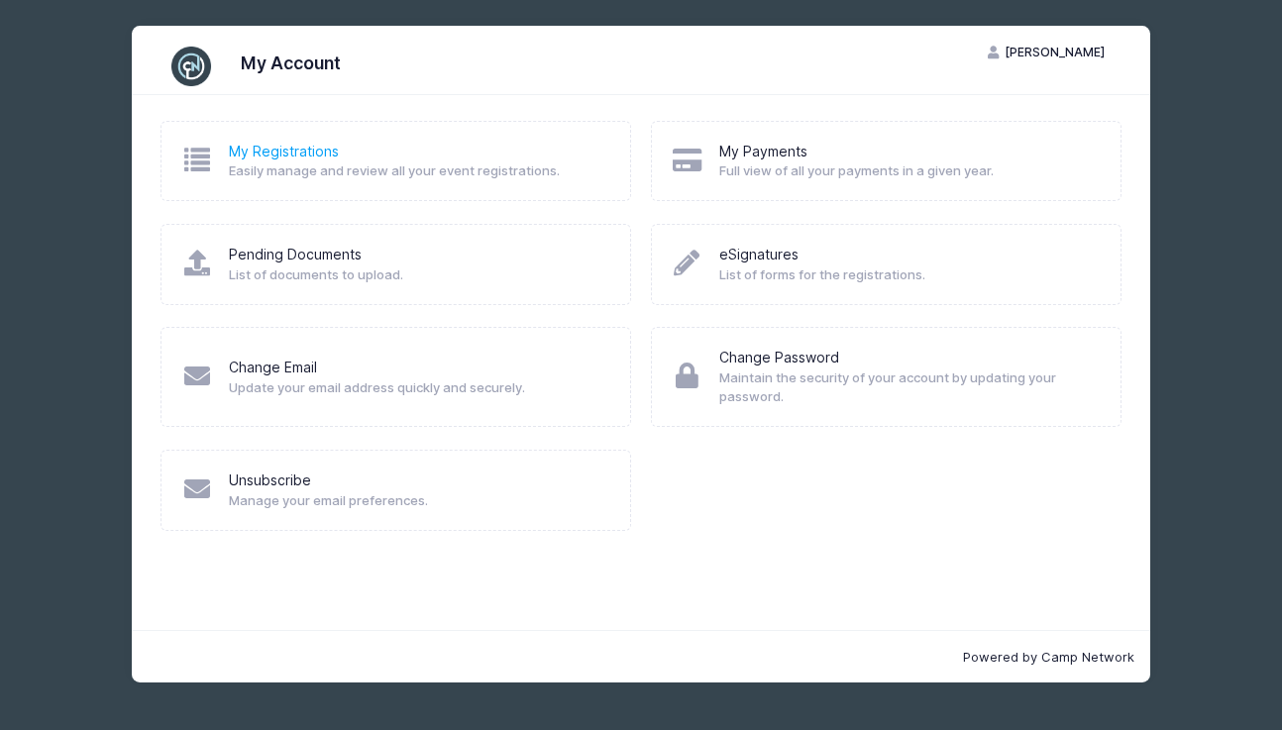
click at [307, 157] on link "My Registrations" at bounding box center [284, 152] width 110 height 21
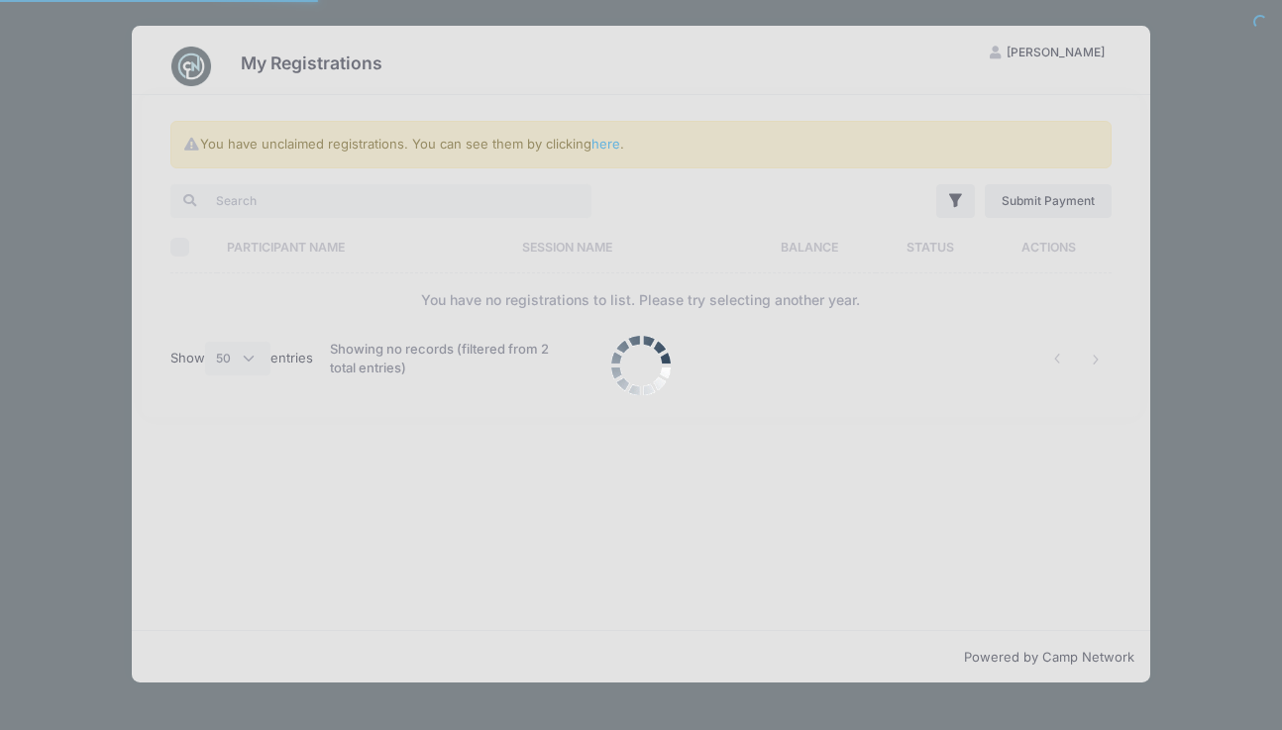
select select "50"
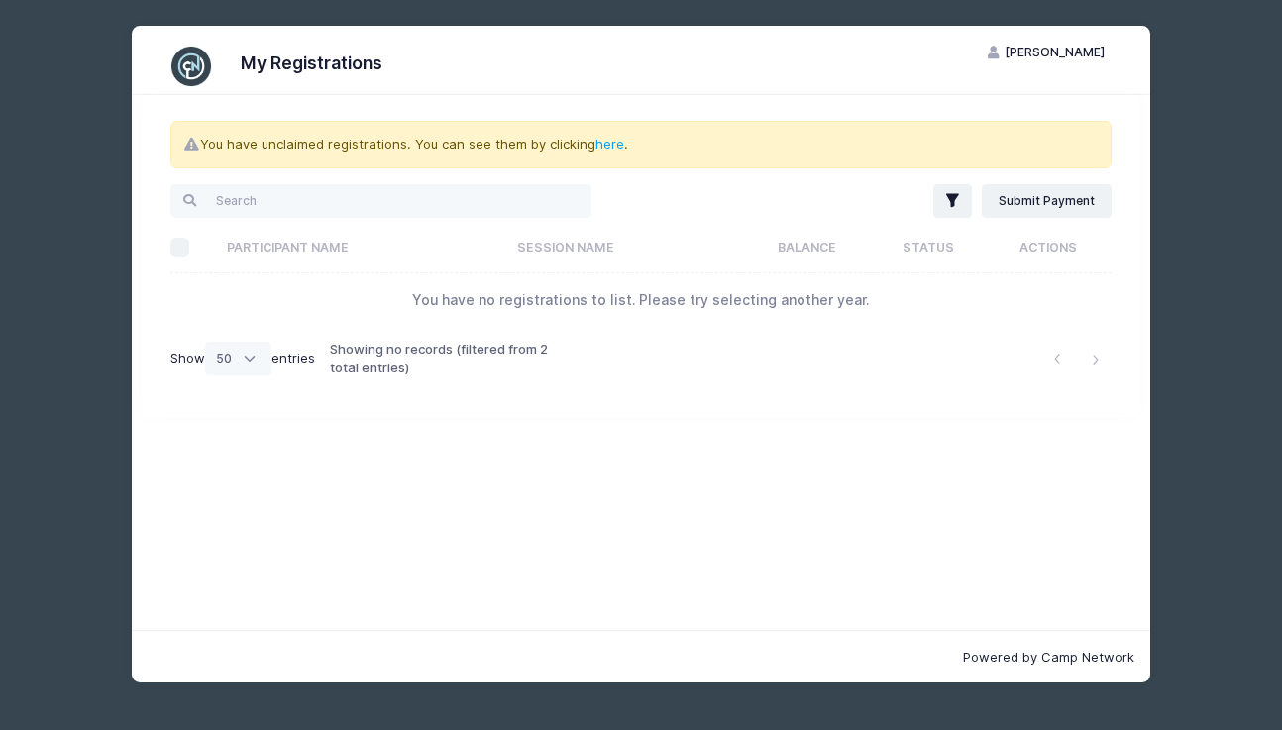
click at [603, 152] on div "You have unclaimed registrations. You can see them by clicking here ." at bounding box center [640, 145] width 941 height 48
click at [605, 137] on link "here" at bounding box center [610, 144] width 29 height 16
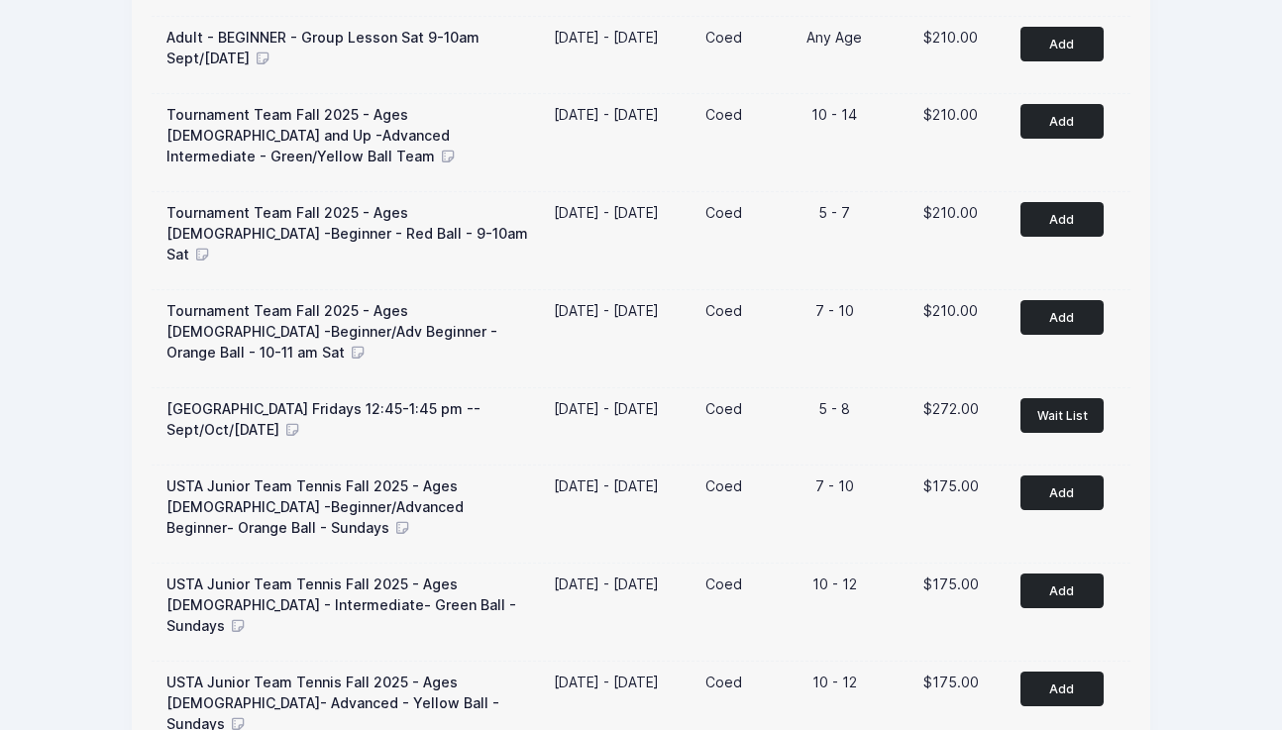
scroll to position [680, 0]
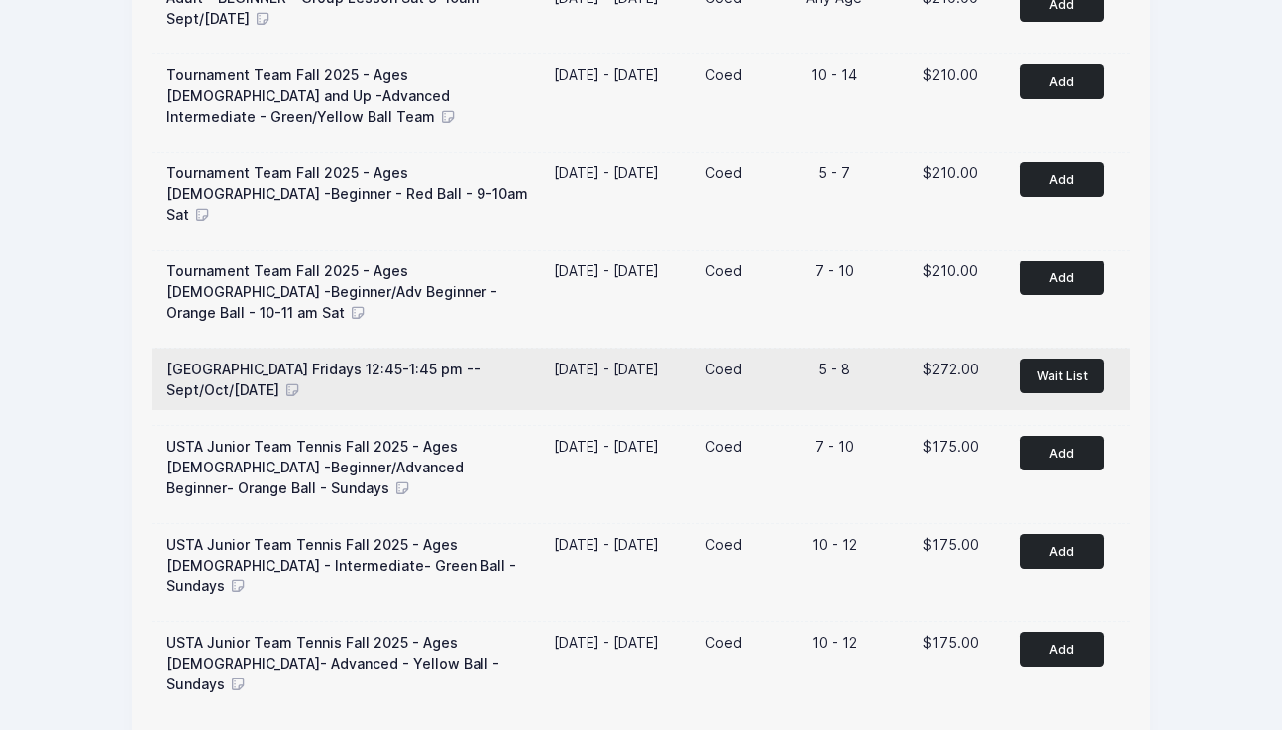
click at [1061, 369] on span "Wait List" at bounding box center [1063, 376] width 51 height 15
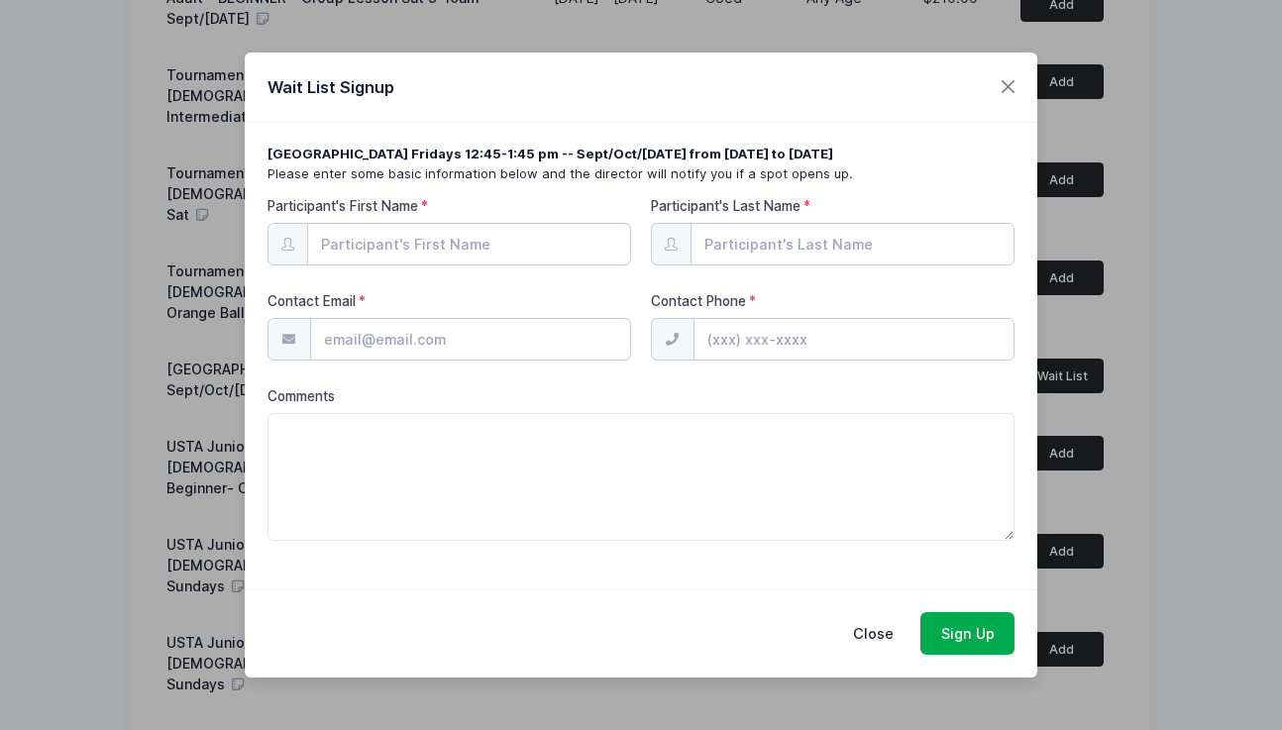
click at [422, 235] on input "Participant's First Name" at bounding box center [469, 244] width 325 height 43
type input "Coco"
type input "Burger"
click at [359, 347] on input "Contact Email" at bounding box center [470, 339] width 321 height 43
type input "[EMAIL_ADDRESS][DOMAIN_NAME]"
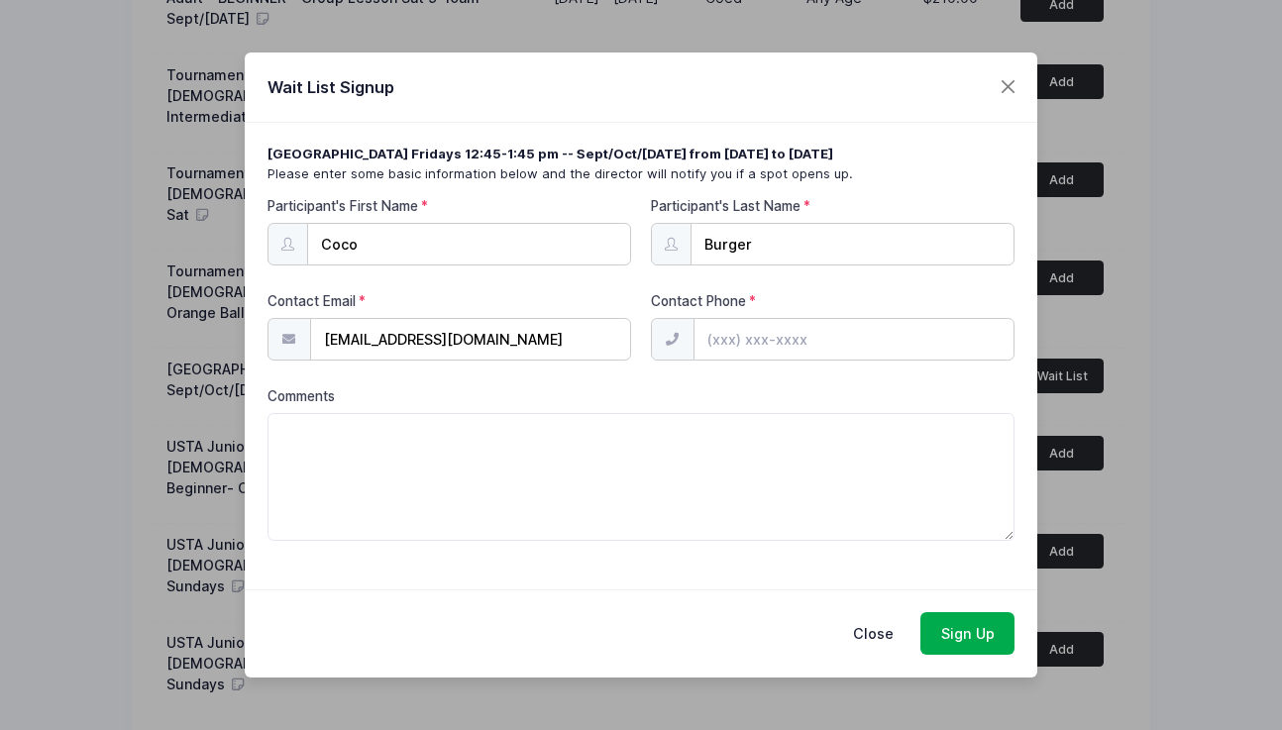
click at [809, 341] on input "Contact Phone" at bounding box center [854, 339] width 321 height 43
type input "[PHONE_NUMBER]"
click at [948, 644] on button "Sign Up" at bounding box center [968, 633] width 94 height 43
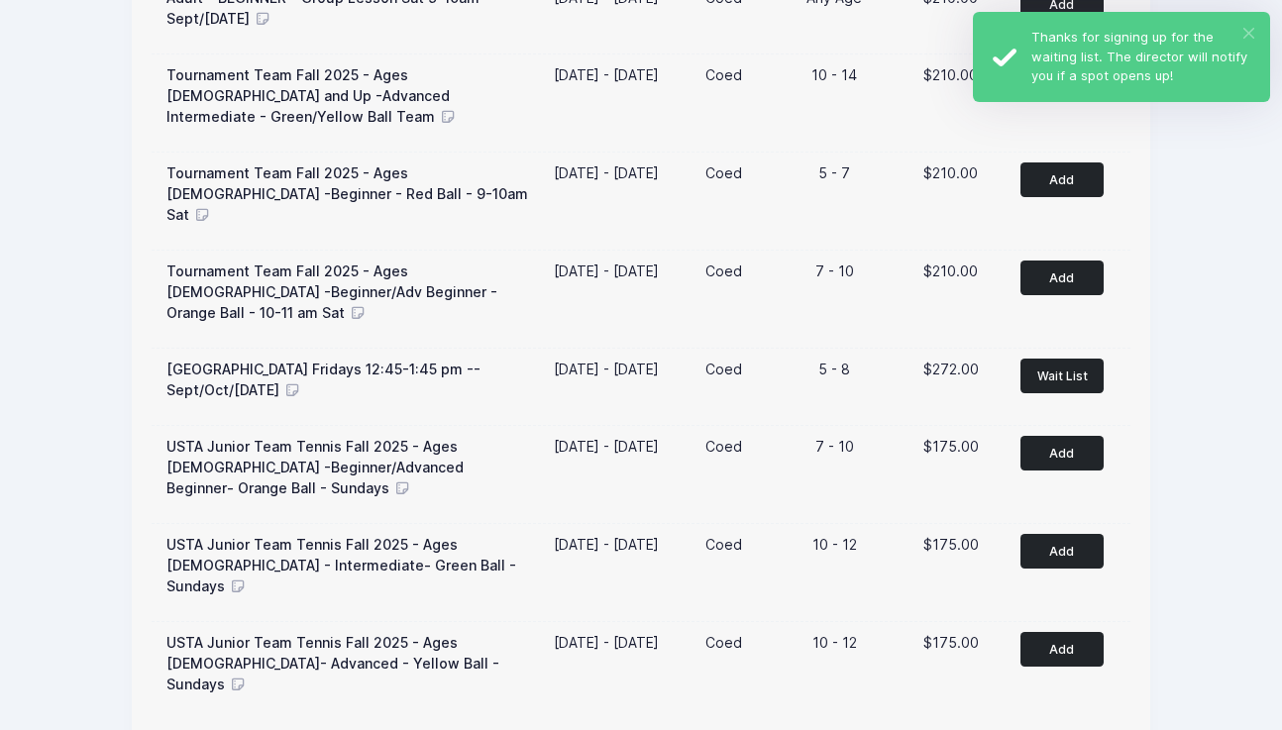
click at [1248, 30] on button "×" at bounding box center [1249, 33] width 11 height 11
